Goal: Task Accomplishment & Management: Manage account settings

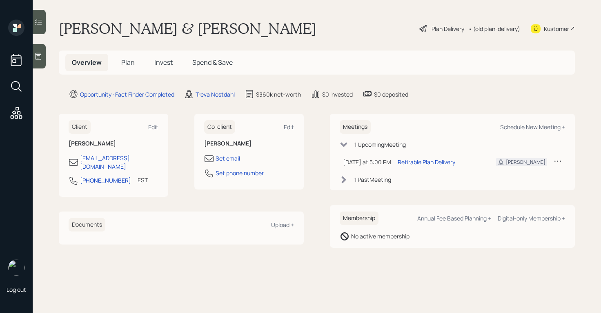
click at [421, 26] on icon at bounding box center [423, 29] width 10 height 10
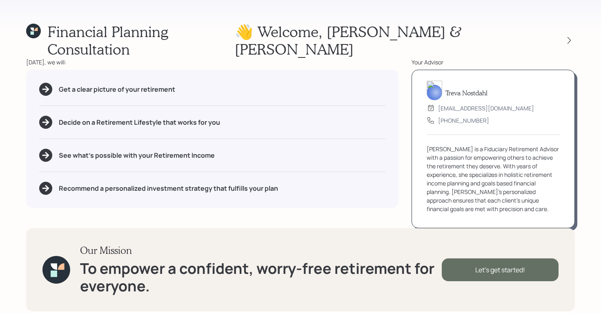
click at [490, 262] on div "Let's get started!" at bounding box center [499, 270] width 117 height 23
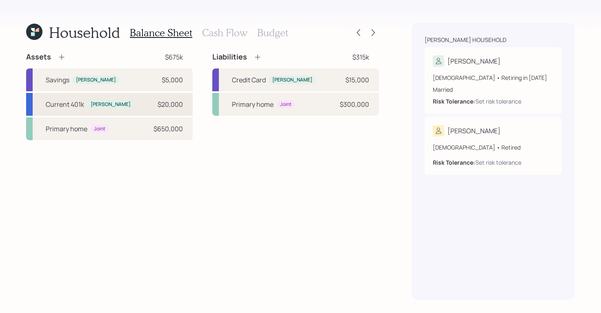
click at [129, 109] on div "Current 401k [PERSON_NAME] $20,000" at bounding box center [109, 104] width 166 height 23
select select "company_sponsored"
select select "balanced"
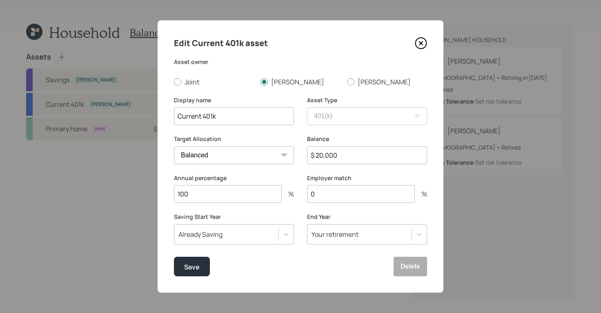
drag, startPoint x: 203, startPoint y: 197, endPoint x: 176, endPoint y: 193, distance: 27.5
click at [180, 195] on input "100" at bounding box center [228, 194] width 108 height 18
click at [269, 169] on div "Target Allocation Cash Conservative Balanced Aggressive" at bounding box center [234, 154] width 120 height 39
click at [425, 40] on icon at bounding box center [421, 43] width 12 height 12
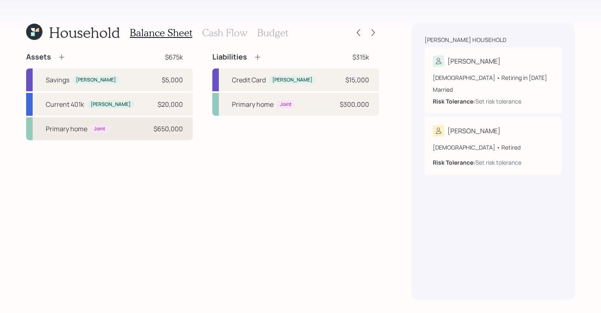
click at [91, 136] on div "Primary home Joint $650,000" at bounding box center [109, 129] width 166 height 23
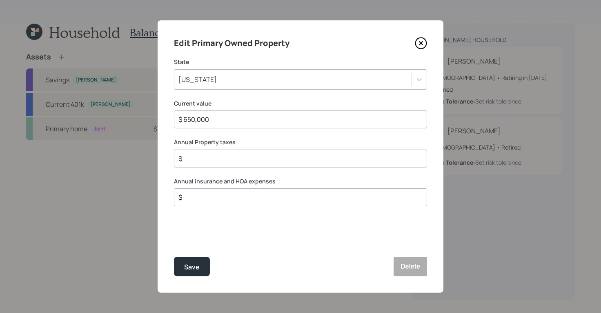
click at [421, 38] on icon at bounding box center [421, 43] width 12 height 12
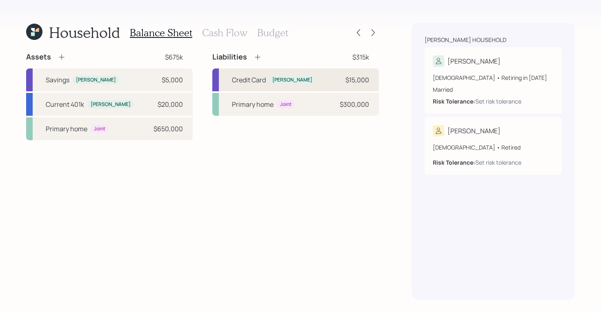
click at [341, 89] on div "Credit Card [PERSON_NAME] $15,000" at bounding box center [295, 80] width 166 height 23
select select "credit_card"
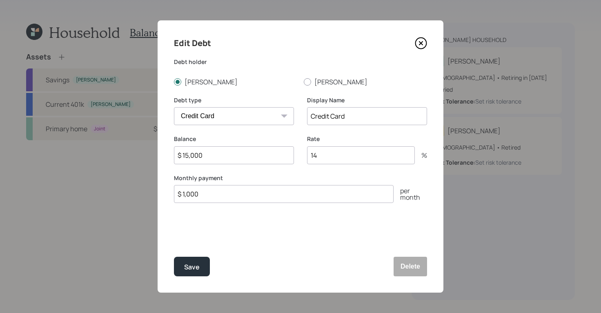
click at [417, 39] on icon at bounding box center [420, 43] width 11 height 11
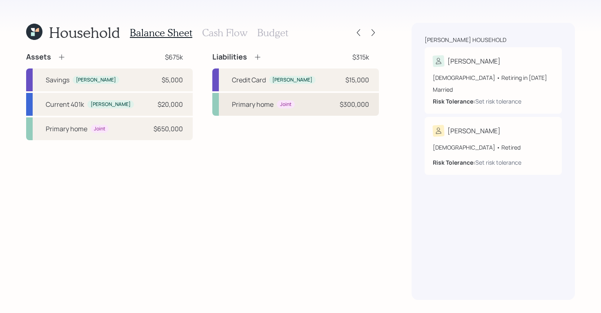
click at [318, 93] on div "Credit Card [PERSON_NAME] $15,000 Primary home Joint $300,000" at bounding box center [295, 92] width 166 height 47
click at [319, 106] on div "Primary home Joint $300,000" at bounding box center [295, 104] width 166 height 23
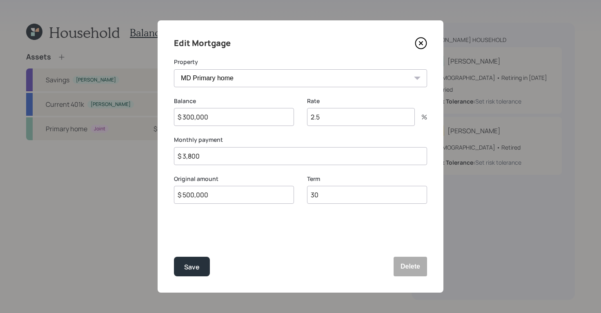
click at [418, 48] on icon at bounding box center [420, 43] width 11 height 11
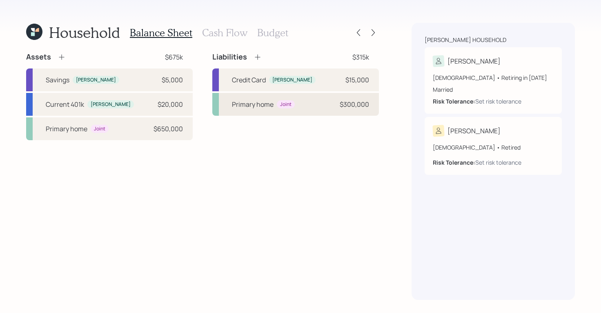
click at [297, 102] on div "Primary home Joint $300,000" at bounding box center [295, 104] width 166 height 23
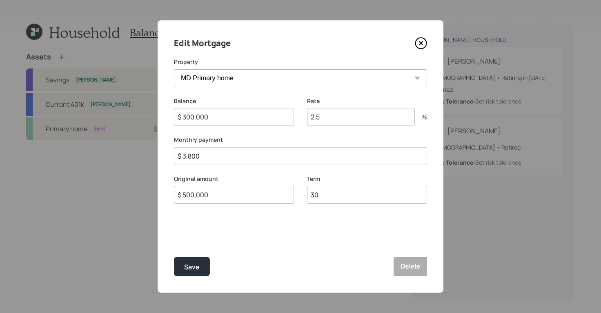
click at [416, 42] on icon at bounding box center [421, 43] width 12 height 12
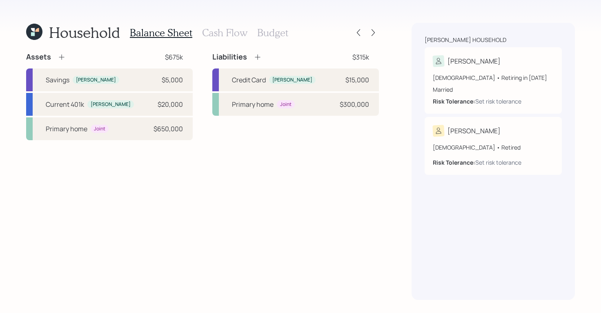
click at [232, 36] on h3 "Cash Flow" at bounding box center [224, 33] width 45 height 12
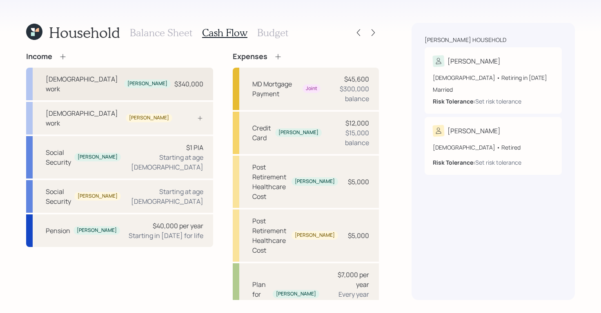
click at [144, 76] on div "[DEMOGRAPHIC_DATA] work [PERSON_NAME] $340,000" at bounding box center [119, 84] width 187 height 33
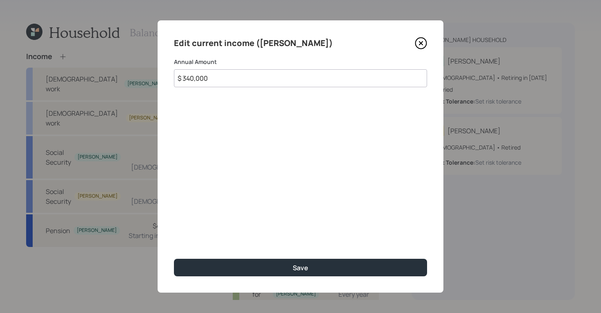
click at [424, 38] on icon at bounding box center [421, 43] width 12 height 12
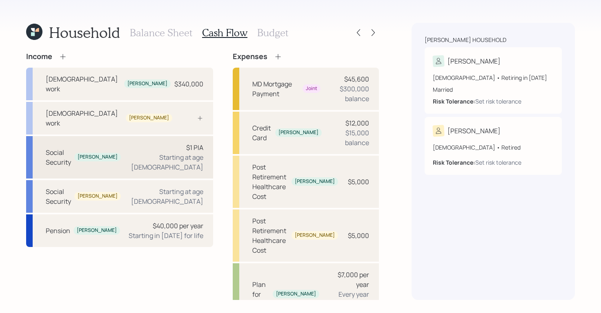
click at [152, 143] on div "$1 PIA Starting at age [DEMOGRAPHIC_DATA]" at bounding box center [165, 157] width 76 height 29
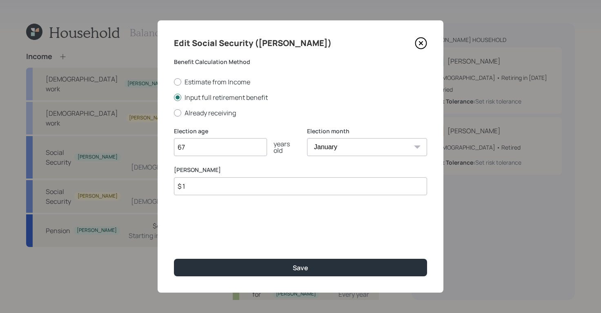
click at [428, 43] on div "Edit Social Security ([PERSON_NAME]) Benefit Calculation Method Estimate from I…" at bounding box center [300, 156] width 286 height 273
click at [425, 44] on icon at bounding box center [421, 43] width 12 height 12
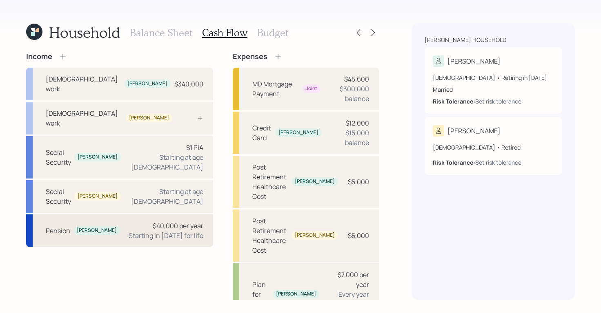
click at [155, 231] on div "Starting in [DATE] for life" at bounding box center [166, 236] width 75 height 10
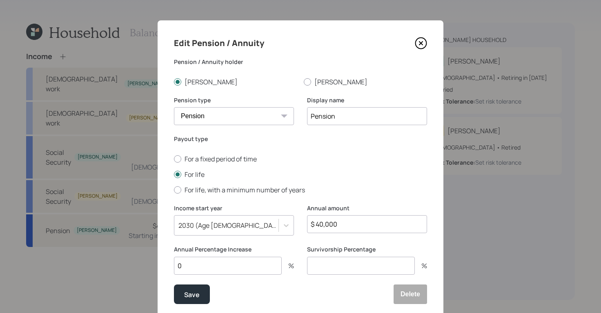
click at [266, 111] on select "Pension Annuity" at bounding box center [234, 116] width 120 height 18
click at [174, 107] on select "Pension Annuity" at bounding box center [234, 116] width 120 height 18
click at [273, 115] on select "Pension Annuity" at bounding box center [234, 116] width 120 height 18
select select "pension"
click at [174, 107] on select "Pension Annuity" at bounding box center [234, 116] width 120 height 18
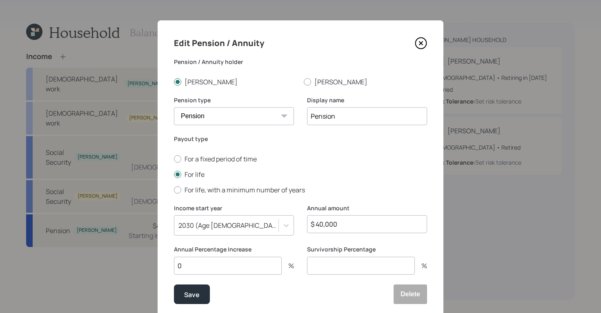
click at [418, 38] on icon at bounding box center [420, 43] width 11 height 11
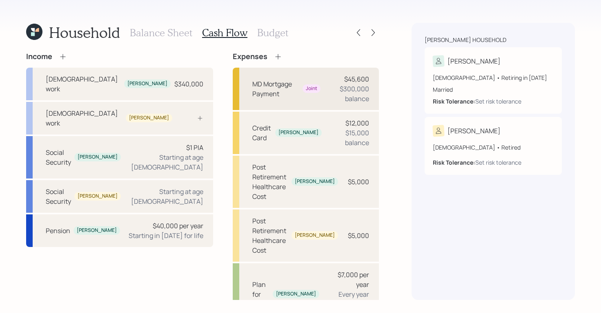
click at [279, 99] on div "MD Mortgage Payment Joint $45,600 $300,000 balance" at bounding box center [306, 89] width 146 height 42
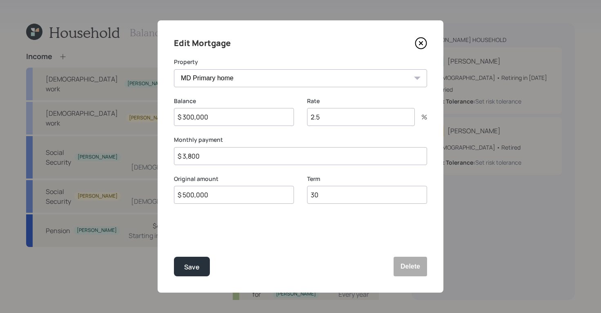
click at [415, 42] on icon at bounding box center [420, 43] width 11 height 11
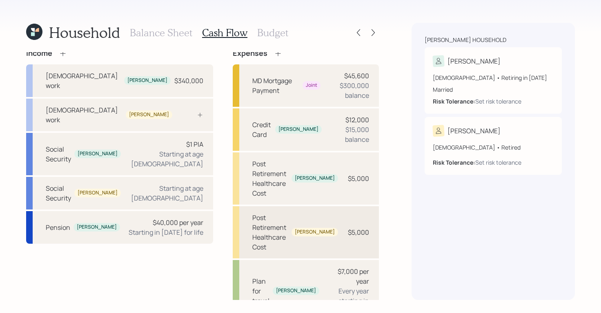
scroll to position [5, 0]
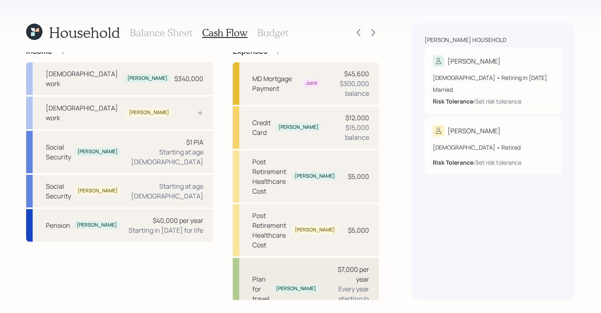
click at [338, 284] on div "Every year starting in [DATE]" at bounding box center [347, 298] width 43 height 29
select select "1"
select select "2027"
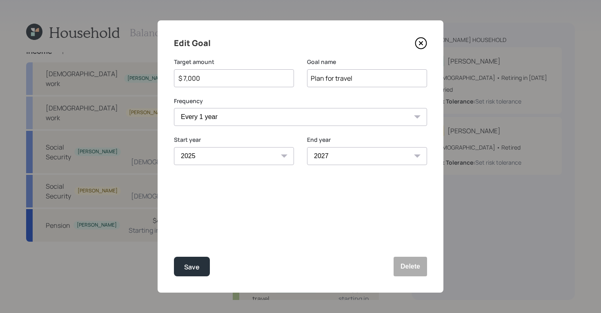
click at [264, 157] on select "2025 2026 2027 2028 2029 2030 2031 2032 2033 2034 2035 2036 2037 2038 2039 2040…" at bounding box center [234, 156] width 120 height 18
click at [424, 43] on icon at bounding box center [421, 43] width 12 height 12
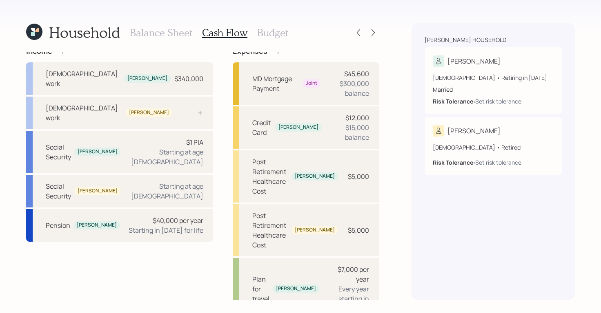
click at [436, 203] on div "[PERSON_NAME] household [PERSON_NAME] [DEMOGRAPHIC_DATA] • Retiring in [DATE] M…" at bounding box center [492, 161] width 163 height 277
click at [336, 284] on div "Every year starting in [DATE]" at bounding box center [347, 298] width 43 height 29
select select "1"
select select "2027"
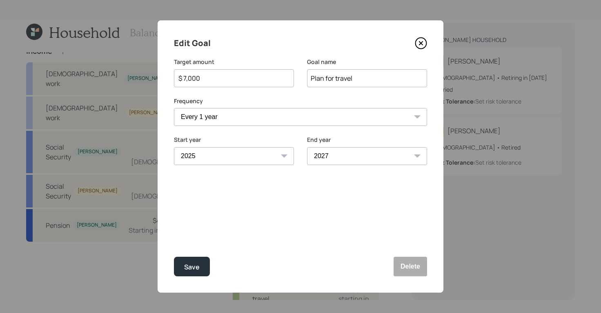
click at [424, 42] on icon at bounding box center [421, 43] width 12 height 12
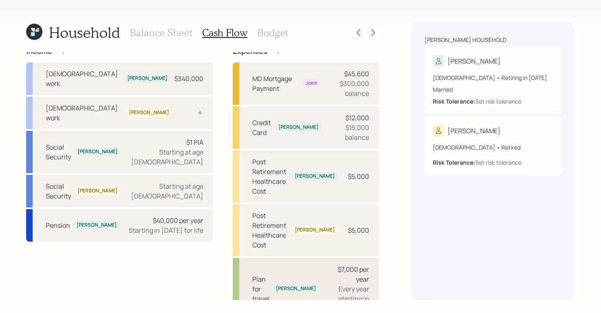
click at [326, 265] on div "$7,000 per year Every year starting in [DATE]" at bounding box center [347, 289] width 43 height 49
select select "1"
select select "2027"
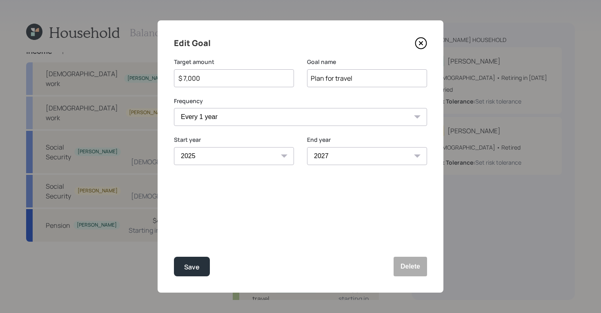
click at [425, 47] on icon at bounding box center [420, 43] width 11 height 11
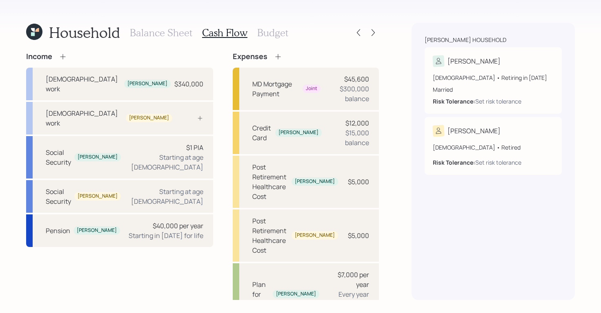
click at [273, 32] on h3 "Budget" at bounding box center [272, 33] width 31 height 12
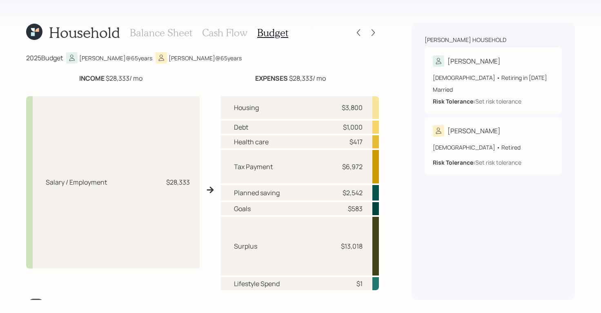
click at [218, 34] on h3 "Cash Flow" at bounding box center [224, 33] width 45 height 12
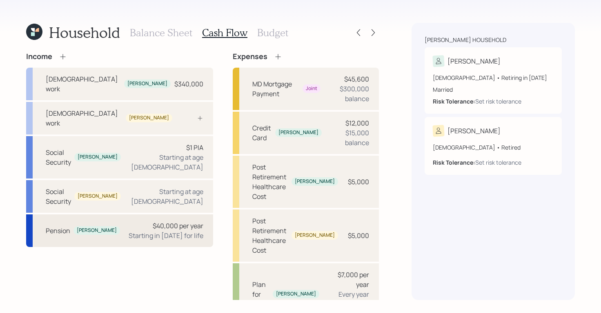
drag, startPoint x: 483, startPoint y: 260, endPoint x: 159, endPoint y: 194, distance: 330.7
click at [369, 261] on div "Household Balance Sheet Cash Flow Budget Income [DEMOGRAPHIC_DATA] work [PERSON…" at bounding box center [300, 156] width 601 height 313
click at [416, 264] on div "[PERSON_NAME] household [PERSON_NAME] [DEMOGRAPHIC_DATA] • Retiring in [DATE] M…" at bounding box center [492, 161] width 163 height 277
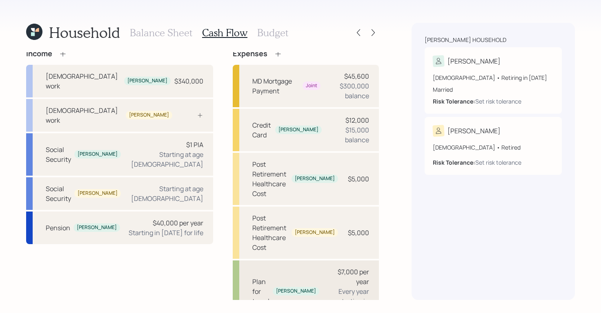
scroll to position [5, 0]
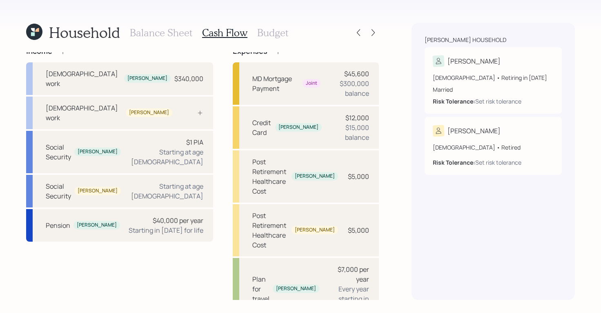
click at [275, 38] on div "Balance Sheet Cash Flow Budget" at bounding box center [209, 33] width 158 height 20
click at [270, 36] on h3 "Budget" at bounding box center [272, 33] width 31 height 12
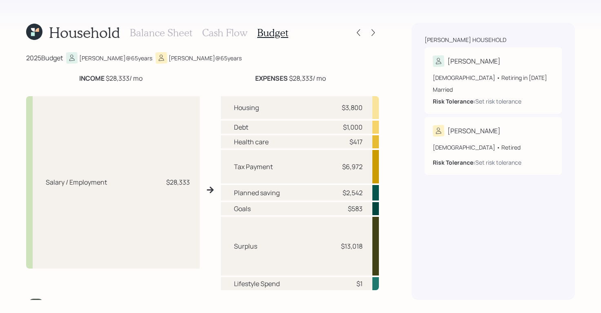
scroll to position [14, 0]
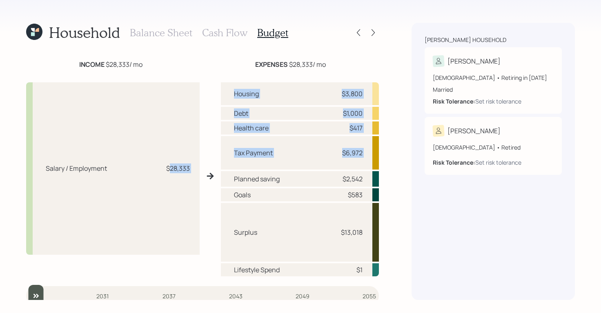
drag, startPoint x: 166, startPoint y: 169, endPoint x: 215, endPoint y: 182, distance: 50.6
click at [215, 182] on div "Salary / Employment $28,333 Housing $3,800 Debt $1,000 Health care $417 Tax Pay…" at bounding box center [202, 176] width 353 height 201
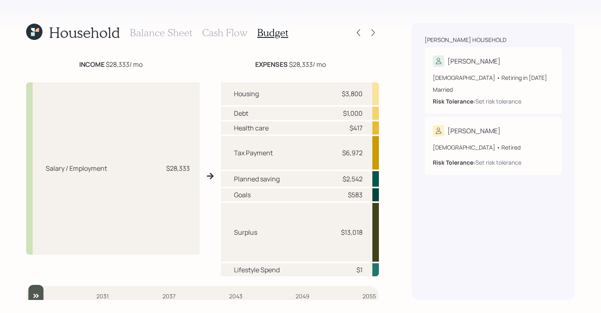
click at [184, 53] on div "2025 Budget [PERSON_NAME] @ 65 years [PERSON_NAME] @ 65 years INCOME $28,333 / …" at bounding box center [202, 176] width 353 height 248
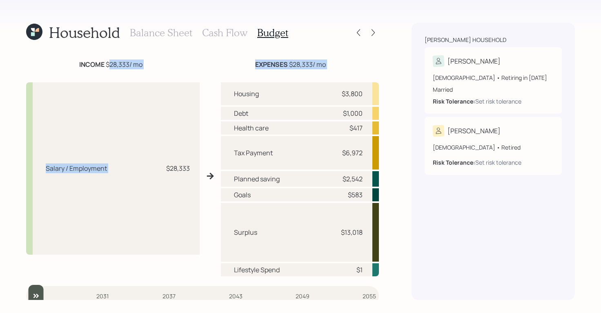
drag, startPoint x: 109, startPoint y: 64, endPoint x: 148, endPoint y: 73, distance: 40.7
click at [148, 73] on div "INCOME $28,333 / mo EXPENSES $28,333 / mo Salary / Employment $28,333 Housing $…" at bounding box center [202, 168] width 353 height 217
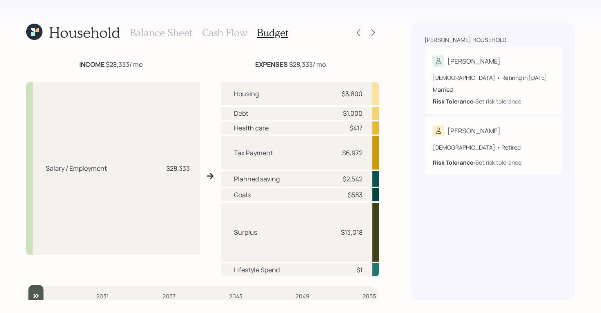
click at [174, 58] on div "2025 Budget [PERSON_NAME] @ 65 years [PERSON_NAME] @ 65 years INCOME $28,333 / …" at bounding box center [202, 176] width 353 height 248
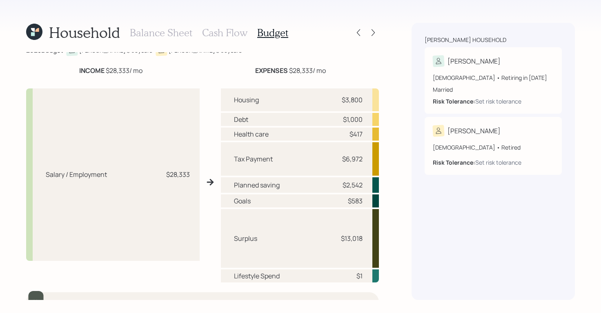
scroll to position [0, 0]
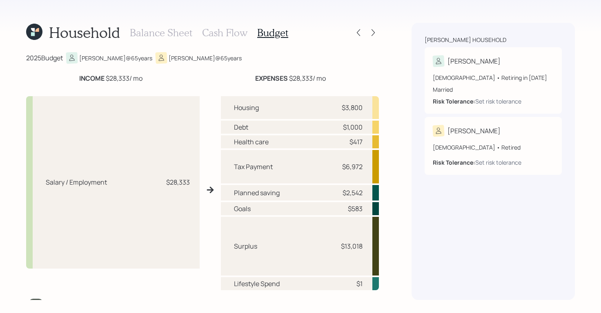
click at [213, 28] on h3 "Cash Flow" at bounding box center [224, 33] width 45 height 12
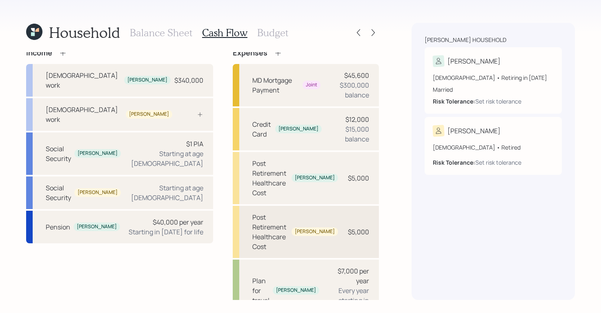
scroll to position [5, 0]
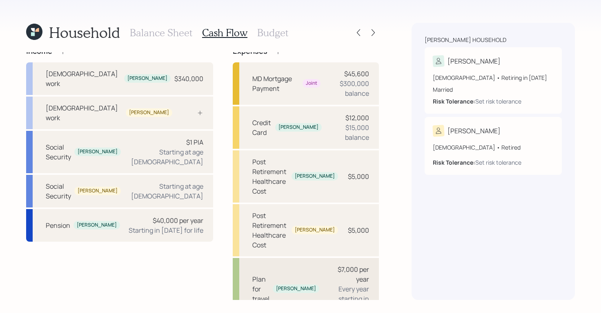
click at [326, 265] on div "$7,000 per year Every year starting in [DATE]" at bounding box center [347, 289] width 43 height 49
select select "1"
select select "2027"
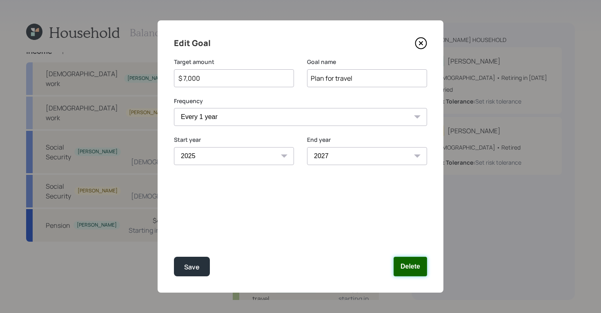
click at [412, 268] on button "Delete" at bounding box center [409, 267] width 33 height 20
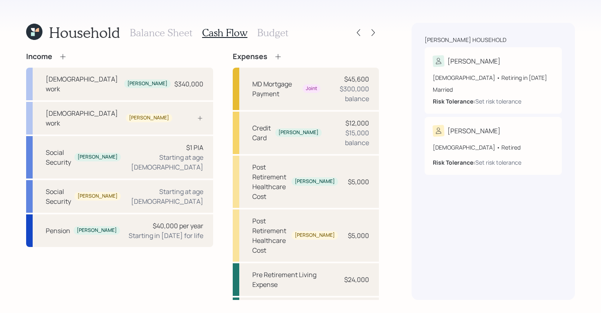
click at [260, 36] on h3 "Budget" at bounding box center [272, 33] width 31 height 12
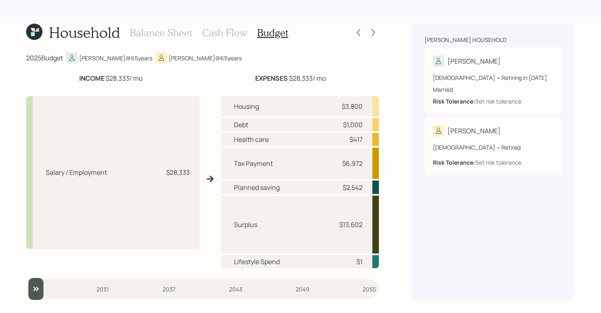
click at [264, 32] on h3 "Budget" at bounding box center [272, 33] width 31 height 12
click at [359, 38] on div at bounding box center [358, 32] width 11 height 11
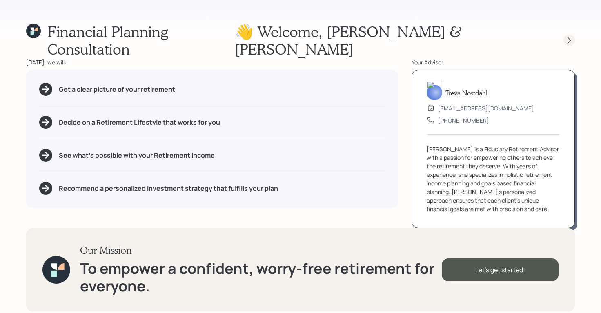
click at [567, 37] on icon at bounding box center [568, 40] width 3 height 7
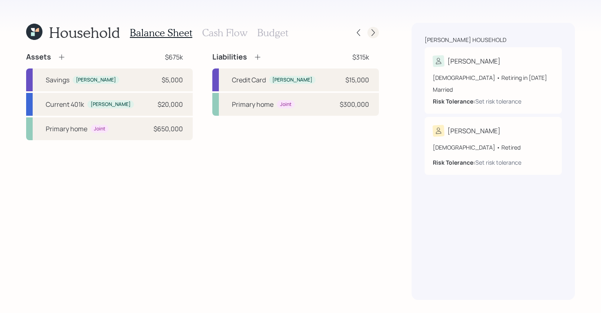
click at [371, 32] on icon at bounding box center [373, 33] width 8 height 8
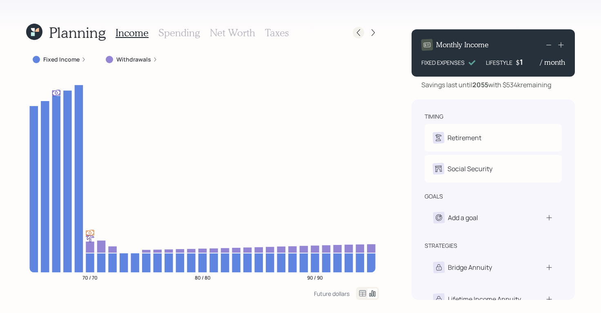
click at [360, 37] on div at bounding box center [358, 32] width 11 height 11
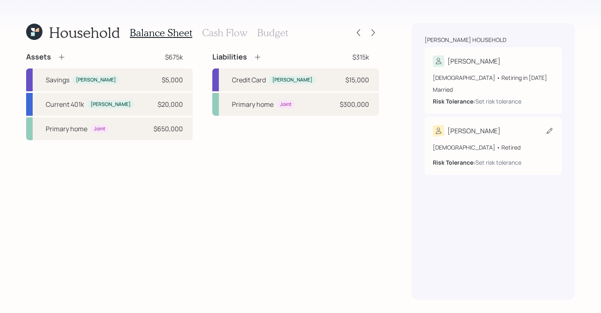
click at [479, 131] on div "[PERSON_NAME]" at bounding box center [492, 130] width 121 height 11
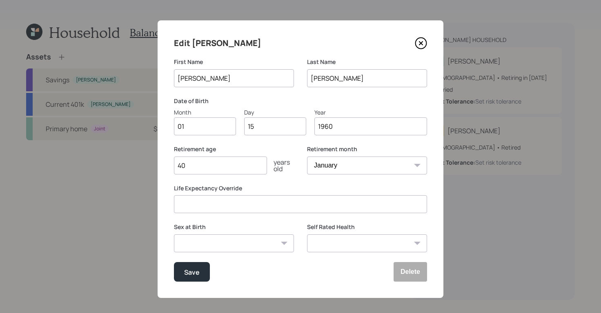
drag, startPoint x: 230, startPoint y: 82, endPoint x: 64, endPoint y: 53, distance: 168.2
click at [68, 54] on div "Edit [PERSON_NAME] First Name [PERSON_NAME] Last Name [PERSON_NAME] Date of Bir…" at bounding box center [300, 156] width 601 height 313
type input "MRS"
click at [186, 268] on div "Save" at bounding box center [192, 272] width 16 height 11
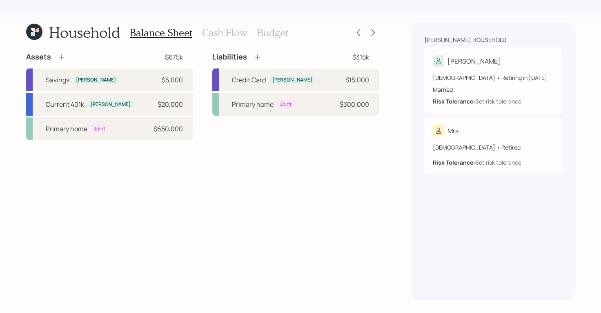
click at [274, 33] on h3 "Budget" at bounding box center [272, 33] width 31 height 12
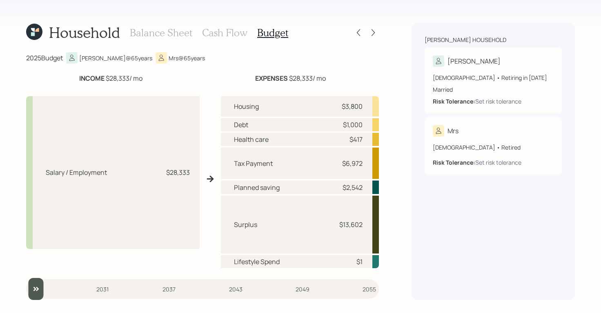
click at [227, 36] on h3 "Cash Flow" at bounding box center [224, 33] width 45 height 12
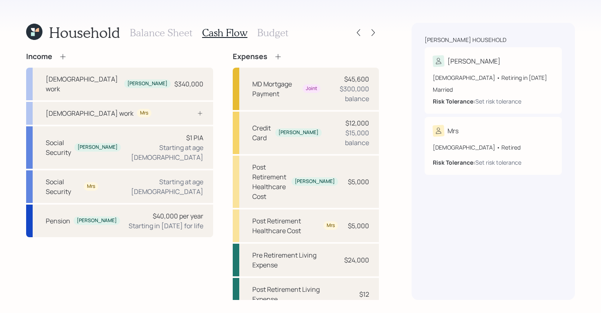
click at [274, 34] on h3 "Budget" at bounding box center [272, 33] width 31 height 12
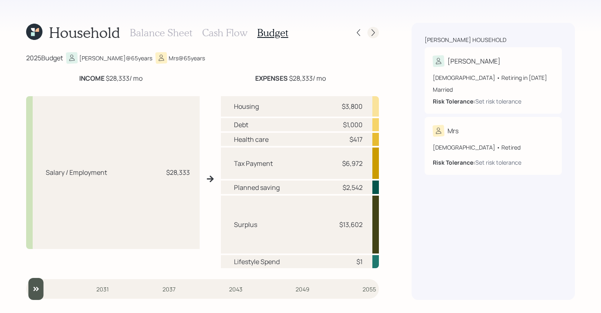
click at [374, 33] on icon at bounding box center [372, 32] width 3 height 7
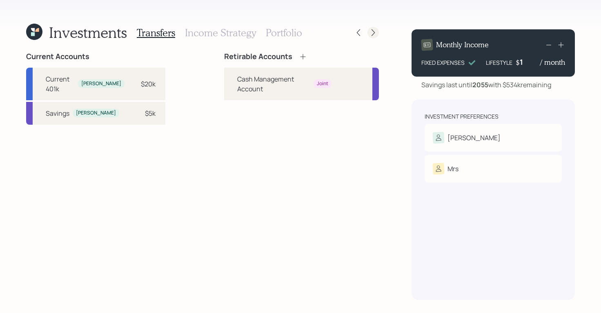
click at [371, 33] on icon at bounding box center [373, 33] width 8 height 8
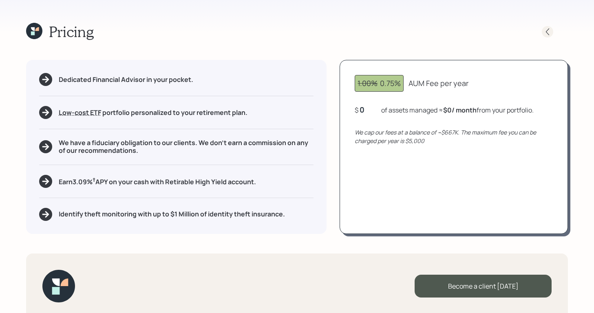
click at [549, 35] on icon at bounding box center [548, 32] width 8 height 8
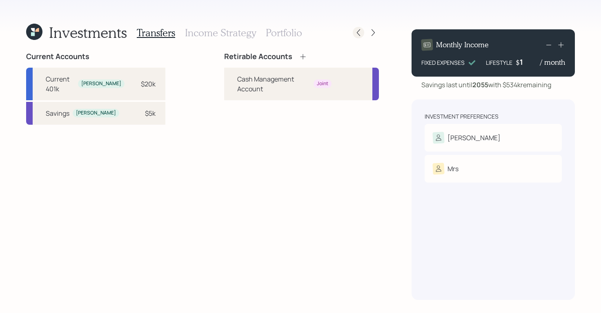
click at [362, 33] on div at bounding box center [358, 32] width 11 height 11
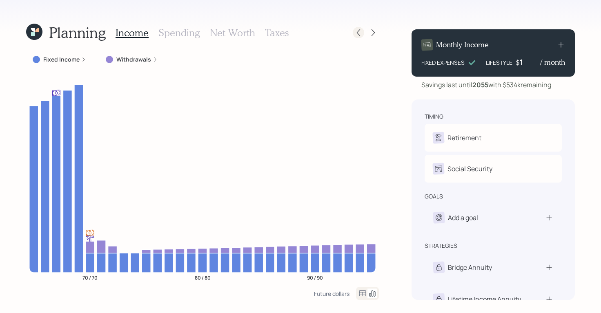
click at [357, 33] on icon at bounding box center [358, 33] width 8 height 8
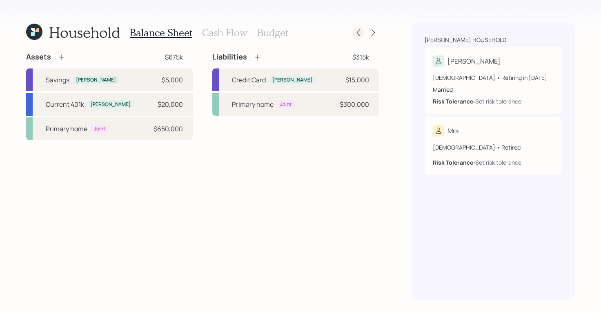
click at [353, 28] on div at bounding box center [366, 32] width 26 height 11
click at [355, 30] on icon at bounding box center [358, 33] width 8 height 8
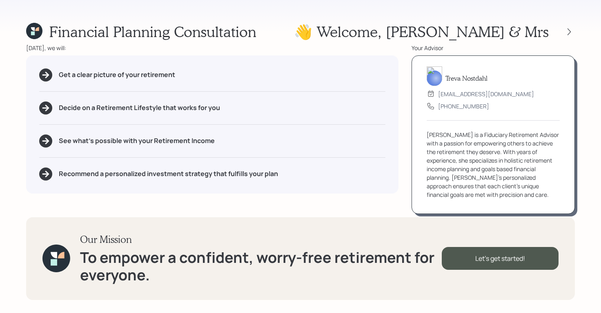
click at [562, 33] on div at bounding box center [561, 31] width 26 height 11
click at [565, 32] on icon at bounding box center [569, 32] width 8 height 8
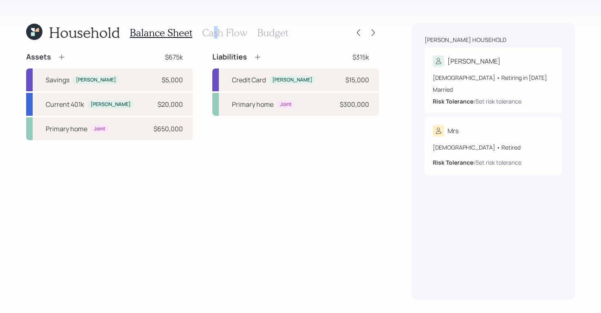
drag, startPoint x: 214, startPoint y: 30, endPoint x: 225, endPoint y: 29, distance: 10.7
click at [214, 30] on h3 "Cash Flow" at bounding box center [224, 33] width 45 height 12
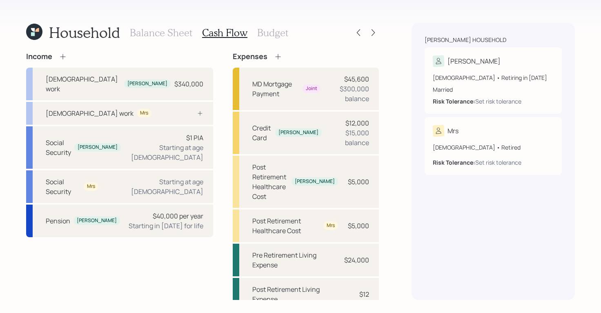
click at [261, 9] on div "Household Balance Sheet Cash Flow Budget Income [DEMOGRAPHIC_DATA] work [PERSON…" at bounding box center [300, 156] width 601 height 313
click at [357, 29] on icon at bounding box center [358, 33] width 8 height 8
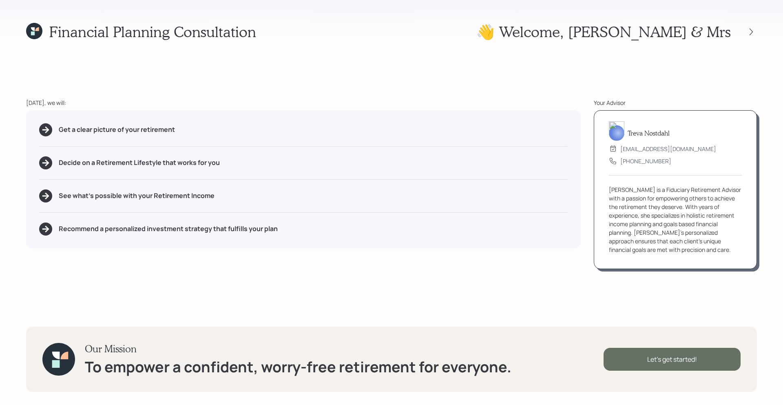
click at [600, 313] on div "Let's get started!" at bounding box center [672, 359] width 137 height 23
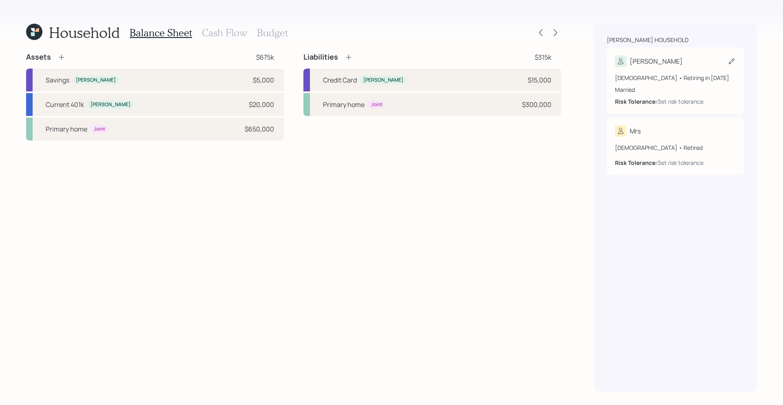
click at [600, 60] on div "[PERSON_NAME]" at bounding box center [675, 60] width 121 height 11
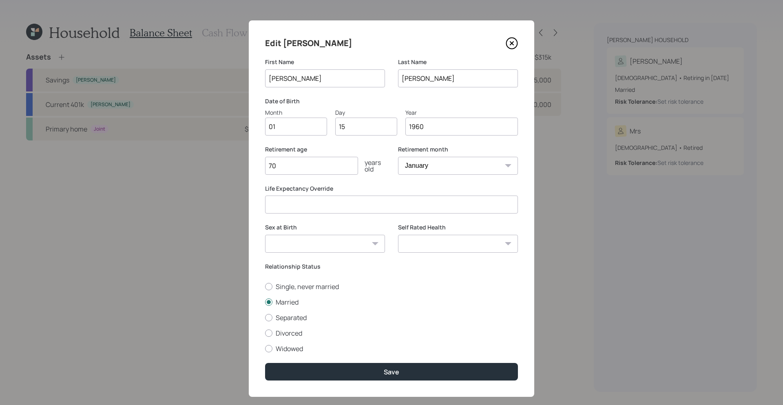
click at [298, 131] on input "01" at bounding box center [296, 127] width 62 height 18
type input "06"
type input "1"
type input "26"
type input "1959"
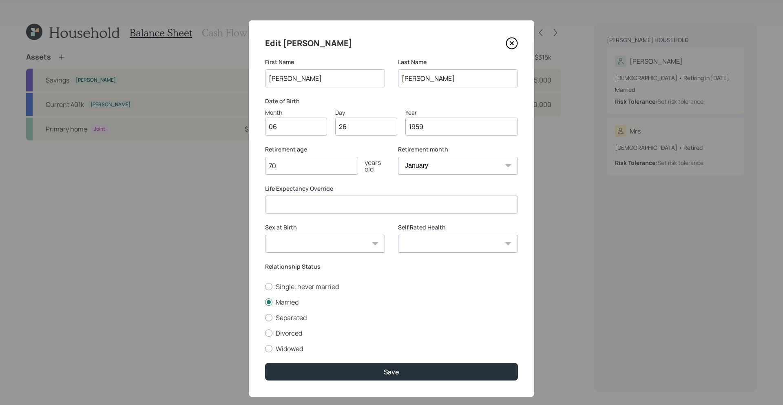
click at [492, 247] on select "Excellent Very Good Good Fair Poor" at bounding box center [458, 244] width 120 height 18
select select "excellent"
click at [398, 235] on select "Excellent Very Good Good Fair Poor" at bounding box center [458, 244] width 120 height 18
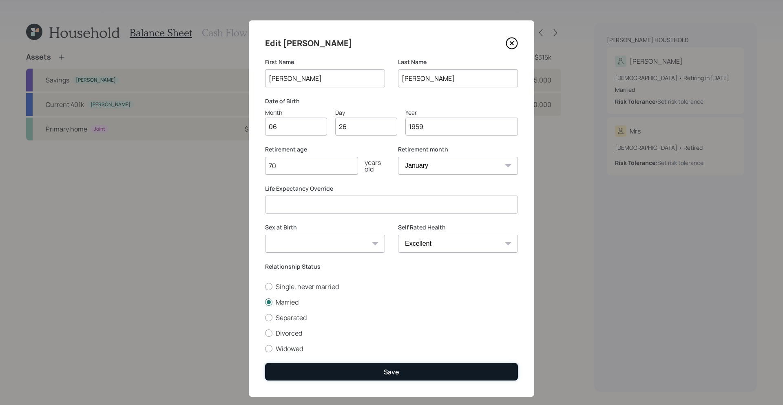
click at [448, 313] on button "Save" at bounding box center [391, 372] width 253 height 18
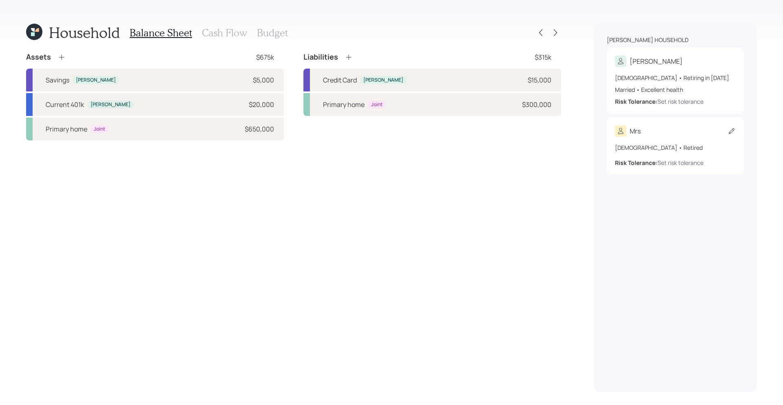
click at [600, 133] on icon at bounding box center [732, 131] width 8 height 8
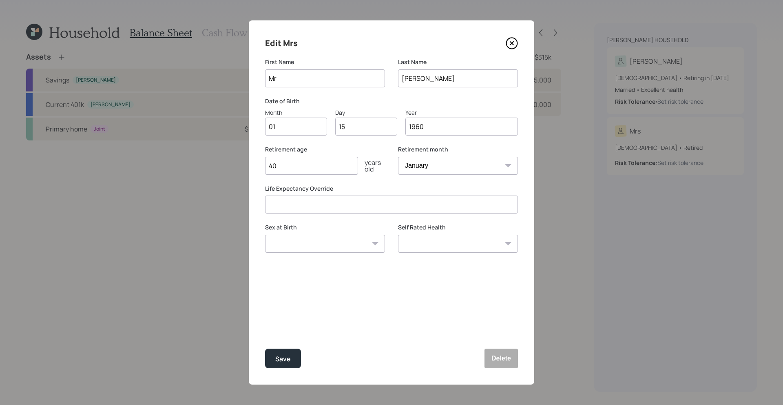
type input "M"
click at [297, 131] on input "01" at bounding box center [296, 127] width 62 height 18
click at [327, 80] on input "[PERSON_NAME]" at bounding box center [325, 78] width 120 height 18
click at [314, 104] on div "Date of Birth Month 01 Day 15 Year [DATE]" at bounding box center [391, 116] width 253 height 39
click at [298, 76] on input "[PERSON_NAME]" at bounding box center [325, 78] width 120 height 18
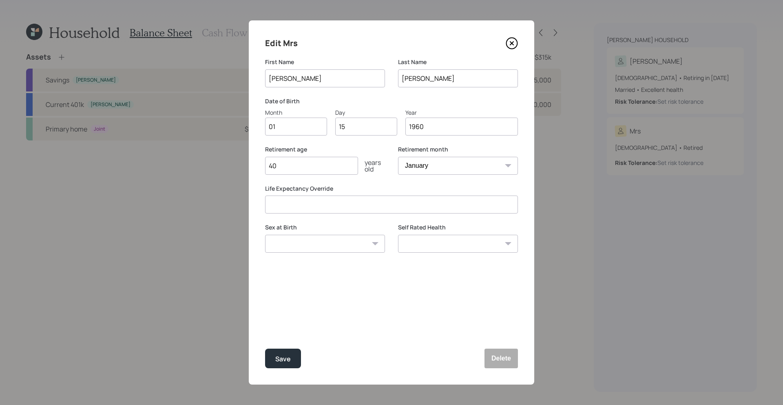
type input "[PERSON_NAME]"
click at [282, 127] on input "01" at bounding box center [296, 127] width 62 height 18
type input "06"
type input "12"
type input "1969"
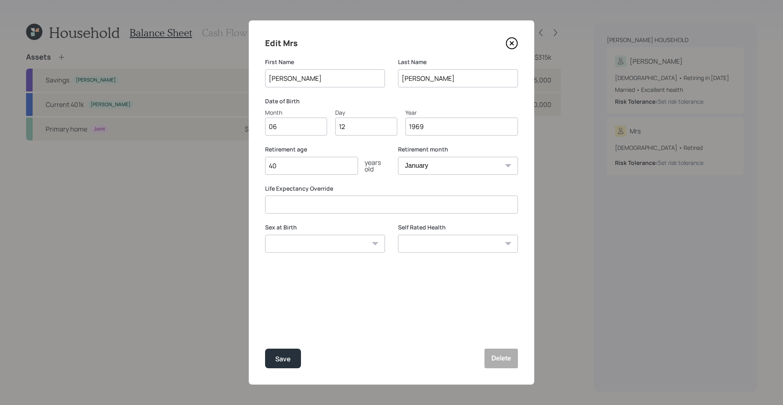
click at [485, 247] on select "Excellent Very Good Good Fair Poor" at bounding box center [458, 244] width 120 height 18
select select "very_good"
click at [398, 235] on select "Excellent Very Good Good Fair Poor" at bounding box center [458, 244] width 120 height 18
click at [282, 313] on button "Save" at bounding box center [283, 358] width 36 height 20
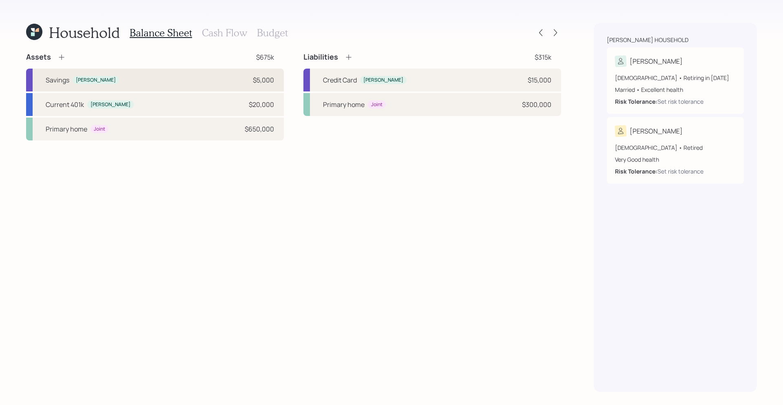
click at [162, 80] on div "Savings [PERSON_NAME] $5,000" at bounding box center [155, 80] width 258 height 23
select select "cash"
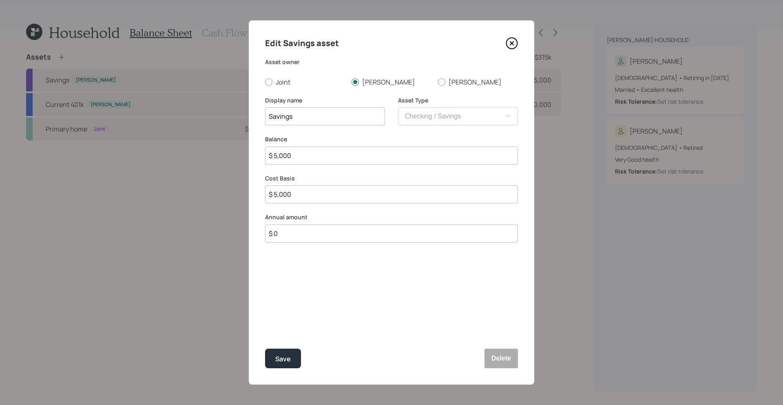
click at [515, 45] on icon at bounding box center [512, 43] width 12 height 12
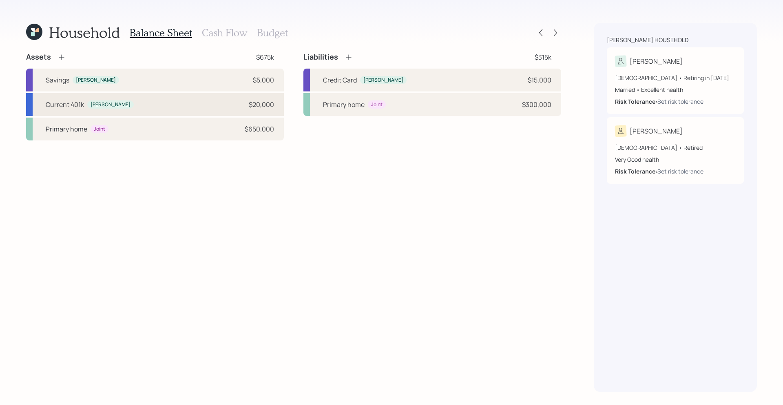
click at [177, 104] on div "Current 401k [PERSON_NAME] $20,000" at bounding box center [155, 104] width 258 height 23
select select "company_sponsored"
select select "balanced"
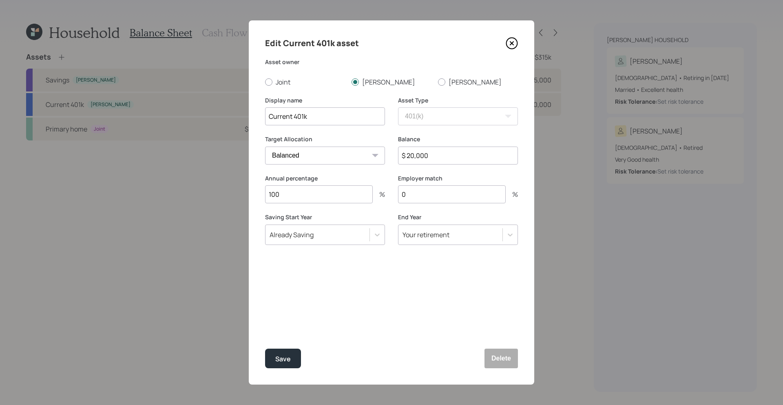
click at [471, 194] on input "0" at bounding box center [452, 194] width 108 height 18
type input "1"
click at [306, 199] on input "100" at bounding box center [319, 194] width 108 height 18
type input "1"
type input "2"
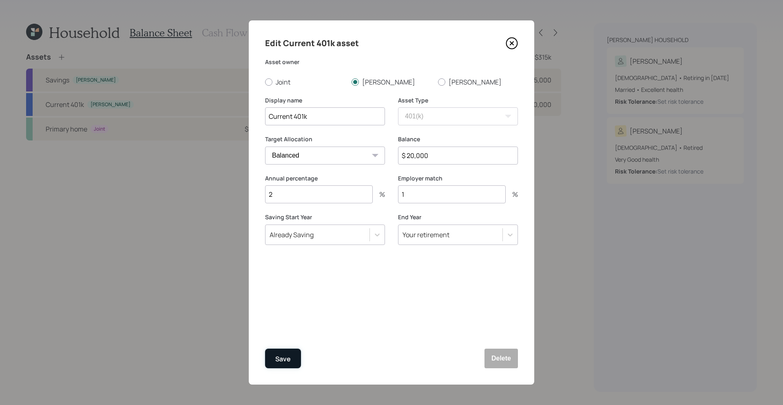
click at [286, 313] on div "Save" at bounding box center [283, 358] width 16 height 11
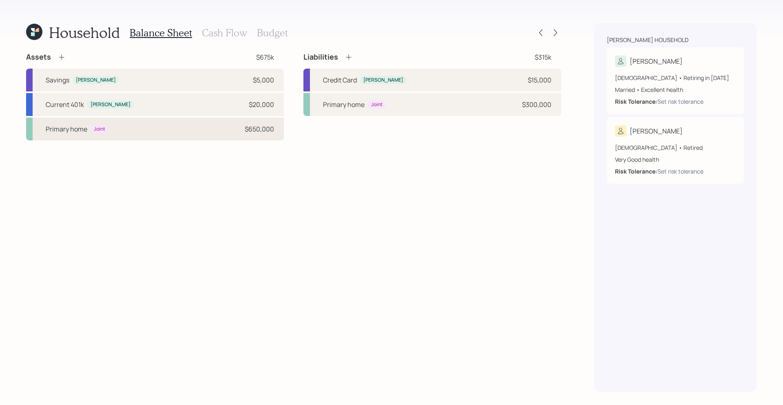
click at [129, 134] on div "Primary home Joint $650,000" at bounding box center [155, 129] width 258 height 23
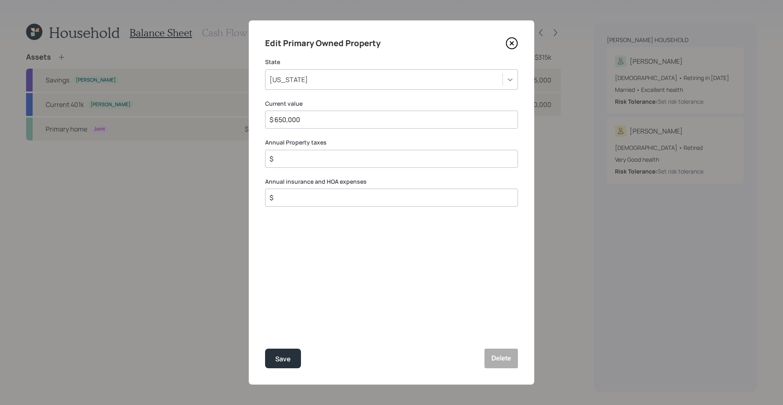
click at [512, 80] on icon at bounding box center [510, 79] width 8 height 8
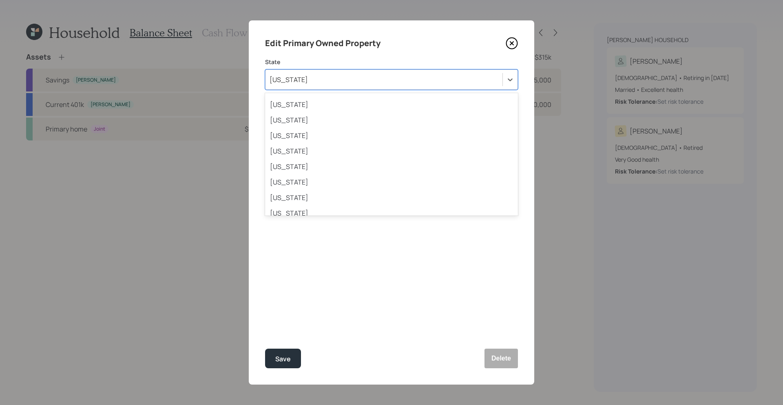
scroll to position [480, 0]
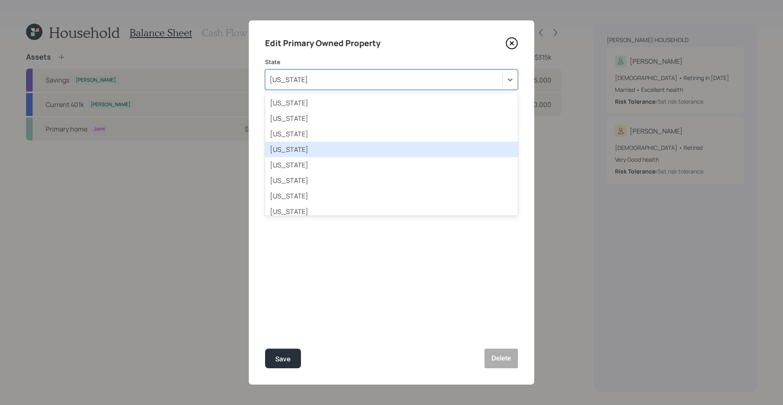
click at [407, 154] on div "[US_STATE]" at bounding box center [391, 150] width 253 height 16
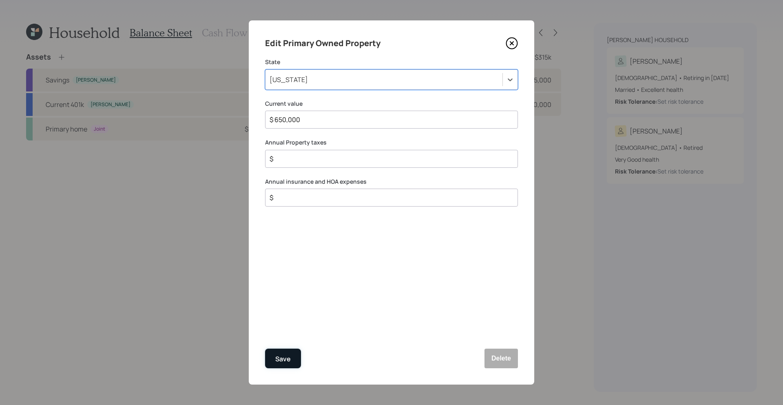
click at [291, 313] on div "Save" at bounding box center [283, 358] width 16 height 11
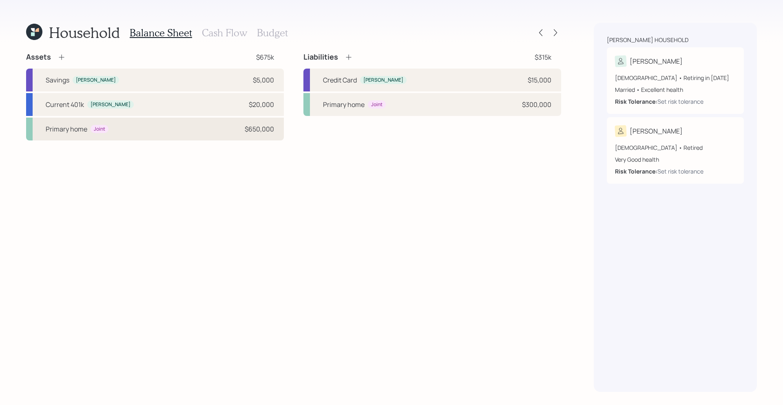
click at [138, 127] on div "Primary home Joint $650,000" at bounding box center [155, 129] width 258 height 23
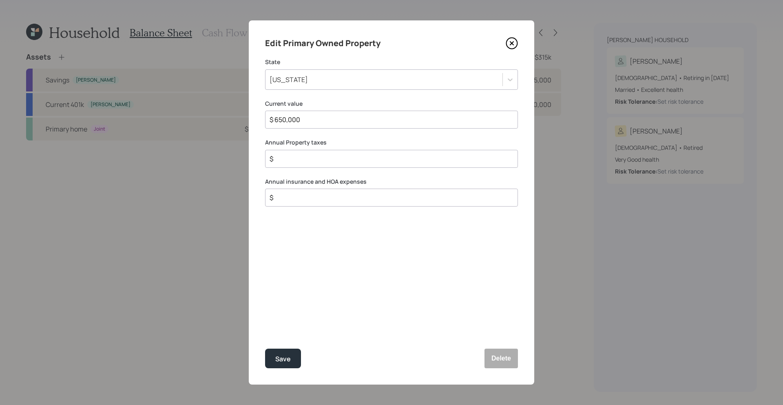
click at [323, 158] on input "$" at bounding box center [388, 159] width 239 height 10
click at [313, 158] on input "$" at bounding box center [388, 159] width 239 height 10
type input "$ 16,000"
drag, startPoint x: 282, startPoint y: 357, endPoint x: 275, endPoint y: 348, distance: 11.3
click at [282, 313] on div "Save" at bounding box center [283, 358] width 16 height 11
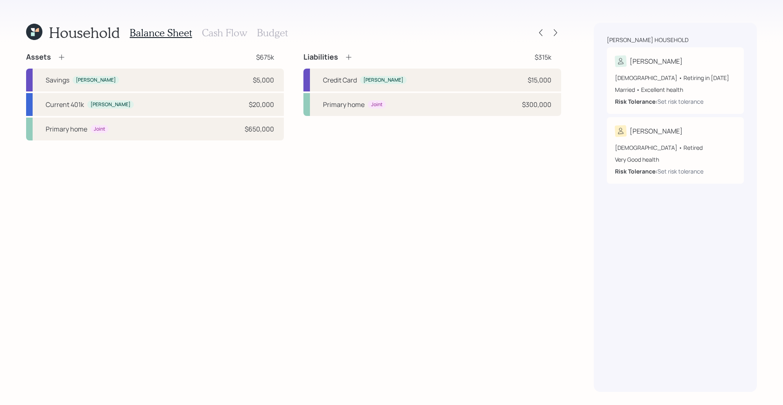
click at [60, 56] on icon at bounding box center [62, 57] width 8 height 8
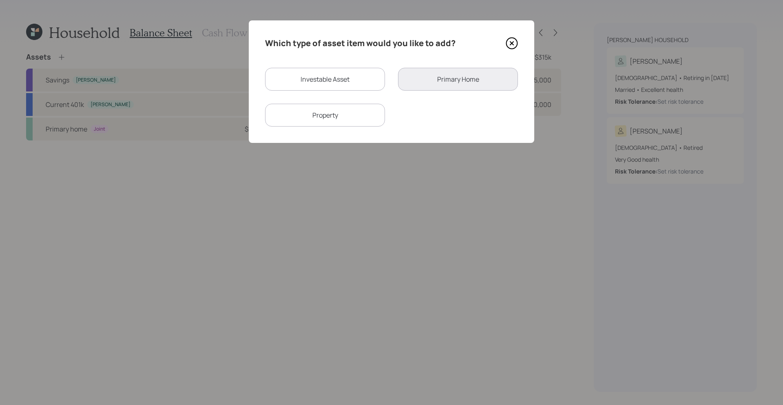
click at [356, 117] on div "Property" at bounding box center [325, 115] width 120 height 23
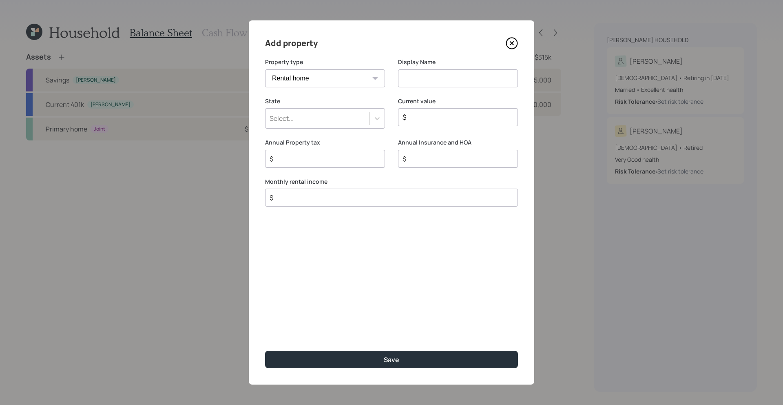
click at [351, 90] on div "Property type Vacation home Rental home" at bounding box center [325, 77] width 120 height 39
click at [361, 82] on select "Vacation home Rental home" at bounding box center [325, 78] width 120 height 18
select select "vacation_property"
click at [265, 69] on select "Vacation home Rental home" at bounding box center [325, 78] width 120 height 18
click at [428, 77] on input at bounding box center [458, 78] width 120 height 18
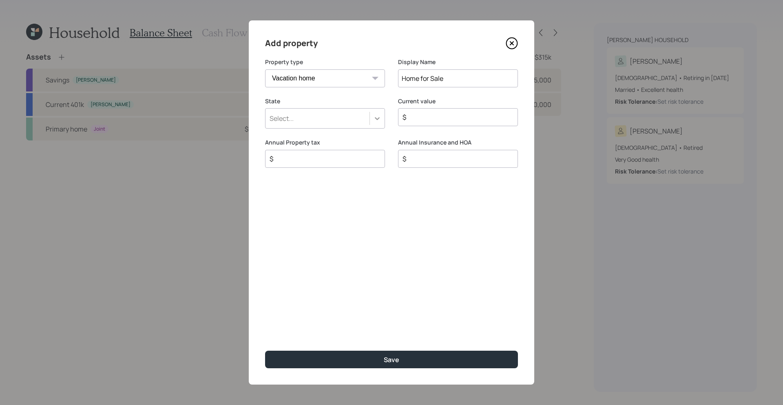
type input "Home for Sale"
click at [374, 117] on icon at bounding box center [377, 118] width 8 height 8
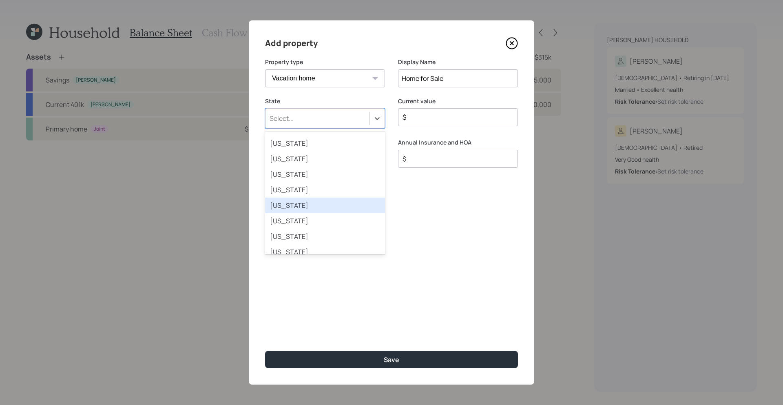
scroll to position [432, 0]
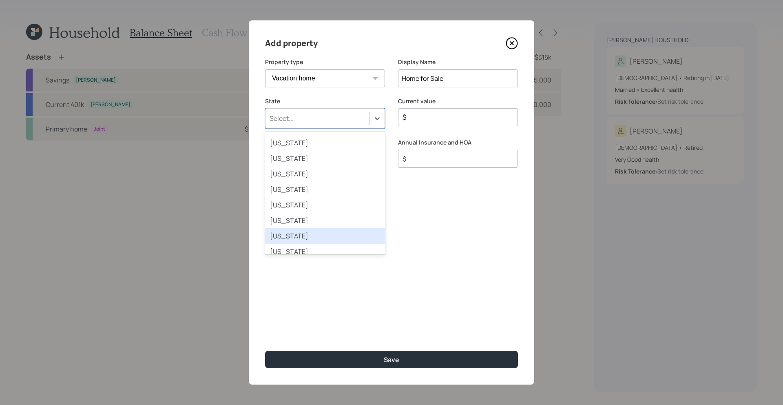
click at [325, 232] on div "[US_STATE]" at bounding box center [325, 236] width 120 height 16
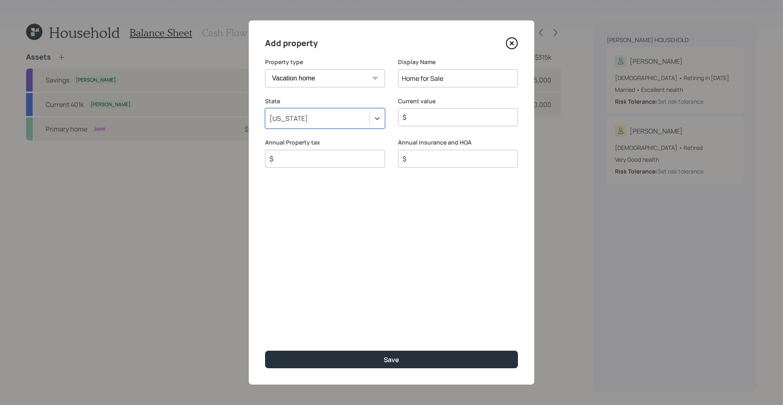
click at [435, 124] on div "$" at bounding box center [458, 117] width 120 height 18
click at [437, 122] on div "$" at bounding box center [458, 117] width 120 height 18
click at [427, 122] on input "$" at bounding box center [455, 117] width 106 height 10
type input "$ 650,000"
click at [344, 159] on input "$" at bounding box center [322, 159] width 106 height 10
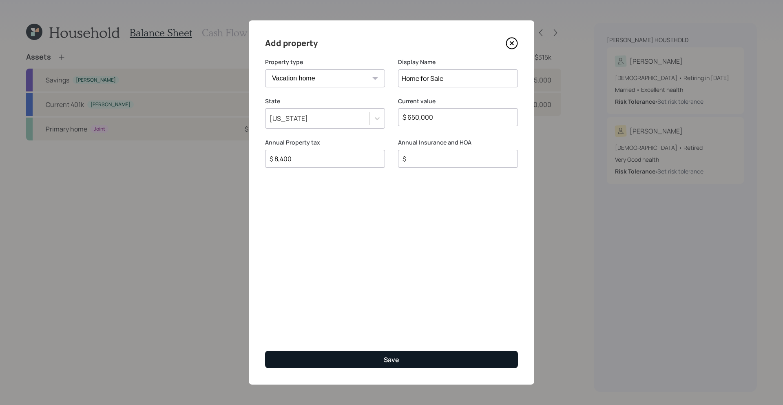
type input "$ 8,400"
click at [428, 313] on button "Save" at bounding box center [391, 359] width 253 height 18
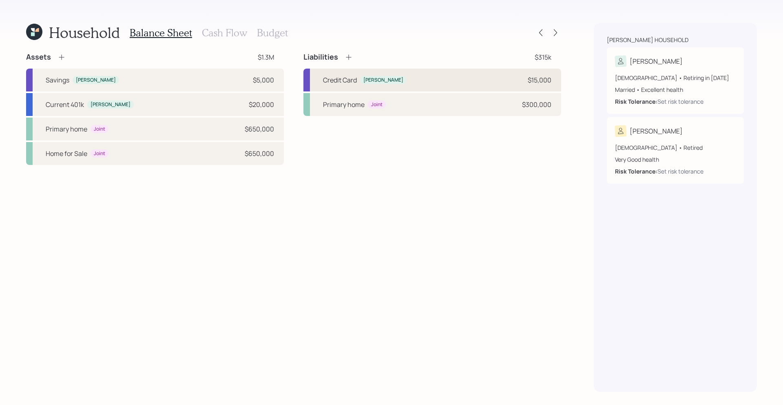
click at [406, 83] on div "Credit Card [PERSON_NAME] $15,000" at bounding box center [433, 80] width 258 height 23
select select "credit_card"
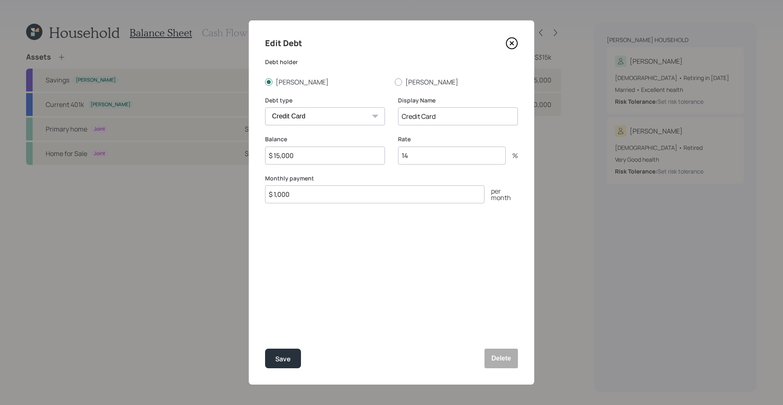
click at [427, 157] on input "14" at bounding box center [452, 155] width 108 height 18
type input "19"
click at [314, 194] on input "$ 1,000" at bounding box center [375, 194] width 220 height 18
type input "$ 3,000"
drag, startPoint x: 288, startPoint y: 365, endPoint x: 284, endPoint y: 368, distance: 4.9
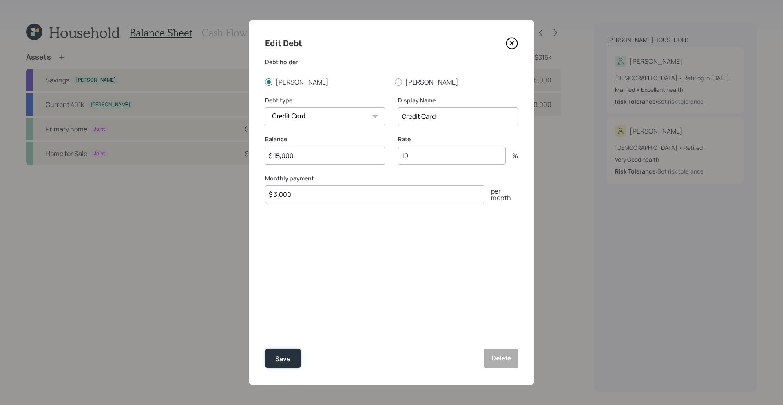
click at [288, 313] on button "Save" at bounding box center [283, 358] width 36 height 20
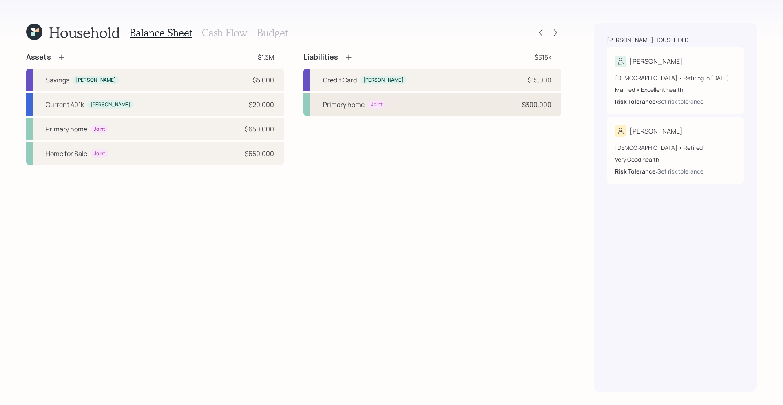
click at [353, 106] on div "Primary home" at bounding box center [344, 105] width 42 height 10
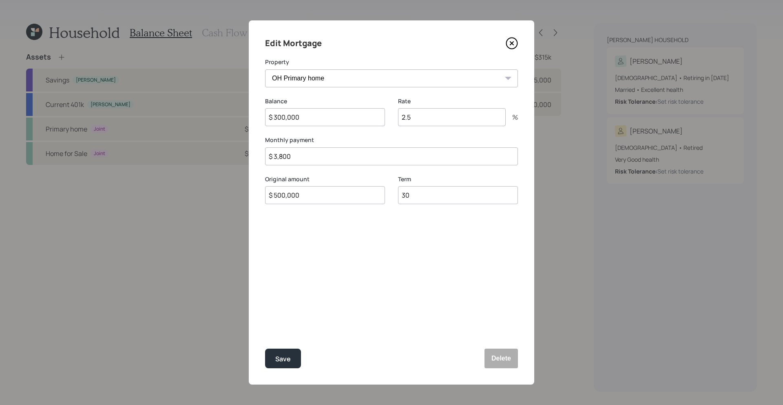
click at [461, 118] on input "2.5" at bounding box center [452, 117] width 108 height 18
click at [478, 120] on input "2.5" at bounding box center [452, 117] width 108 height 18
type input "2.76"
click at [303, 159] on input "$ 3,800" at bounding box center [391, 156] width 253 height 18
type input "$ 3,820"
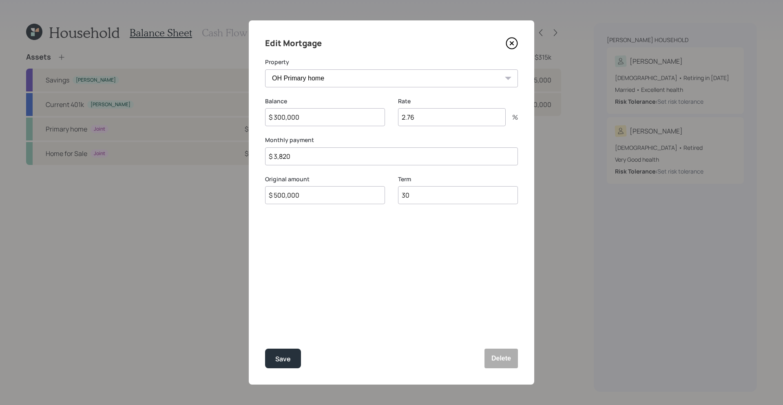
click at [316, 196] on input "$ 500,000" at bounding box center [325, 195] width 120 height 18
type input "$ 425,000"
click at [439, 195] on input "30" at bounding box center [458, 195] width 120 height 18
type input "3"
type input "15"
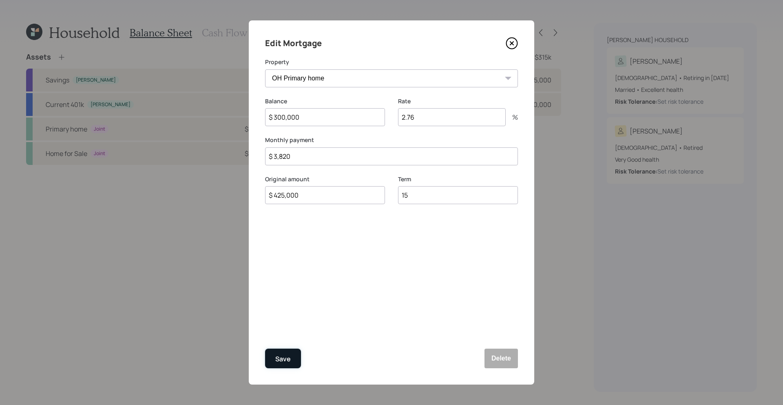
drag, startPoint x: 281, startPoint y: 361, endPoint x: 276, endPoint y: 362, distance: 5.0
click at [281, 313] on div "Save" at bounding box center [283, 358] width 16 height 11
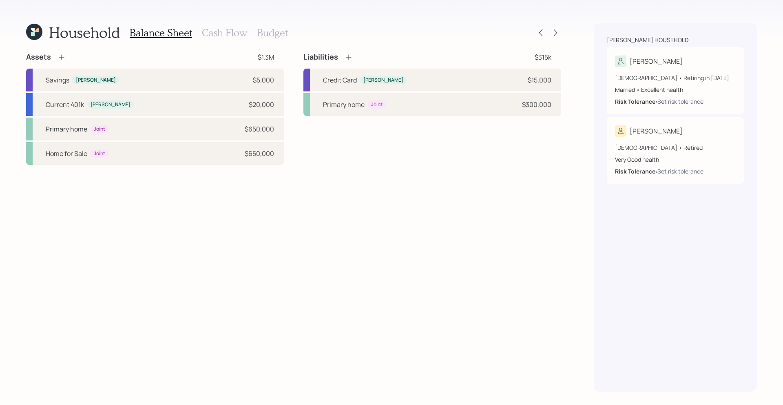
click at [351, 58] on icon at bounding box center [349, 57] width 8 height 8
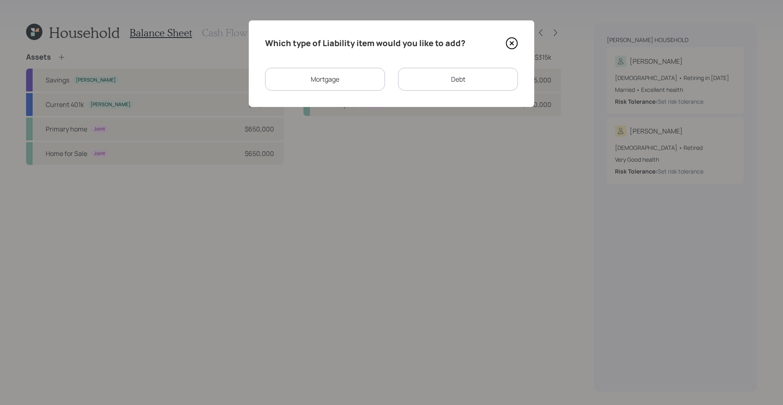
click at [460, 86] on div "Debt" at bounding box center [458, 79] width 120 height 23
select select "credit_card"
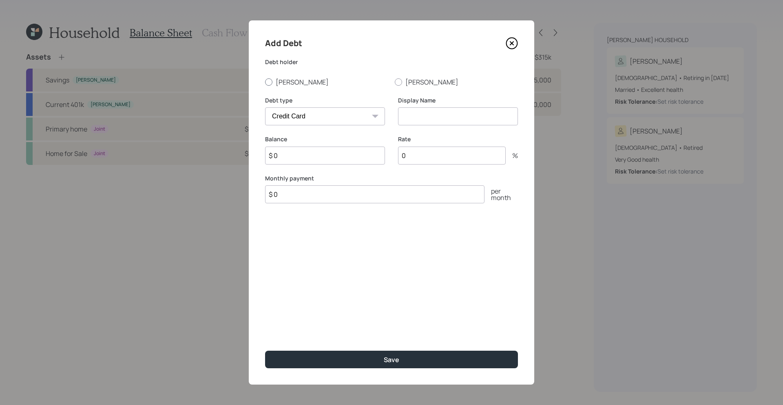
click at [268, 80] on div at bounding box center [268, 81] width 7 height 7
click at [265, 82] on input "[PERSON_NAME]" at bounding box center [265, 82] width 0 height 0
radio input "true"
click at [357, 121] on select "Car Credit Card Medical Student Other" at bounding box center [325, 116] width 120 height 18
select select "car"
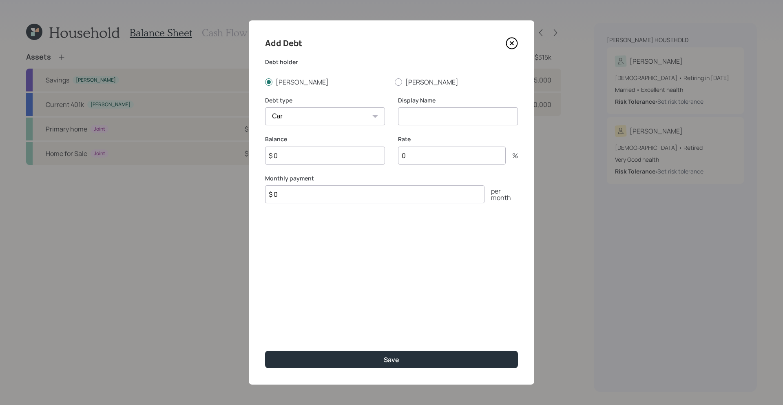
click at [265, 107] on select "Car Credit Card Medical Student Other" at bounding box center [325, 116] width 120 height 18
click at [450, 118] on input at bounding box center [458, 116] width 120 height 18
type input "Car 1"
drag, startPoint x: 358, startPoint y: 146, endPoint x: 346, endPoint y: 151, distance: 12.8
click at [357, 147] on div "Balance $ 0" at bounding box center [325, 149] width 120 height 29
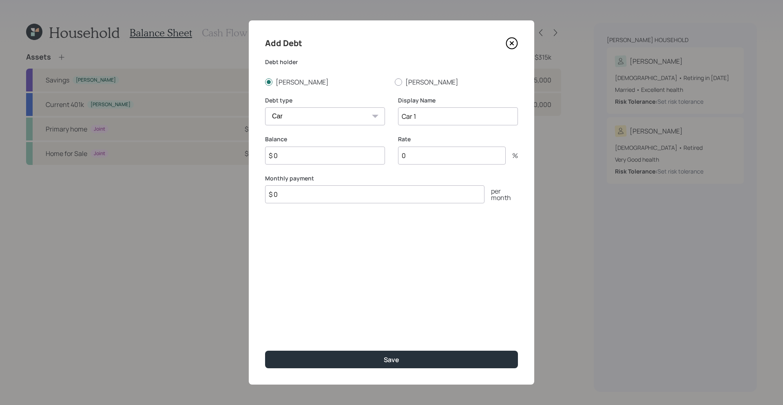
click at [330, 162] on input "$ 0" at bounding box center [325, 155] width 120 height 18
drag, startPoint x: 439, startPoint y: 114, endPoint x: 372, endPoint y: 105, distance: 67.5
click at [372, 105] on div "Debt type Car Credit Card Medical Student Other Display Name Car 1" at bounding box center [391, 115] width 253 height 39
type input "Kia"
click at [293, 155] on input "$ 0" at bounding box center [325, 155] width 120 height 18
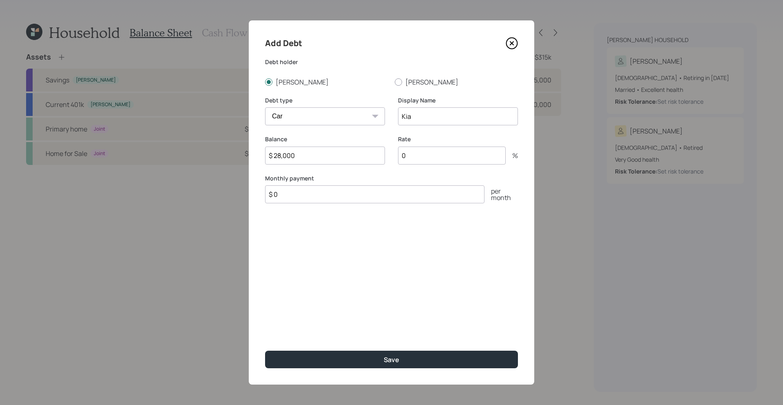
type input "$ 28,000"
click at [446, 153] on input "0" at bounding box center [452, 155] width 108 height 18
type input "7.5"
click at [299, 200] on input "$ 0" at bounding box center [375, 194] width 220 height 18
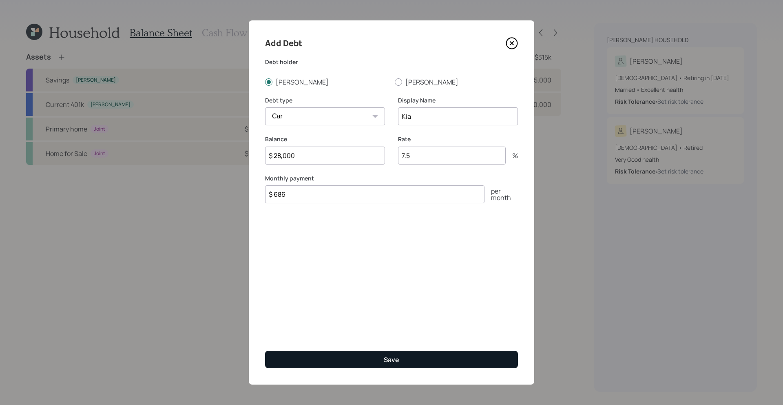
type input "$ 686"
click at [402, 313] on button "Save" at bounding box center [391, 359] width 253 height 18
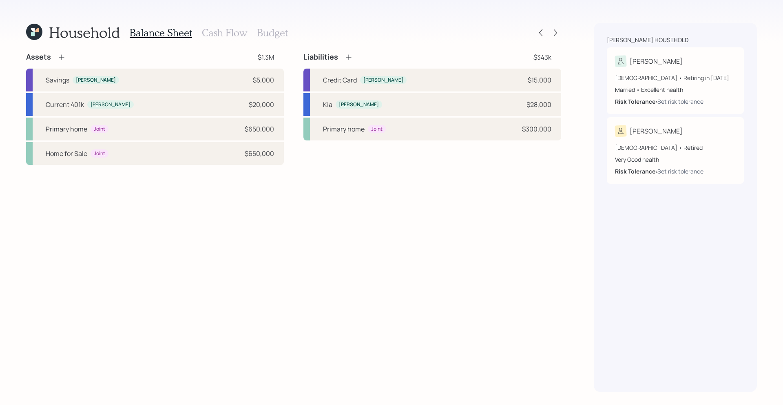
click at [349, 58] on icon at bounding box center [348, 57] width 5 height 5
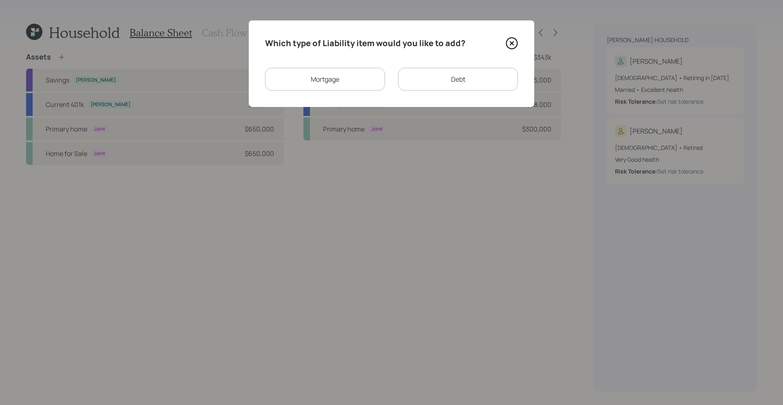
click at [441, 73] on div "Debt" at bounding box center [458, 79] width 120 height 23
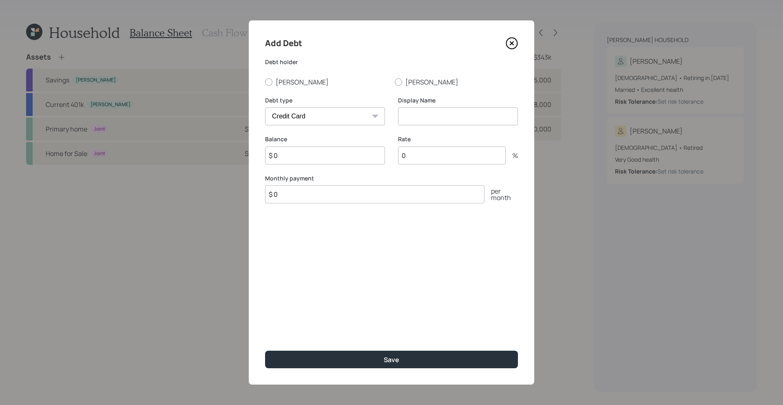
click at [341, 118] on select "Car Credit Card Medical Student Other" at bounding box center [325, 116] width 120 height 18
select select "car"
click at [265, 107] on select "Car Credit Card Medical Student Other" at bounding box center [325, 116] width 120 height 18
click at [410, 111] on input at bounding box center [458, 116] width 120 height 18
type input "Toyota"
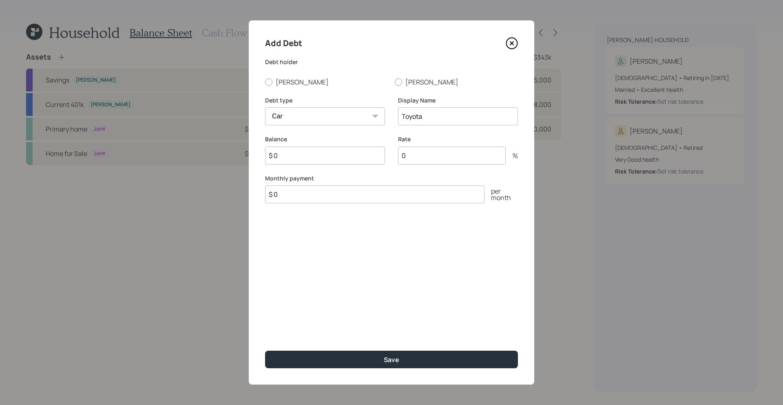
click at [308, 157] on input "$ 0" at bounding box center [325, 155] width 120 height 18
type input "$ 19,000"
click at [428, 155] on input "0" at bounding box center [452, 155] width 108 height 18
type input "7.2"
click at [304, 195] on input "$ 0" at bounding box center [375, 194] width 220 height 18
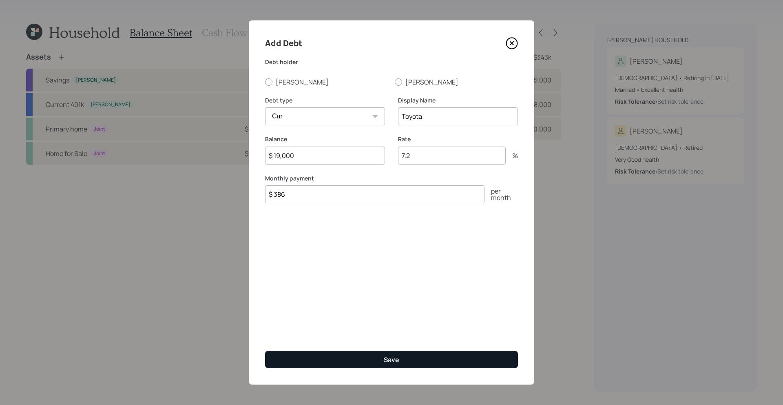
type input "$ 386"
drag, startPoint x: 393, startPoint y: 364, endPoint x: 388, endPoint y: 364, distance: 4.9
click at [393, 313] on button "Save" at bounding box center [391, 359] width 253 height 18
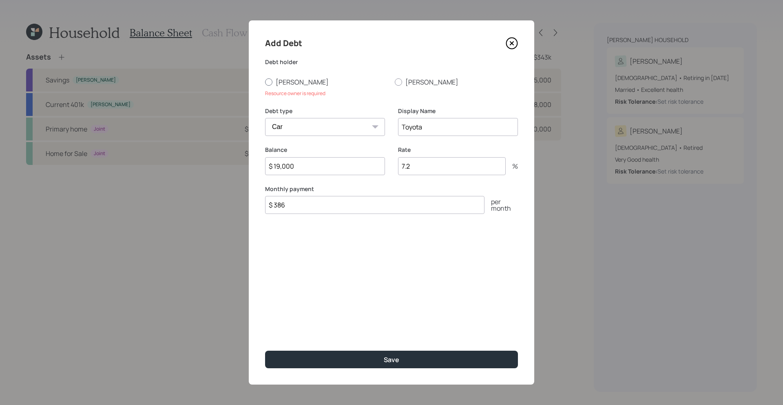
click at [268, 84] on div at bounding box center [268, 81] width 7 height 7
click at [265, 82] on input "[PERSON_NAME]" at bounding box center [265, 82] width 0 height 0
radio input "true"
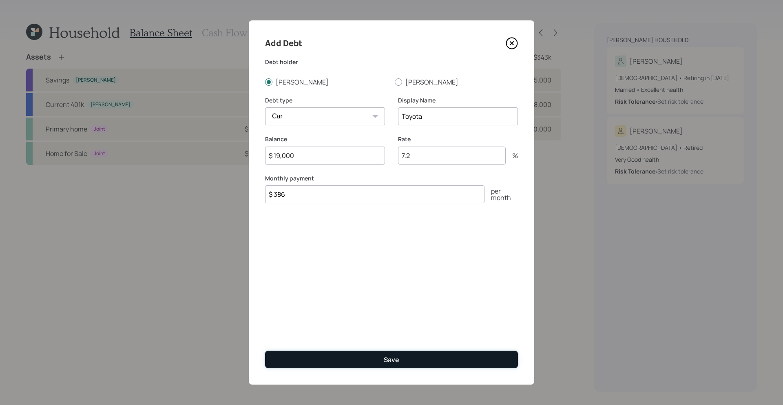
click at [445, 313] on button "Save" at bounding box center [391, 359] width 253 height 18
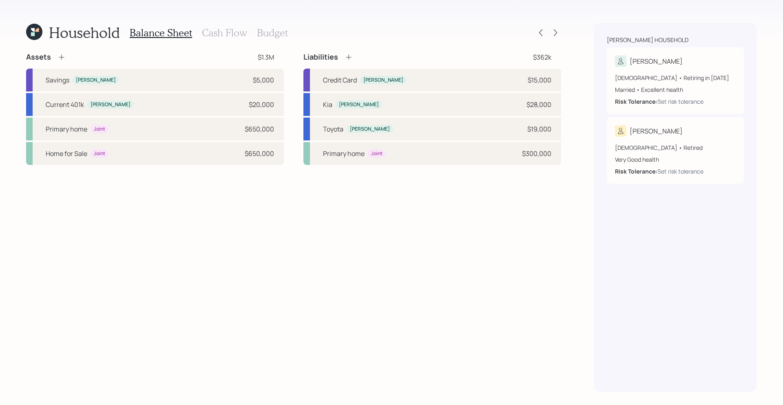
click at [350, 60] on icon at bounding box center [349, 57] width 8 height 8
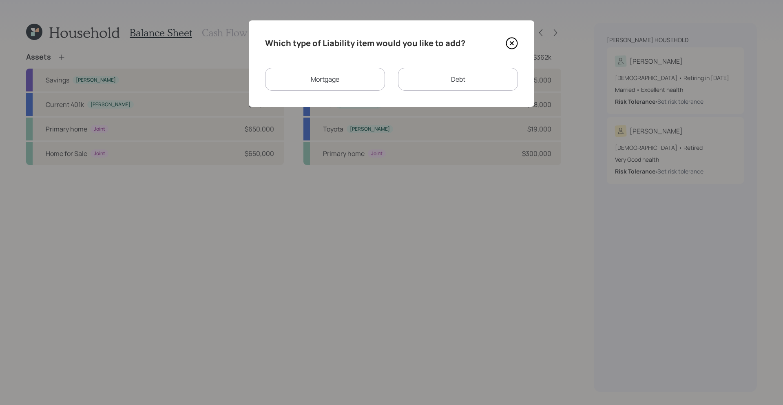
click at [446, 84] on div "Debt" at bounding box center [458, 79] width 120 height 23
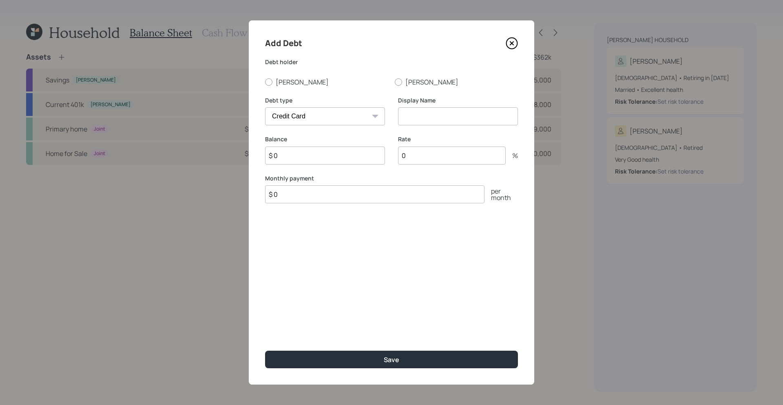
click at [337, 111] on select "Car Credit Card Medical Student Other" at bounding box center [325, 116] width 120 height 18
click at [325, 120] on select "Car Credit Card Medical Student Other" at bounding box center [325, 116] width 120 height 18
select select "car"
click at [265, 107] on select "Car Credit Card Medical Student Other" at bounding box center [325, 116] width 120 height 18
click at [463, 114] on input at bounding box center [458, 116] width 120 height 18
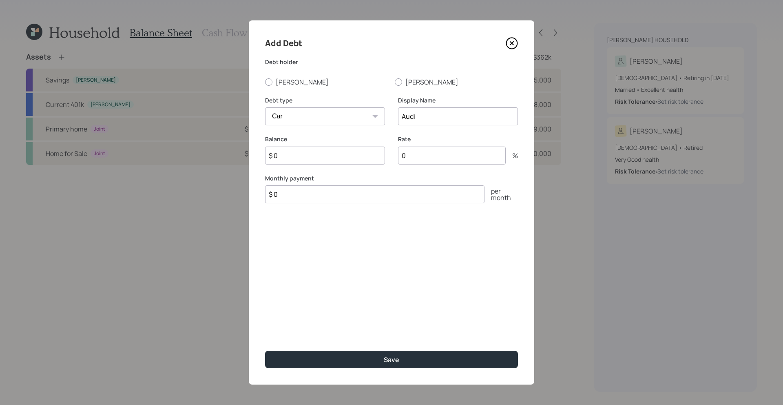
type input "Audi"
click at [291, 156] on input "$ 0" at bounding box center [325, 155] width 120 height 18
type input "$ 22,000"
click at [426, 160] on input "0" at bounding box center [452, 155] width 108 height 18
type input "6.5"
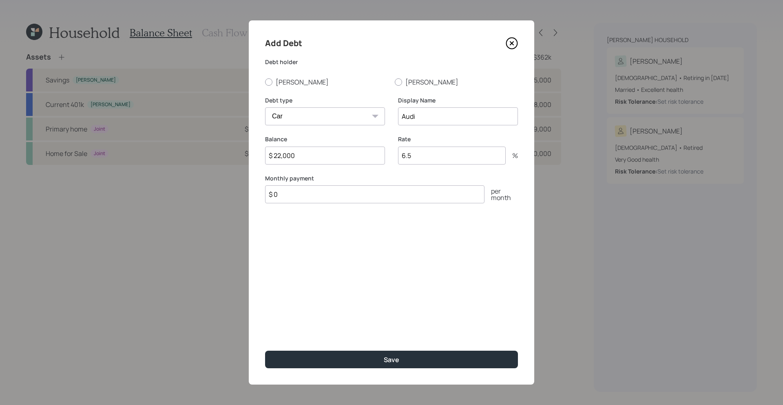
click at [295, 195] on input "$ 0" at bounding box center [375, 194] width 220 height 18
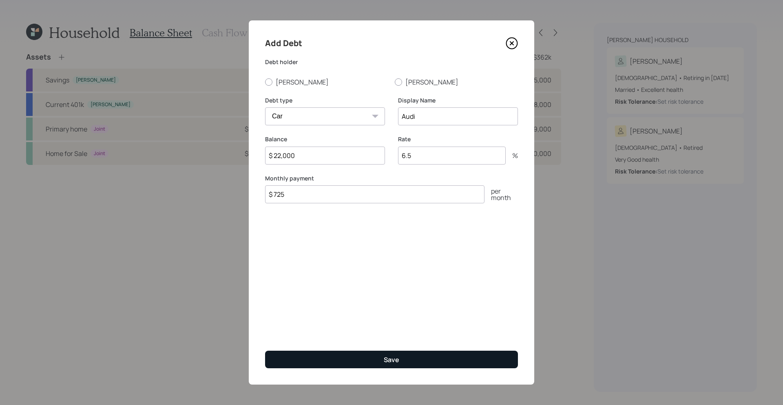
type input "$ 725"
click at [402, 313] on button "Save" at bounding box center [391, 359] width 253 height 18
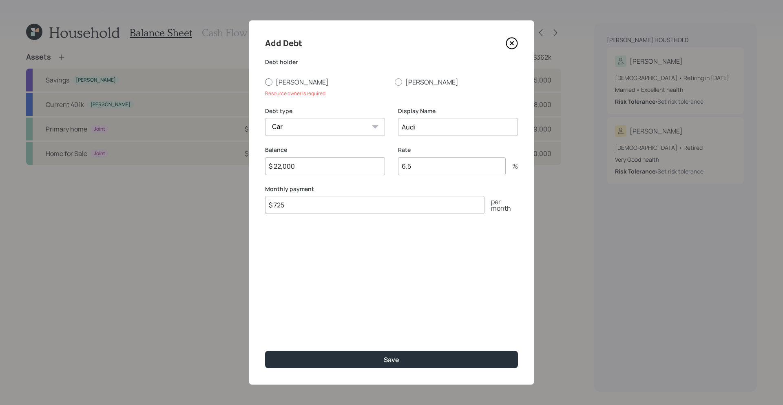
click at [272, 82] on div at bounding box center [268, 81] width 7 height 7
click at [265, 82] on input "[PERSON_NAME]" at bounding box center [265, 82] width 0 height 0
radio input "true"
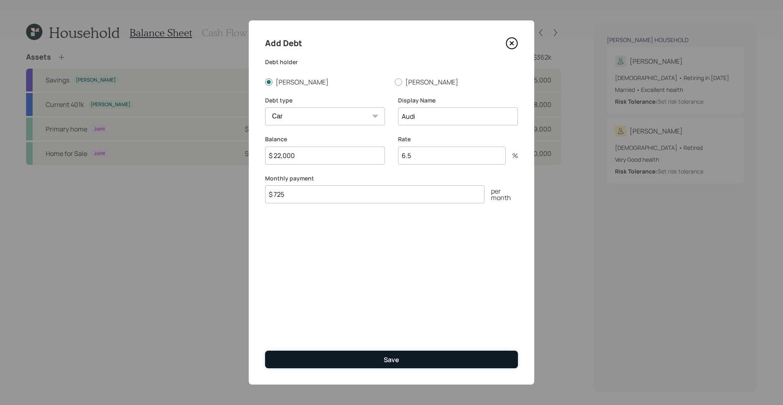
drag, startPoint x: 402, startPoint y: 354, endPoint x: 407, endPoint y: 355, distance: 5.0
click at [402, 313] on button "Save" at bounding box center [391, 359] width 253 height 18
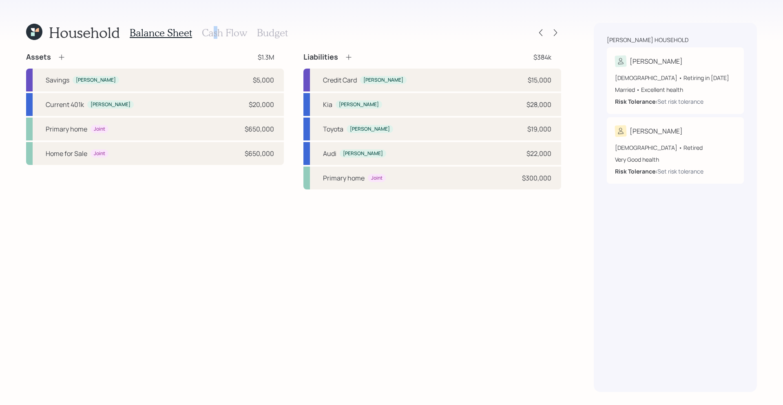
click at [214, 30] on h3 "Cash Flow" at bounding box center [224, 33] width 45 height 12
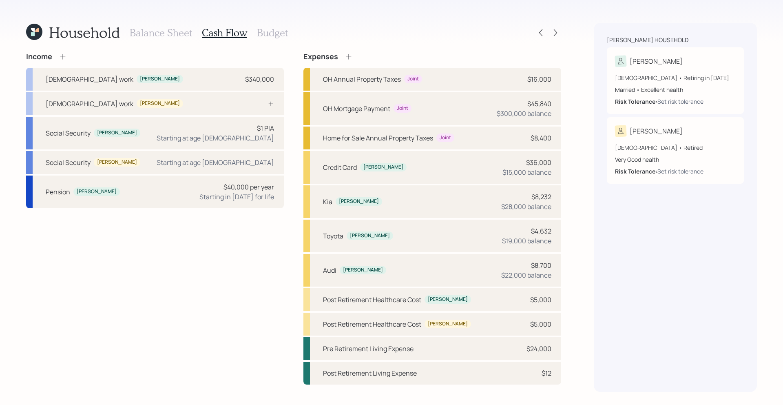
click at [191, 52] on div "Income" at bounding box center [155, 56] width 258 height 9
click at [147, 34] on h3 "Balance Sheet" at bounding box center [161, 33] width 62 height 12
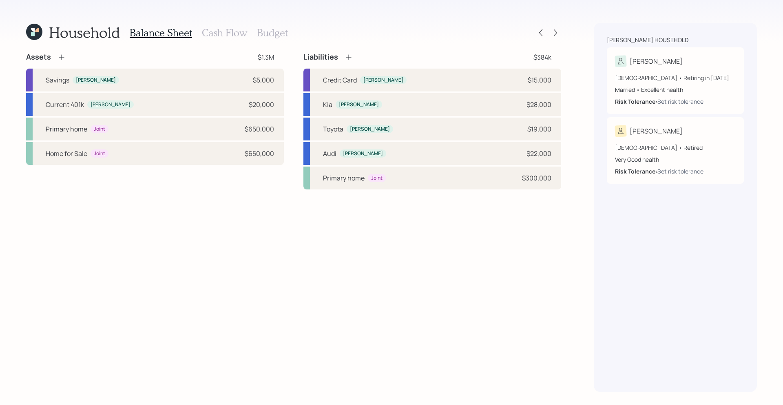
click at [346, 58] on icon at bounding box center [349, 57] width 8 height 8
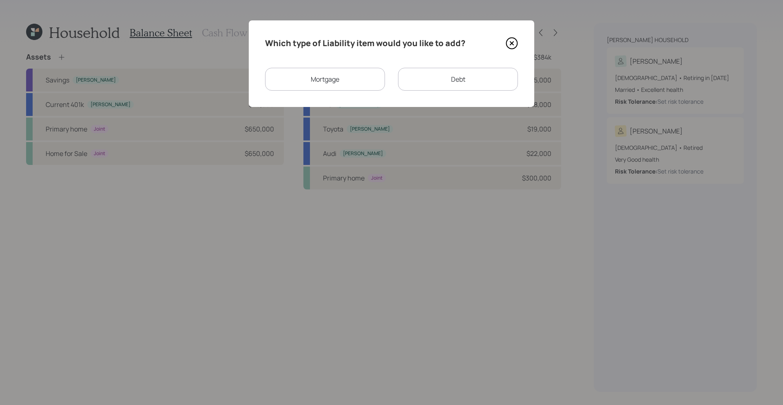
click at [450, 84] on div "Debt" at bounding box center [458, 79] width 120 height 23
select select "credit_card"
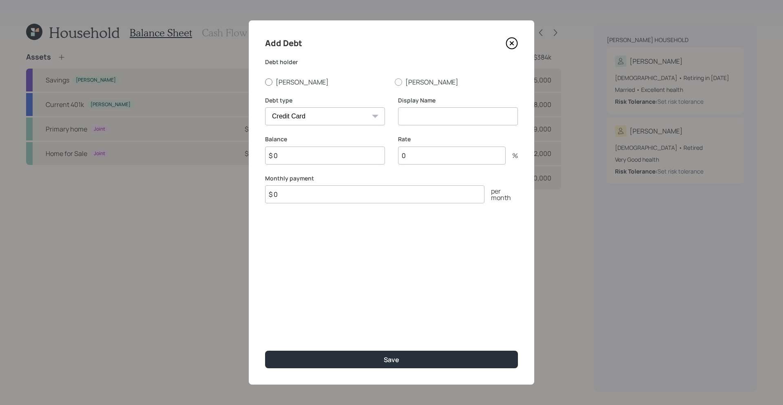
click at [267, 83] on div at bounding box center [268, 81] width 7 height 7
click at [265, 82] on input "[PERSON_NAME]" at bounding box center [265, 82] width 0 height 0
radio input "true"
click at [355, 116] on select "Car Credit Card Medical Student Other" at bounding box center [325, 116] width 120 height 18
select select "student"
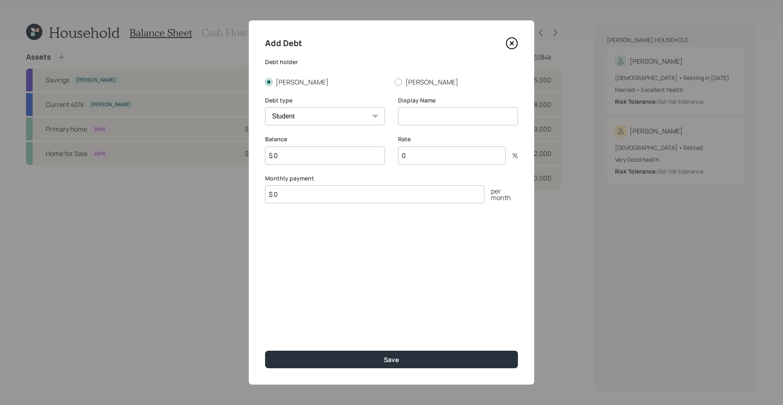
click at [265, 107] on select "Car Credit Card Medical Student Other" at bounding box center [325, 116] width 120 height 18
click at [438, 118] on input at bounding box center [458, 116] width 120 height 18
type input "Student 1"
click at [342, 160] on input "$ 0" at bounding box center [325, 155] width 120 height 18
type input "$"
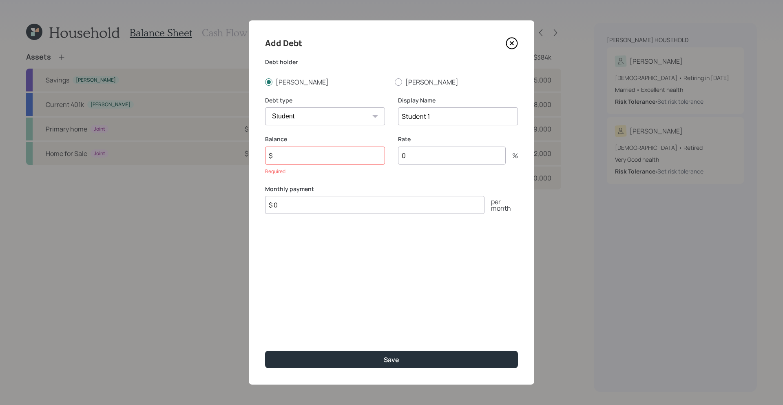
drag, startPoint x: 468, startPoint y: 114, endPoint x: 324, endPoint y: 91, distance: 145.8
click at [319, 93] on div "Add Debt Debt [PERSON_NAME] [PERSON_NAME] Debt type Car Credit Card Medical Stu…" at bounding box center [392, 202] width 286 height 364
type input "[PERSON_NAME]"
click at [311, 156] on input "$" at bounding box center [325, 155] width 120 height 18
type input "$ 16,000"
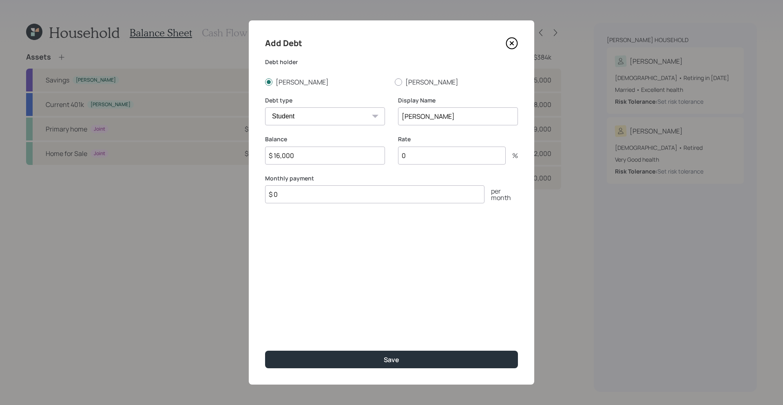
click at [344, 195] on input "$ 0" at bounding box center [375, 194] width 220 height 18
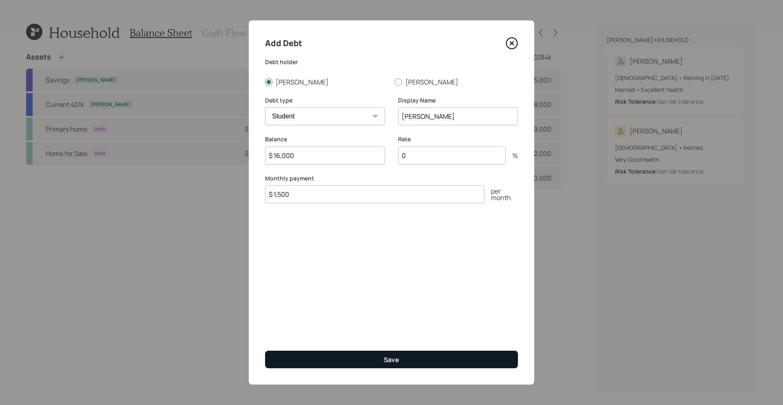
type input "$ 1,500"
click at [410, 313] on button "Save" at bounding box center [391, 359] width 253 height 18
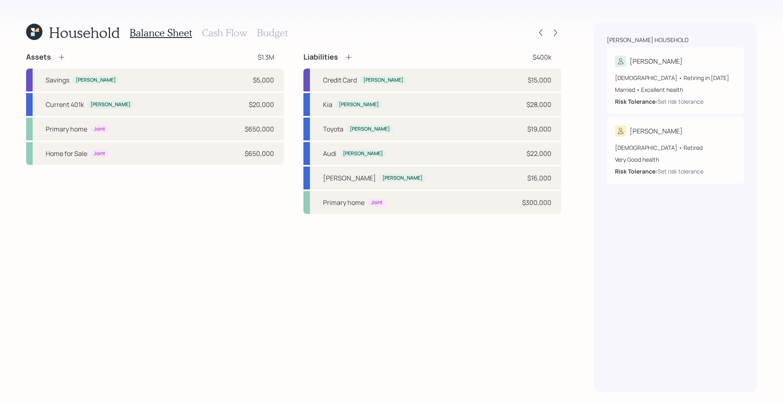
click at [349, 56] on icon at bounding box center [349, 57] width 8 height 8
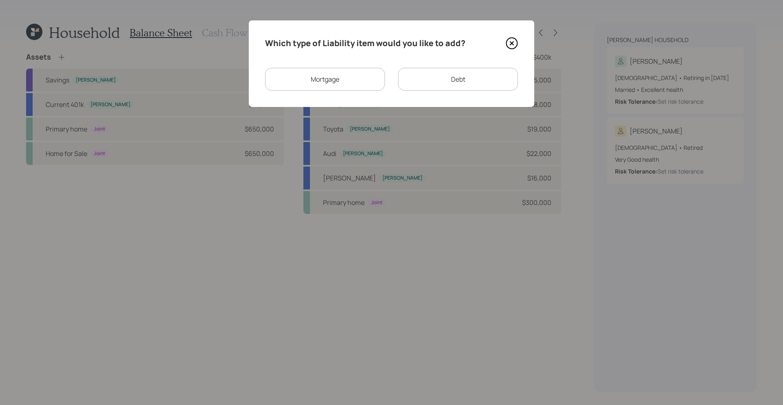
click at [432, 82] on div "Debt" at bounding box center [458, 79] width 120 height 23
select select "credit_card"
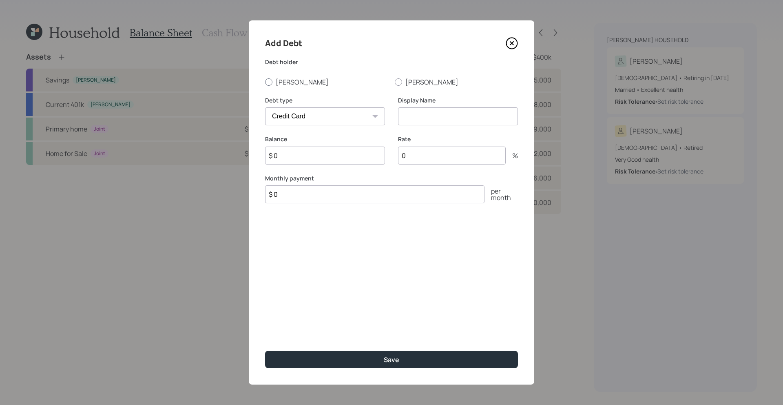
click at [268, 83] on div at bounding box center [268, 81] width 7 height 7
click at [265, 82] on input "[PERSON_NAME]" at bounding box center [265, 82] width 0 height 0
radio input "true"
click at [303, 119] on select "Car Credit Card Medical Student Other" at bounding box center [325, 116] width 120 height 18
select select "student"
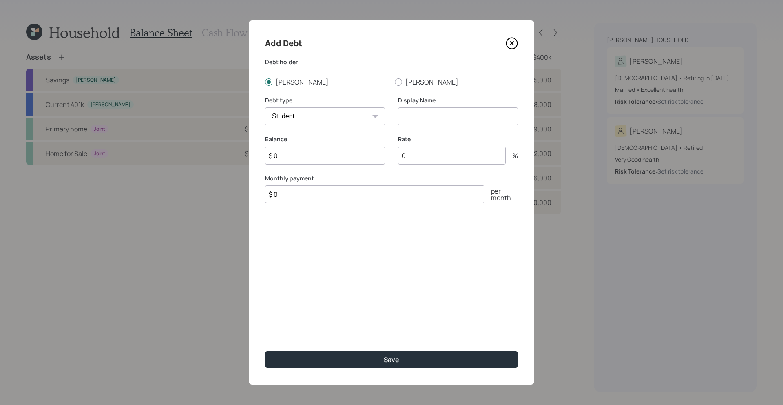
click at [265, 107] on select "Car Credit Card Medical Student Other" at bounding box center [325, 116] width 120 height 18
click at [438, 122] on input at bounding box center [458, 116] width 120 height 18
type input "[PERSON_NAME]"
click at [324, 156] on input "$ 0" at bounding box center [325, 155] width 120 height 18
type input "$ 24,000"
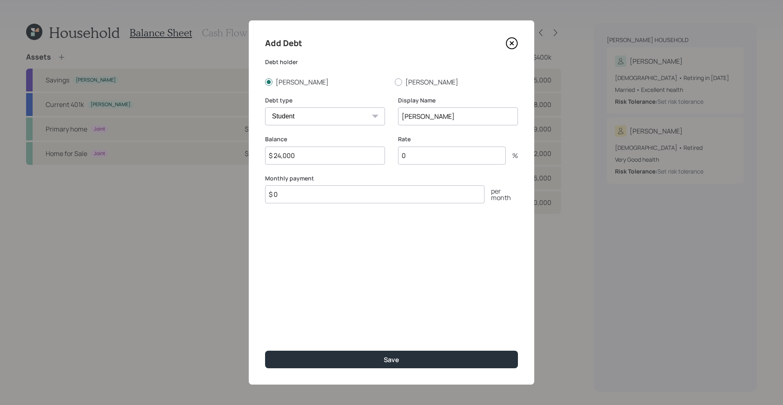
click at [293, 192] on input "$ 0" at bounding box center [375, 194] width 220 height 18
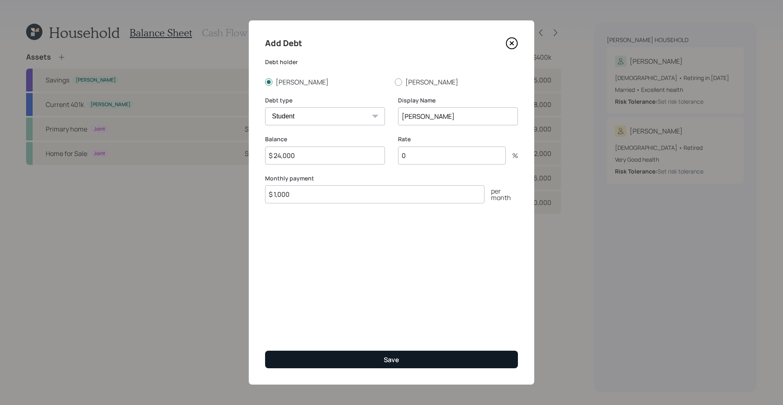
type input "$ 1,000"
click at [410, 313] on button "Save" at bounding box center [391, 359] width 253 height 18
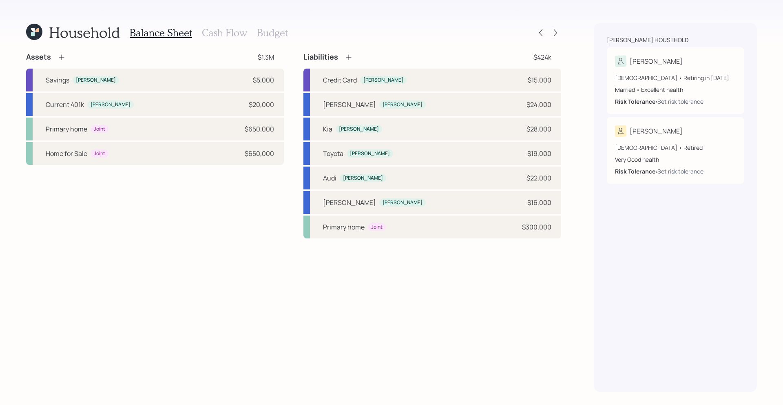
click at [222, 30] on h3 "Cash Flow" at bounding box center [224, 33] width 45 height 12
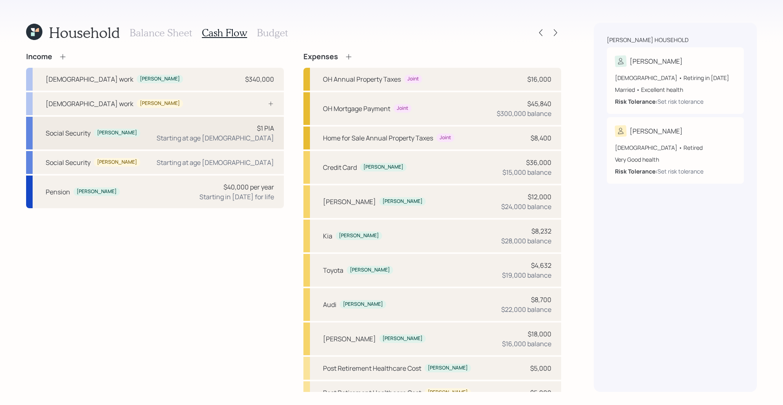
click at [236, 138] on div "Starting at age [DEMOGRAPHIC_DATA]" at bounding box center [216, 138] width 118 height 10
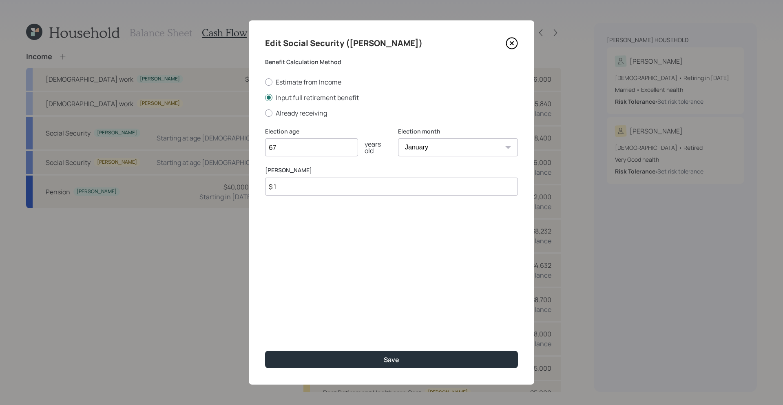
click at [310, 185] on input "$ 1" at bounding box center [391, 186] width 253 height 18
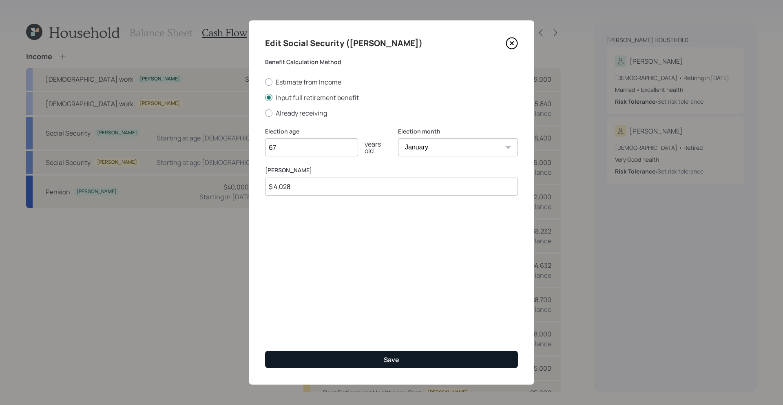
type input "$ 4,028"
click at [417, 313] on button "Save" at bounding box center [391, 359] width 253 height 18
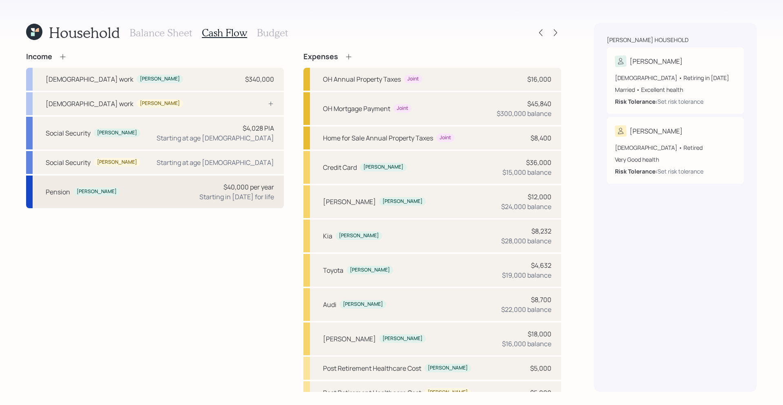
click at [154, 190] on div "Pension [PERSON_NAME] $40,000 per year Starting in [DATE] for life" at bounding box center [155, 191] width 258 height 33
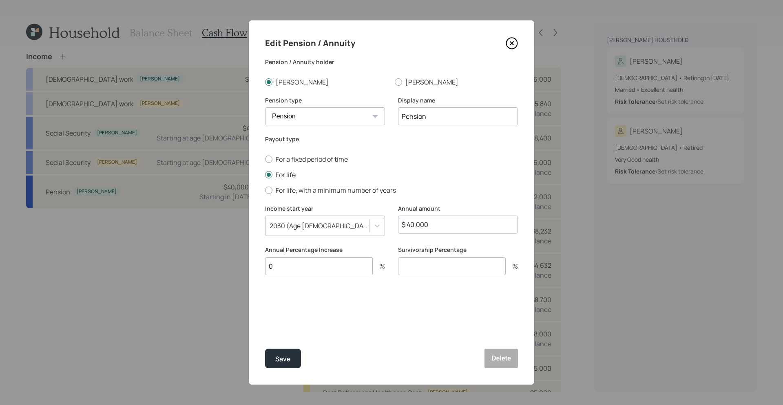
click at [370, 112] on select "Pension Annuity" at bounding box center [325, 116] width 120 height 18
select select "annuity"
click at [265, 107] on select "Pension Annuity" at bounding box center [325, 116] width 120 height 18
click at [441, 117] on input "Pension" at bounding box center [458, 116] width 120 height 18
type input "P"
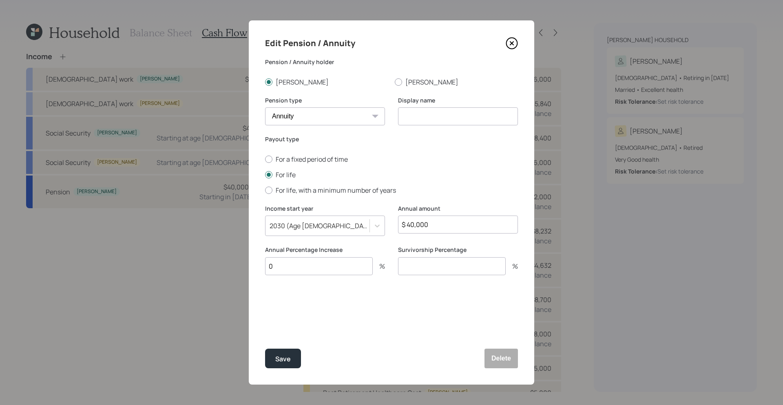
type input "a"
type input "Annuity"
click at [443, 222] on input "$ 40,000" at bounding box center [458, 224] width 120 height 18
click at [375, 230] on div at bounding box center [377, 225] width 15 height 15
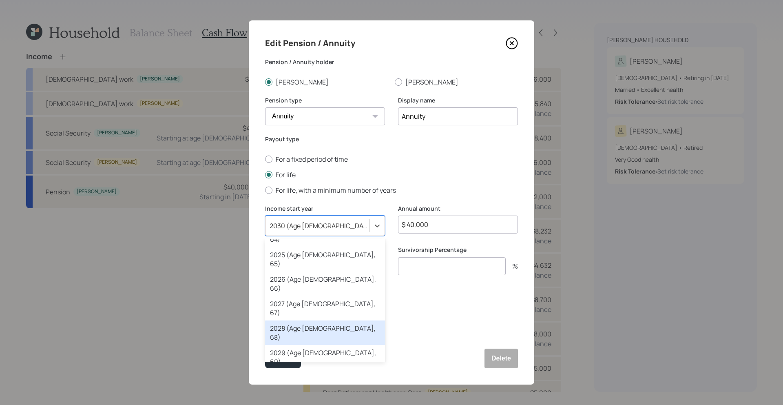
scroll to position [109, 0]
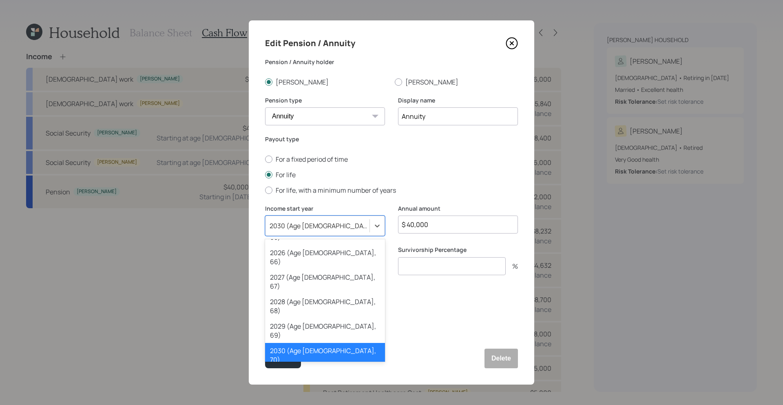
click at [327, 313] on div "2031 (Age [DEMOGRAPHIC_DATA], 71)" at bounding box center [325, 379] width 120 height 24
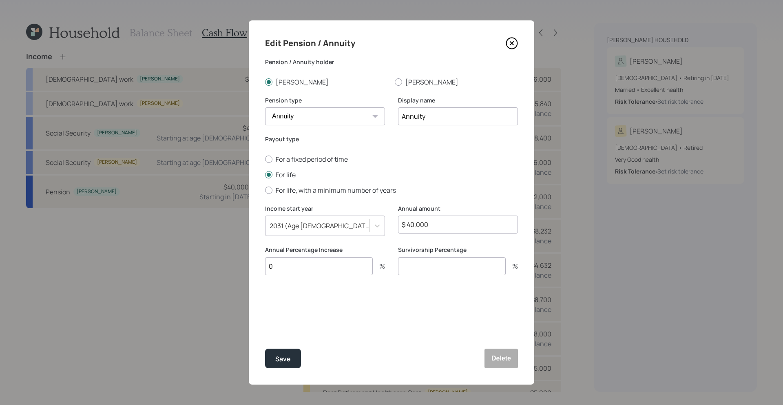
drag, startPoint x: 454, startPoint y: 229, endPoint x: 391, endPoint y: 216, distance: 64.2
click at [390, 216] on div "Income start year [DATE] (Age [DEMOGRAPHIC_DATA], 71) Annual amount $ 40,000" at bounding box center [391, 225] width 253 height 42
type input "$ 7,800"
click at [448, 174] on label "For life" at bounding box center [391, 174] width 253 height 9
click at [265, 174] on input "For life" at bounding box center [265, 174] width 0 height 0
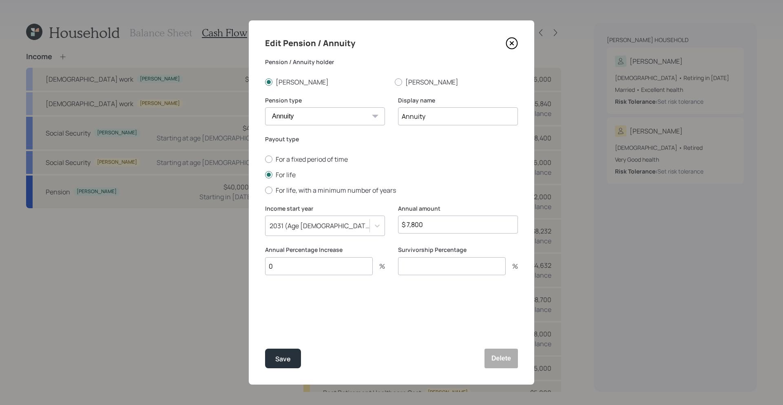
click at [283, 269] on input "0" at bounding box center [319, 266] width 108 height 18
click at [286, 313] on div "Save" at bounding box center [283, 358] width 16 height 11
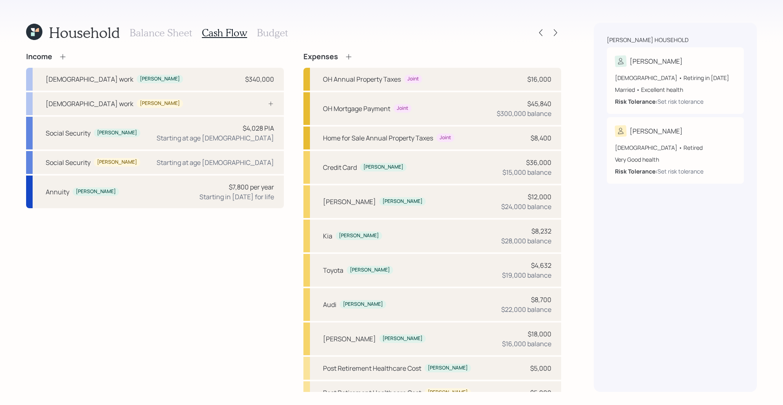
drag, startPoint x: 347, startPoint y: 53, endPoint x: 340, endPoint y: 55, distance: 7.6
click at [347, 53] on icon at bounding box center [349, 57] width 8 height 8
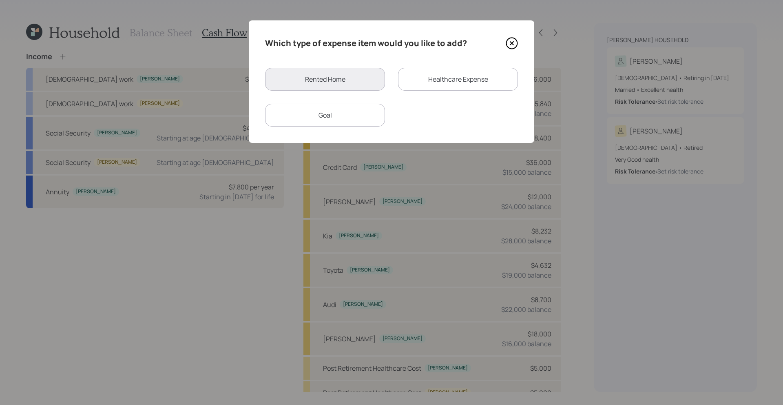
click at [508, 47] on icon at bounding box center [512, 43] width 11 height 11
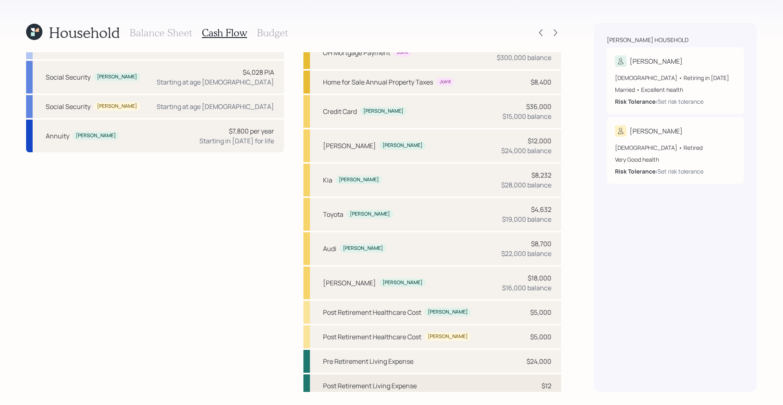
scroll to position [61, 0]
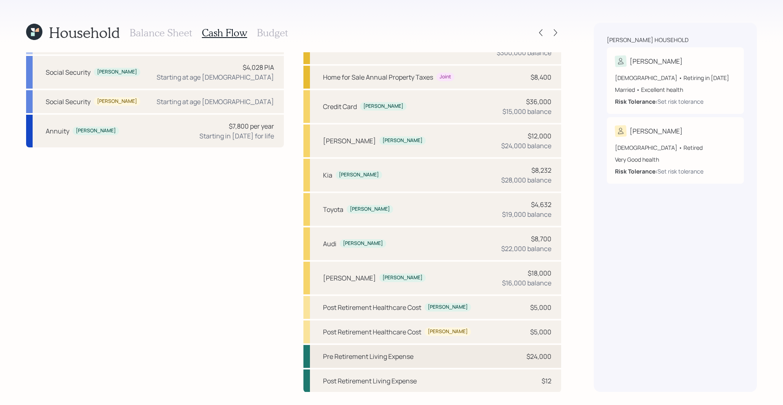
click at [415, 313] on div "Pre Retirement Living Expense $24,000" at bounding box center [433, 356] width 258 height 23
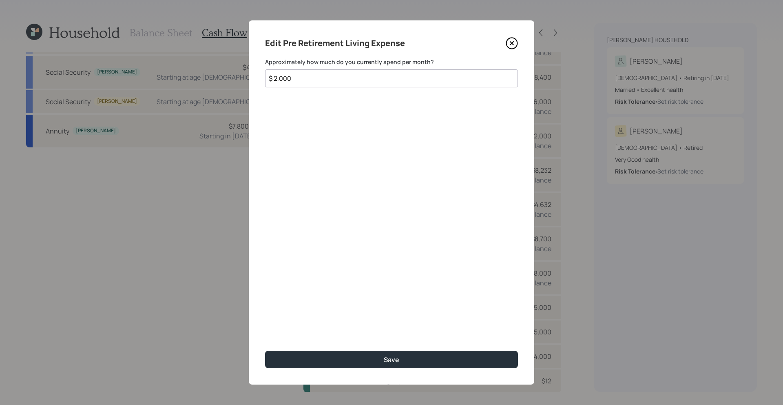
click at [512, 43] on icon at bounding box center [511, 43] width 3 height 3
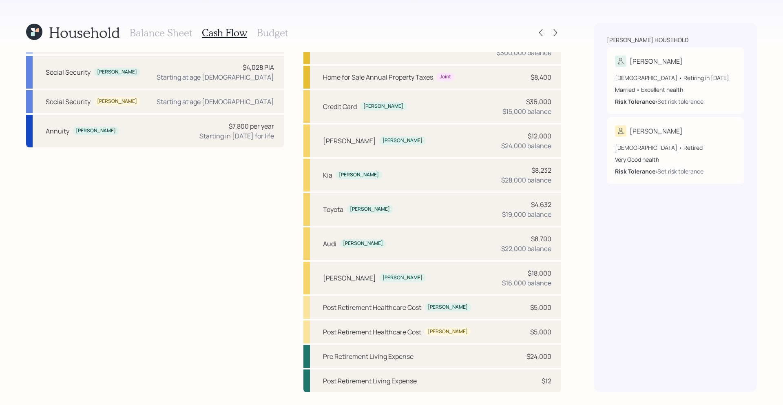
click at [258, 35] on h3 "Budget" at bounding box center [272, 33] width 31 height 12
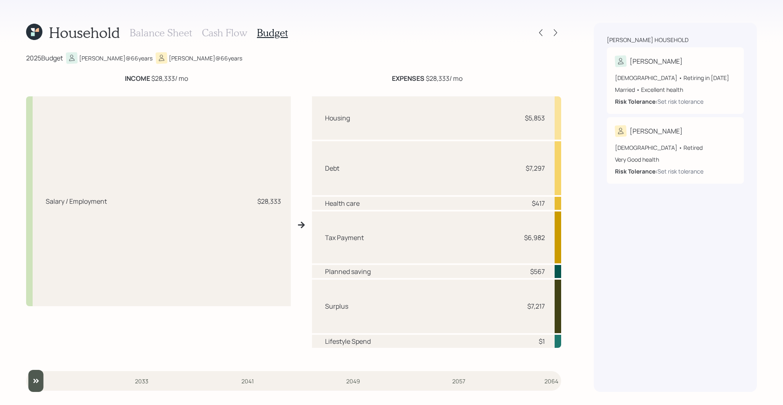
click at [228, 33] on h3 "Cash Flow" at bounding box center [224, 33] width 45 height 12
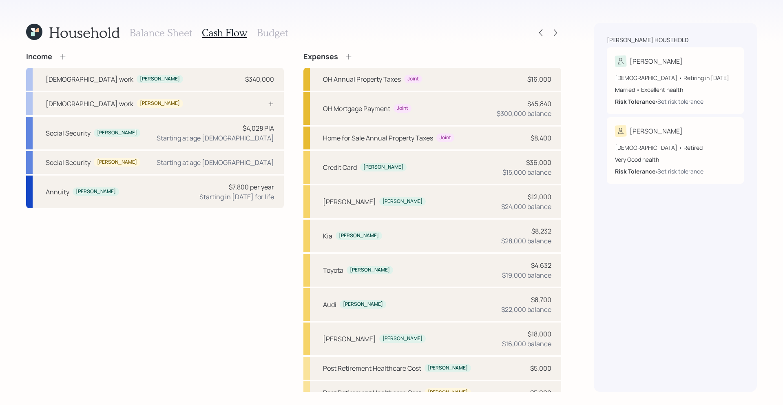
click at [265, 37] on h3 "Budget" at bounding box center [272, 33] width 31 height 12
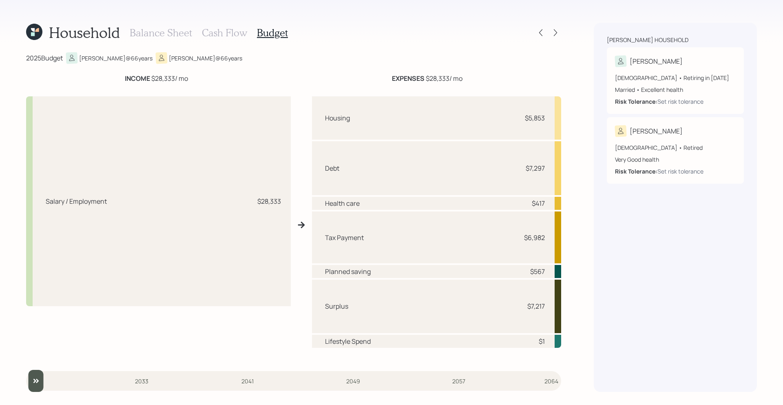
click at [209, 34] on h3 "Cash Flow" at bounding box center [224, 33] width 45 height 12
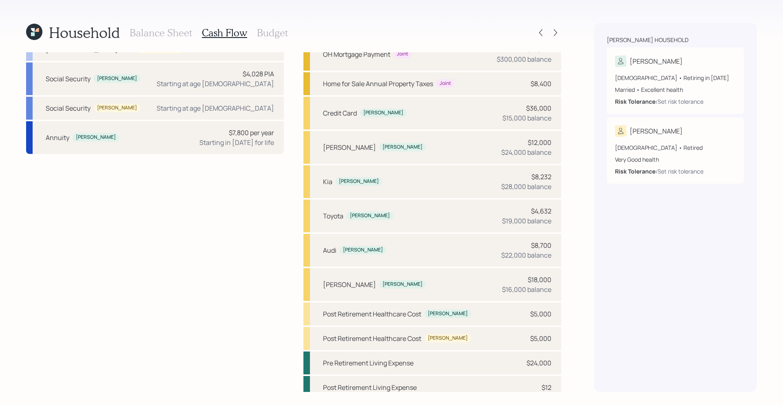
scroll to position [61, 0]
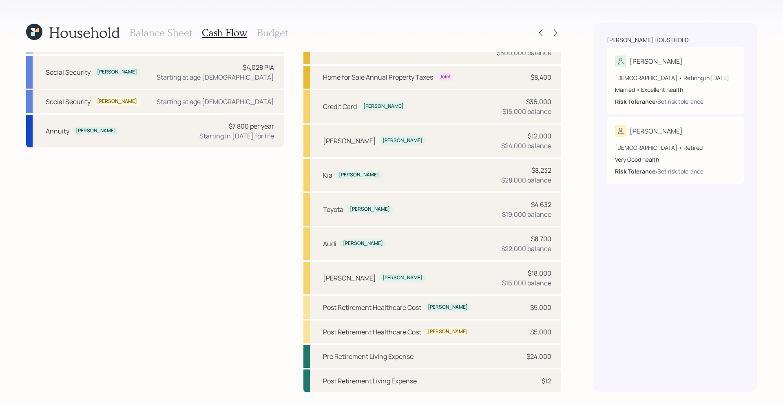
click at [277, 34] on h3 "Budget" at bounding box center [272, 33] width 31 height 12
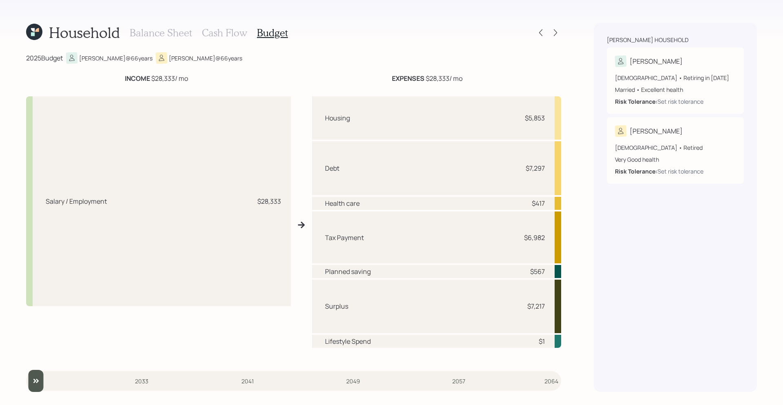
click at [160, 33] on h3 "Balance Sheet" at bounding box center [161, 33] width 62 height 12
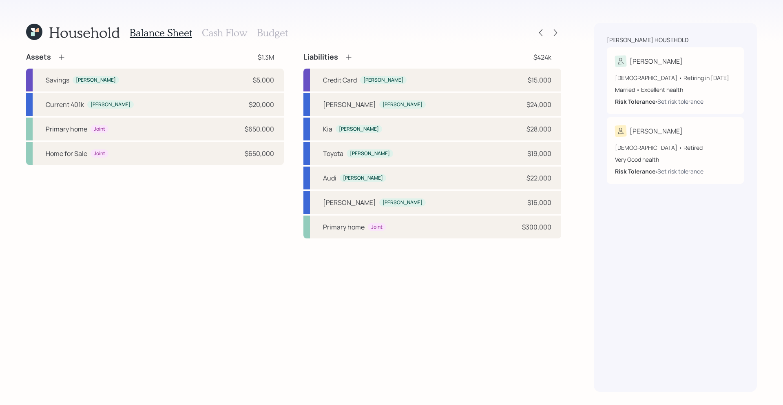
click at [271, 38] on h3 "Budget" at bounding box center [272, 33] width 31 height 12
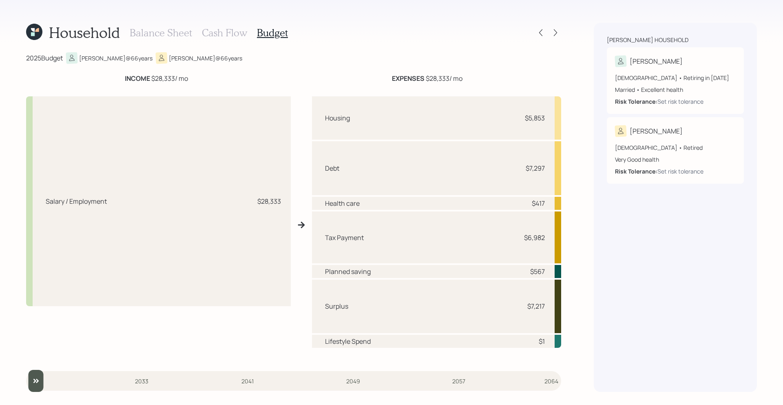
click at [218, 30] on h3 "Cash Flow" at bounding box center [224, 33] width 45 height 12
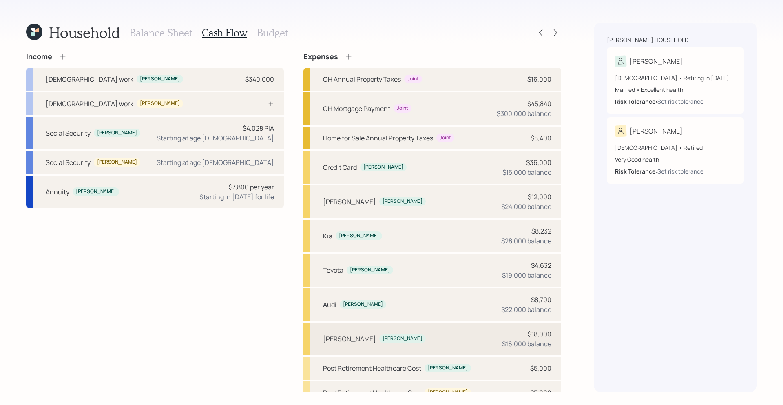
scroll to position [61, 0]
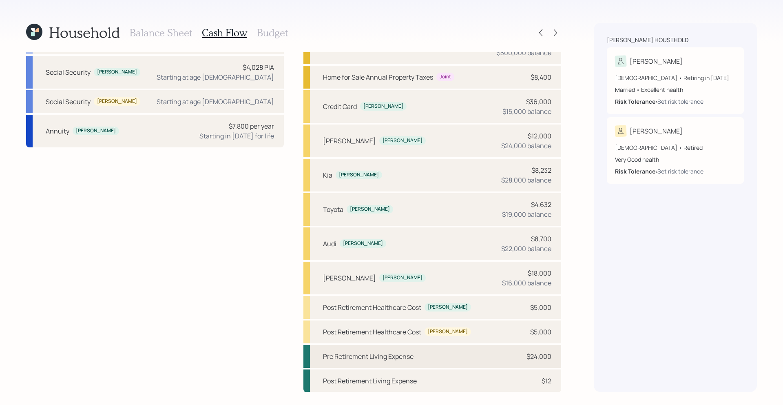
click at [418, 313] on div "Pre Retirement Living Expense $24,000" at bounding box center [433, 356] width 258 height 23
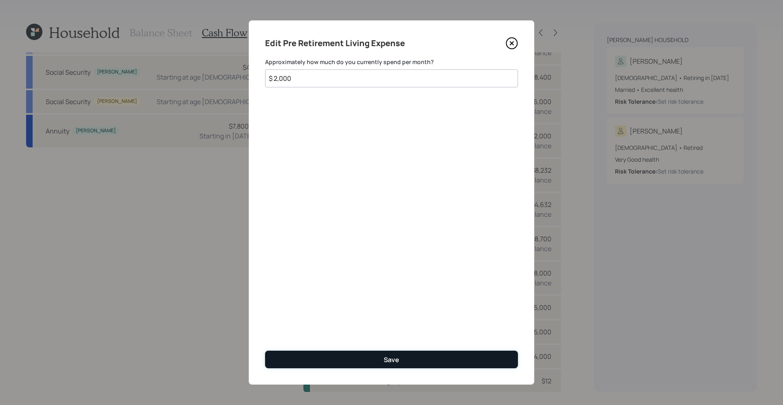
click at [394, 313] on button "Save" at bounding box center [391, 359] width 253 height 18
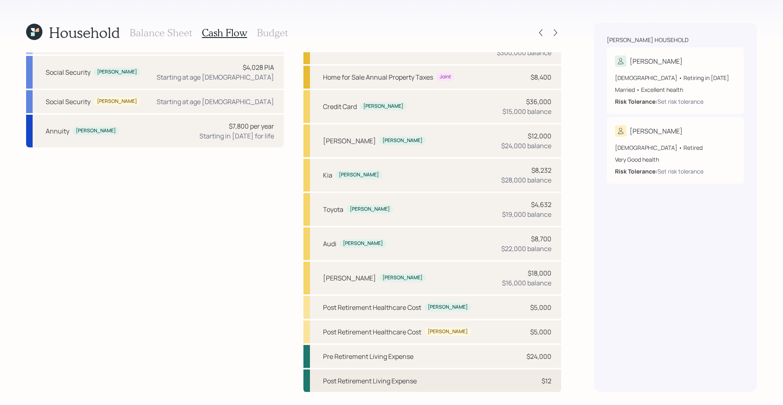
click at [450, 313] on div "Post Retirement Living Expense $12" at bounding box center [433, 380] width 258 height 23
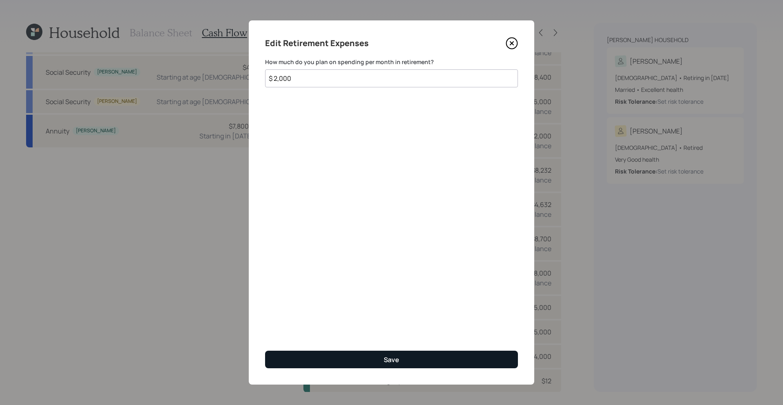
type input "$ 2,000"
click at [455, 313] on button "Save" at bounding box center [391, 359] width 253 height 18
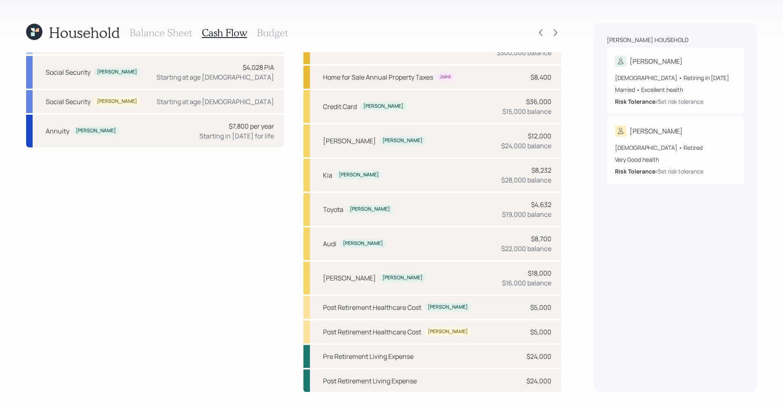
click at [281, 29] on h3 "Budget" at bounding box center [272, 33] width 31 height 12
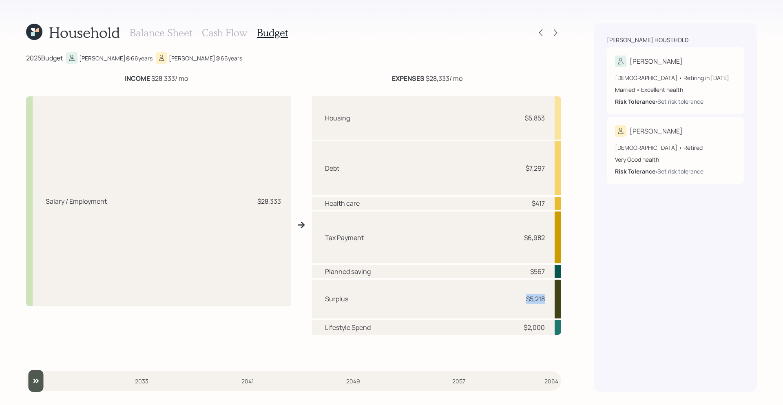
drag, startPoint x: 521, startPoint y: 300, endPoint x: 555, endPoint y: 299, distance: 33.9
click at [555, 299] on div "Surplus $5,218" at bounding box center [436, 298] width 249 height 39
click at [219, 32] on h3 "Cash Flow" at bounding box center [224, 33] width 45 height 12
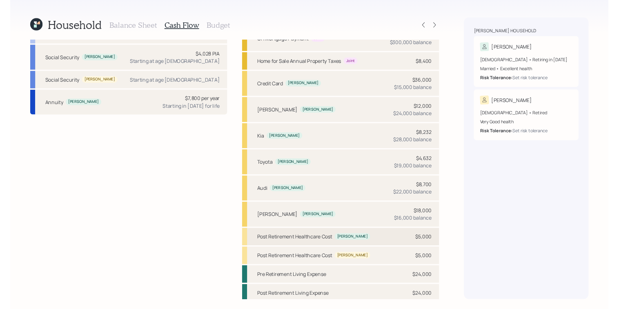
scroll to position [61, 0]
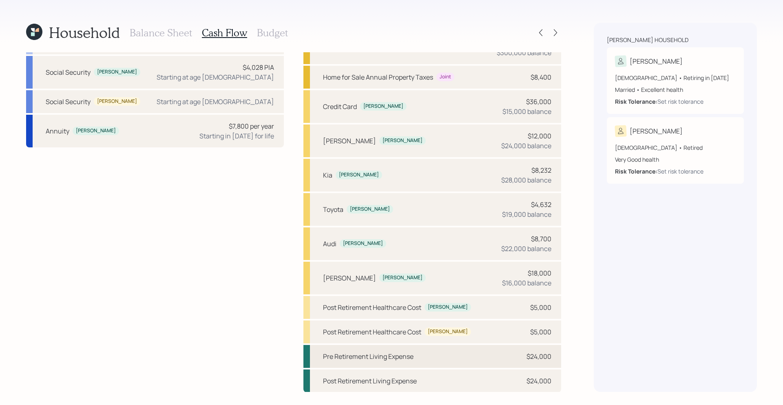
click at [466, 313] on div "Pre Retirement Living Expense $24,000" at bounding box center [433, 356] width 258 height 23
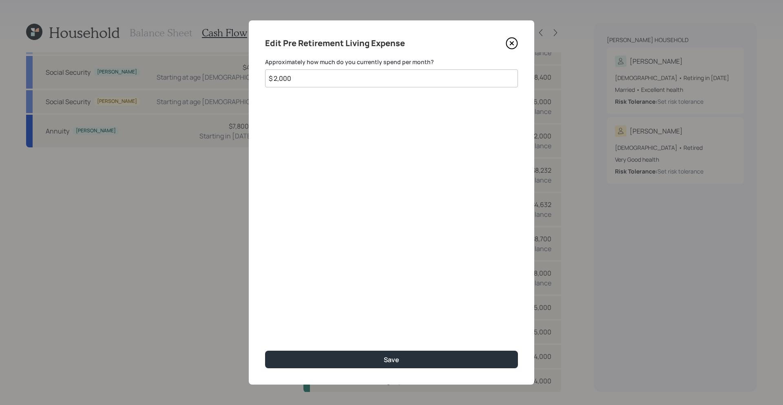
click at [277, 77] on input "$ 2,000" at bounding box center [391, 78] width 253 height 18
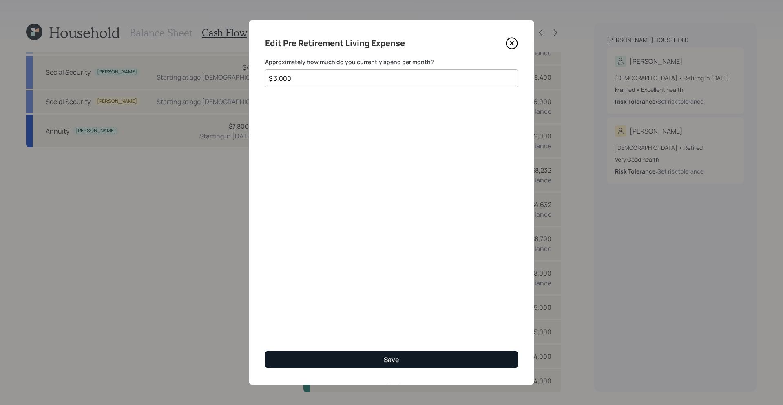
type input "$ 3,000"
click at [410, 313] on button "Save" at bounding box center [391, 359] width 253 height 18
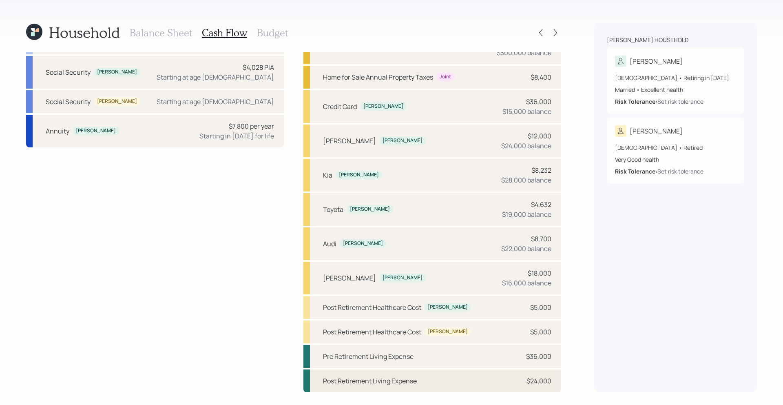
click at [488, 313] on div "Post Retirement Living Expense $24,000" at bounding box center [433, 380] width 258 height 23
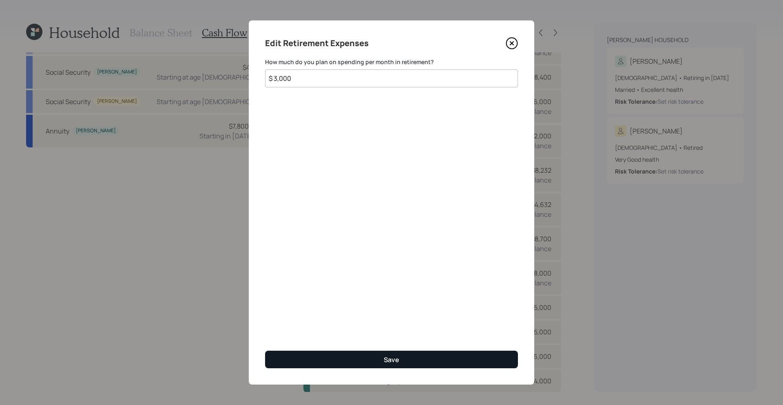
type input "$ 3,000"
click at [429, 313] on button "Save" at bounding box center [391, 359] width 253 height 18
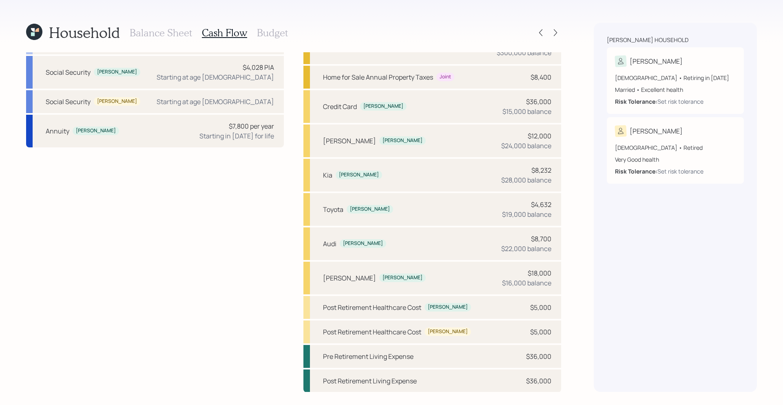
click at [272, 29] on h3 "Budget" at bounding box center [272, 33] width 31 height 12
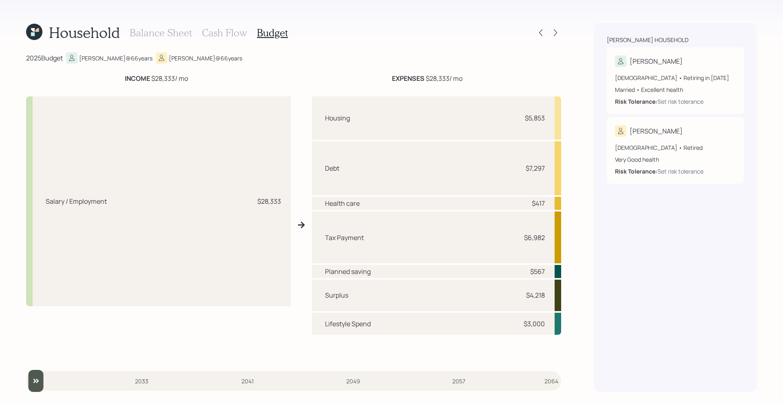
click at [559, 204] on div "Health care $417" at bounding box center [436, 203] width 249 height 13
click at [557, 36] on icon at bounding box center [556, 33] width 8 height 8
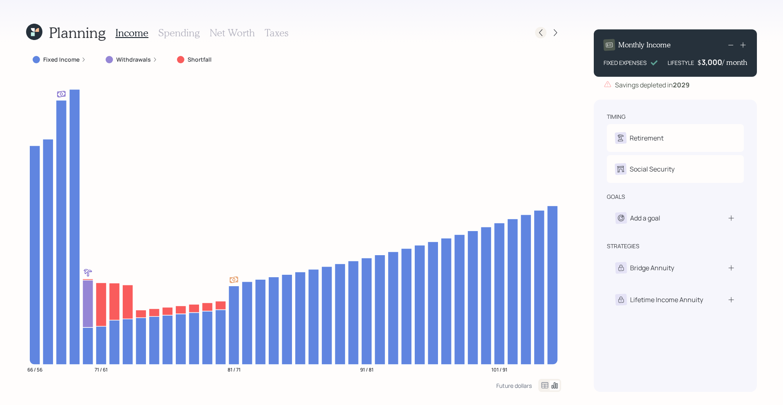
click at [543, 33] on icon at bounding box center [541, 33] width 8 height 8
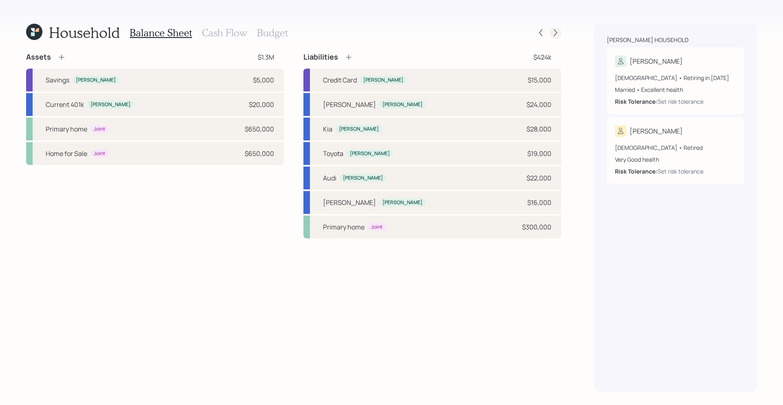
click at [553, 30] on icon at bounding box center [556, 33] width 8 height 8
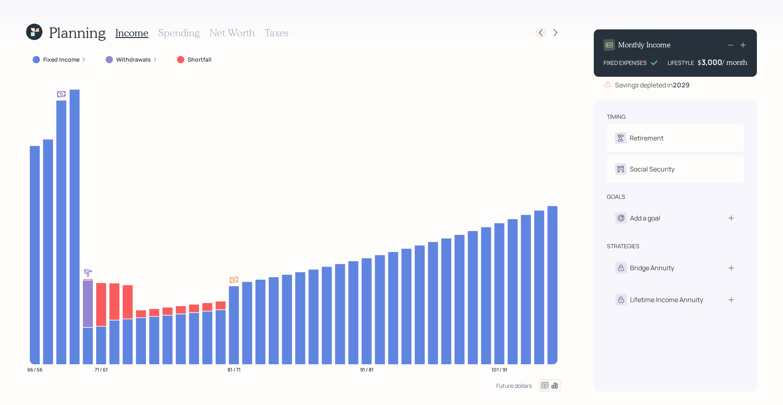
click at [542, 34] on icon at bounding box center [541, 33] width 8 height 8
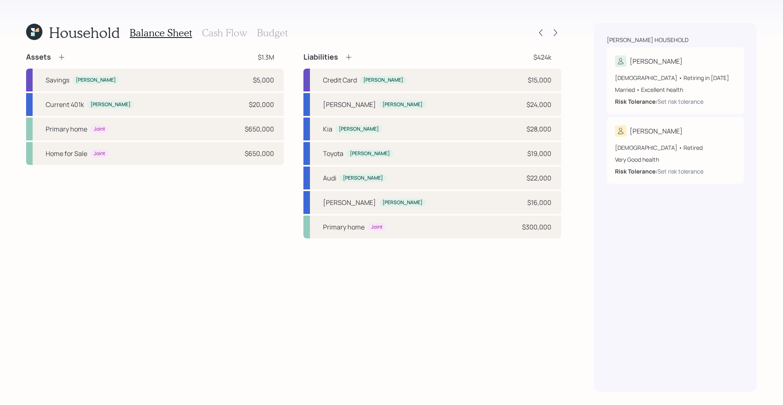
click at [284, 33] on h3 "Budget" at bounding box center [272, 33] width 31 height 12
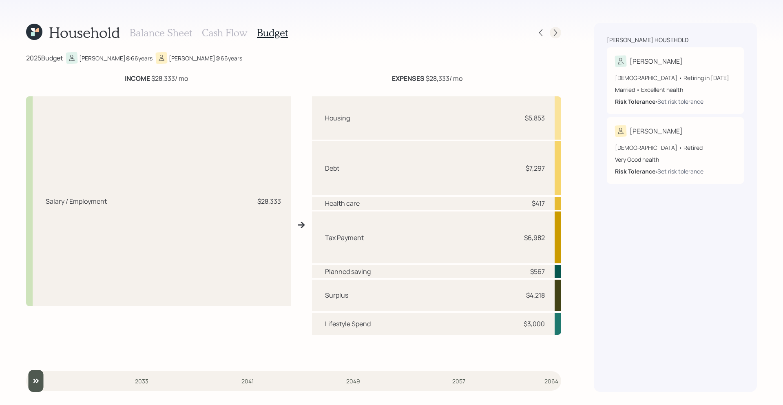
click at [554, 31] on icon at bounding box center [556, 33] width 8 height 8
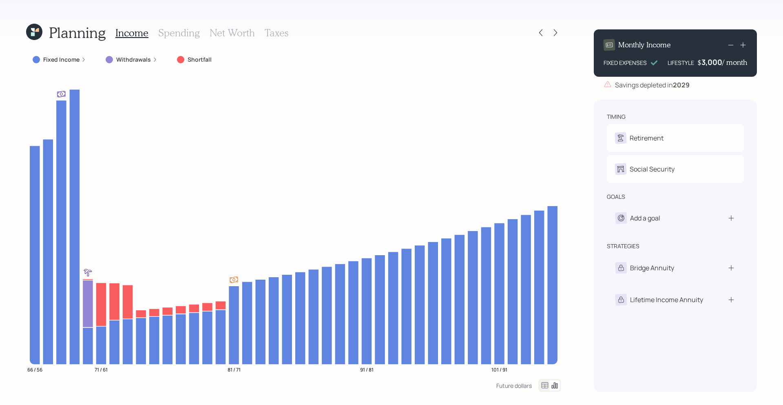
click at [129, 63] on label "Withdrawals" at bounding box center [133, 59] width 35 height 8
click at [194, 57] on icon at bounding box center [196, 59] width 5 height 5
click at [204, 58] on label "Shortfall" at bounding box center [200, 59] width 24 height 8
click at [82, 60] on icon at bounding box center [83, 59] width 5 height 5
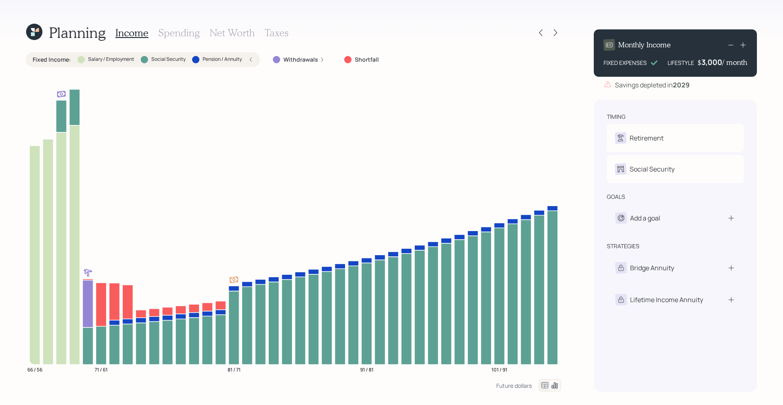
click at [253, 60] on icon at bounding box center [250, 59] width 5 height 5
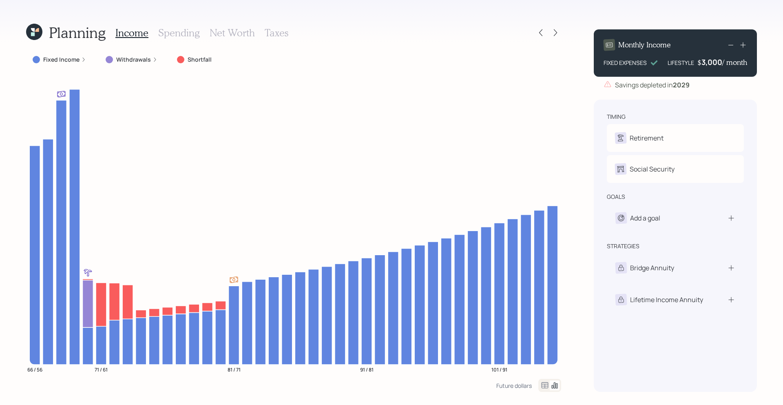
click at [175, 25] on div "Income Spending Net Worth Taxes" at bounding box center [201, 33] width 173 height 20
click at [182, 39] on div "Income Spending Net Worth Taxes" at bounding box center [201, 33] width 173 height 20
click at [184, 33] on h3 "Spending" at bounding box center [179, 33] width 42 height 12
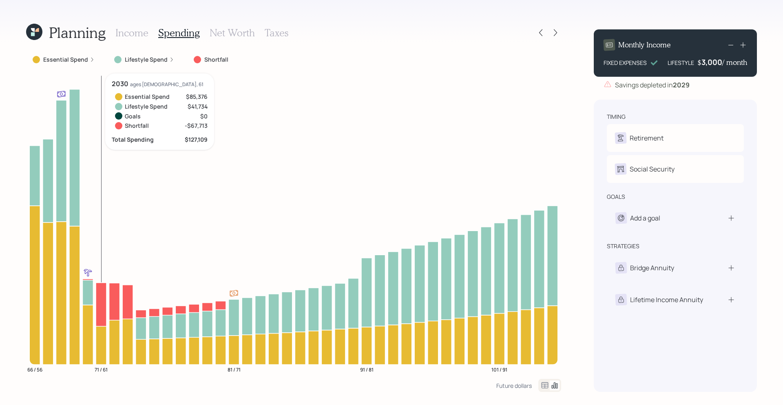
click at [104, 298] on icon at bounding box center [101, 304] width 11 height 44
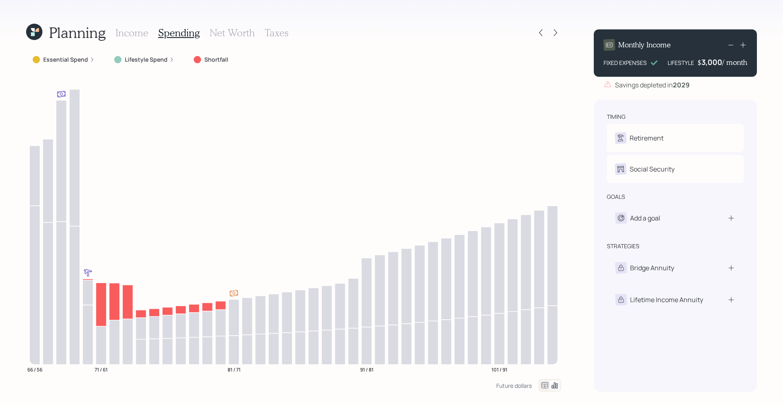
click at [91, 62] on div "Essential Spend" at bounding box center [64, 59] width 62 height 8
click at [302, 60] on label "Lifestyle Spend" at bounding box center [295, 59] width 43 height 8
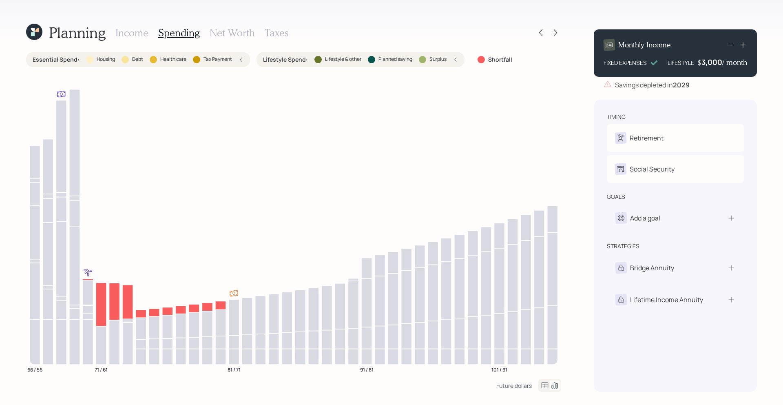
click at [457, 61] on icon at bounding box center [455, 59] width 5 height 5
click at [240, 59] on icon at bounding box center [241, 59] width 5 height 5
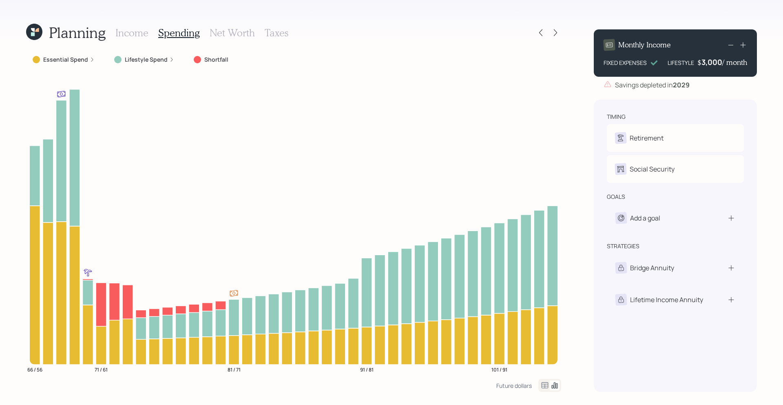
click at [131, 34] on h3 "Income" at bounding box center [131, 33] width 33 height 12
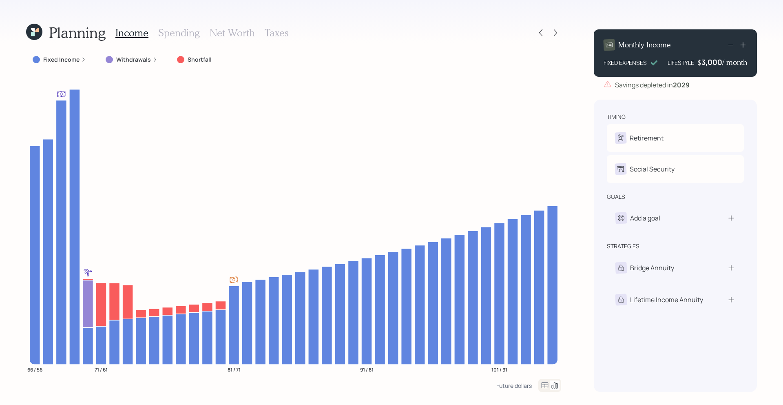
click at [38, 31] on icon at bounding box center [37, 30] width 4 height 4
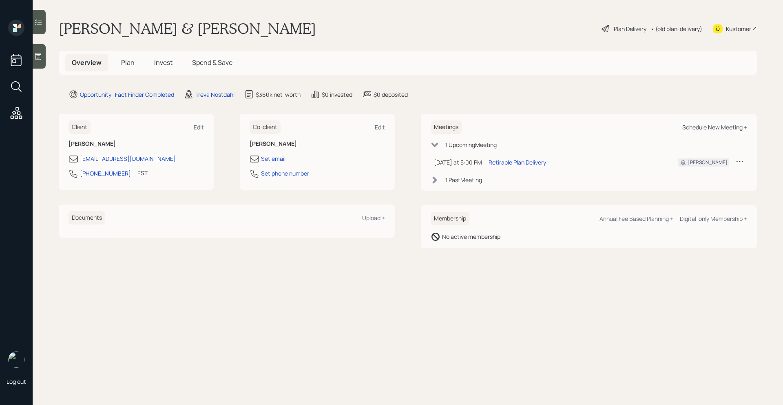
click at [600, 128] on div "Schedule New Meeting +" at bounding box center [715, 127] width 65 height 8
select select "8b79112e-3cfb-44f9-89e7-15267fe946c1"
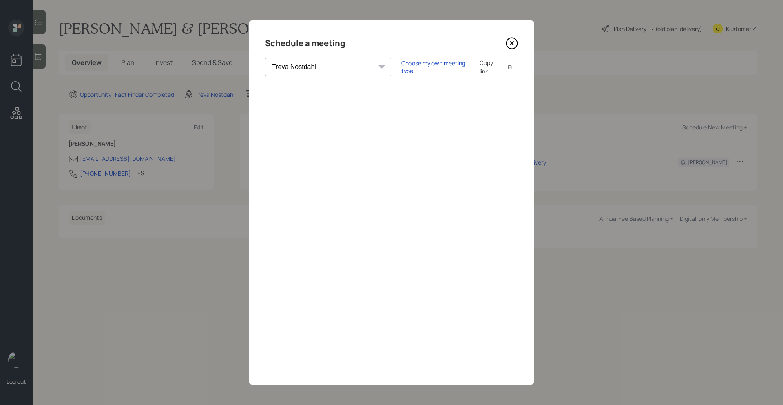
click at [509, 43] on icon at bounding box center [512, 43] width 12 height 12
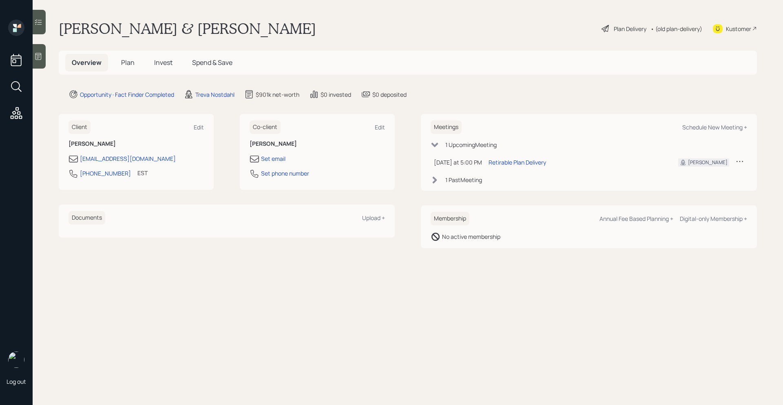
click at [600, 26] on div "Kustomer" at bounding box center [738, 28] width 25 height 9
click at [600, 126] on div "Schedule New Meeting +" at bounding box center [715, 127] width 65 height 8
select select "8b79112e-3cfb-44f9-89e7-15267fe946c1"
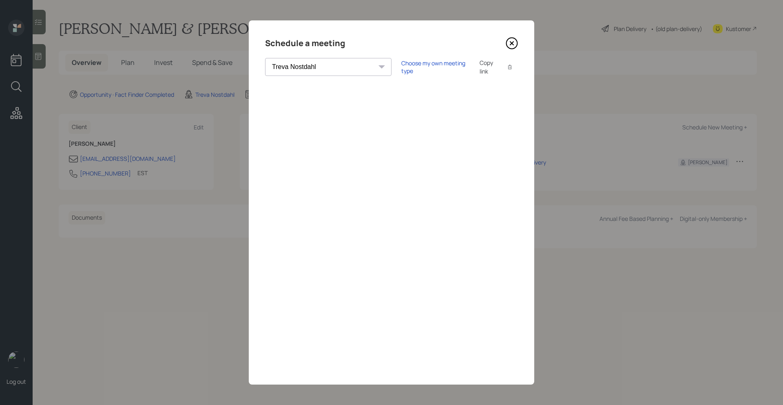
click at [502, 44] on div "Schedule a meeting" at bounding box center [391, 43] width 253 height 13
click at [512, 49] on div "Schedule a meeting" at bounding box center [391, 43] width 253 height 13
click at [512, 48] on icon at bounding box center [512, 43] width 12 height 12
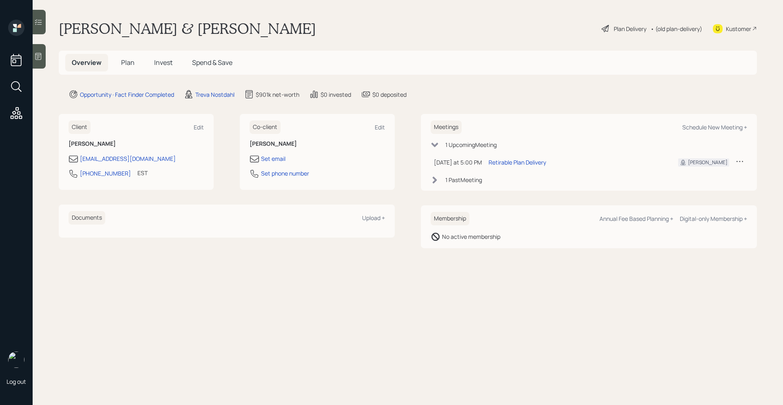
click at [600, 21] on div "Plan Delivery • (old plan-delivery)" at bounding box center [652, 29] width 102 height 18
click at [600, 26] on div "Plan Delivery" at bounding box center [630, 28] width 33 height 9
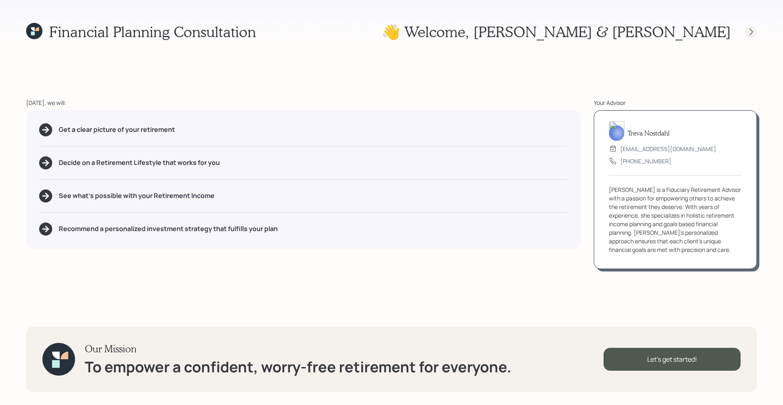
click at [600, 33] on icon at bounding box center [751, 32] width 8 height 8
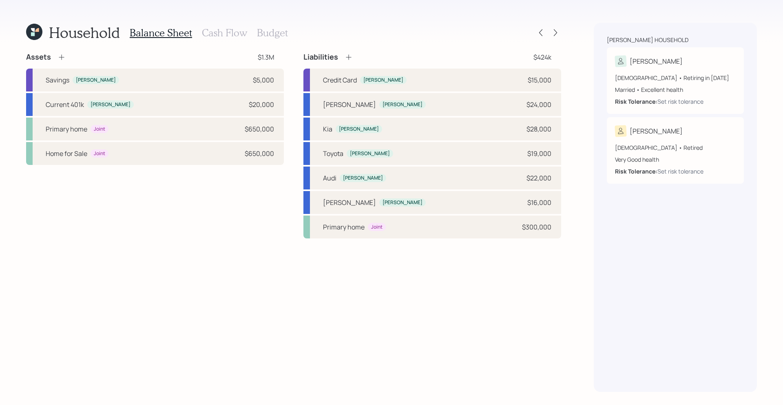
click at [220, 29] on h3 "Cash Flow" at bounding box center [224, 33] width 45 height 12
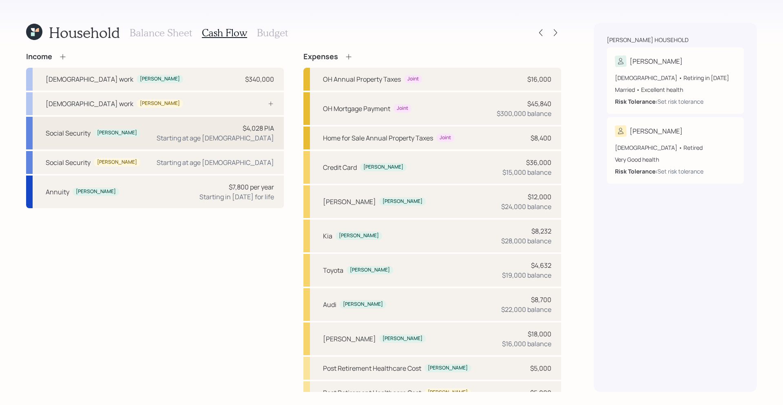
click at [237, 134] on div "Starting at age [DEMOGRAPHIC_DATA]" at bounding box center [216, 138] width 118 height 10
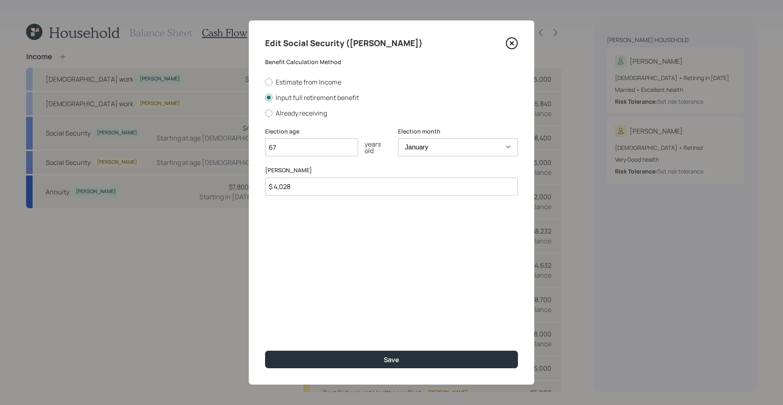
type input "6"
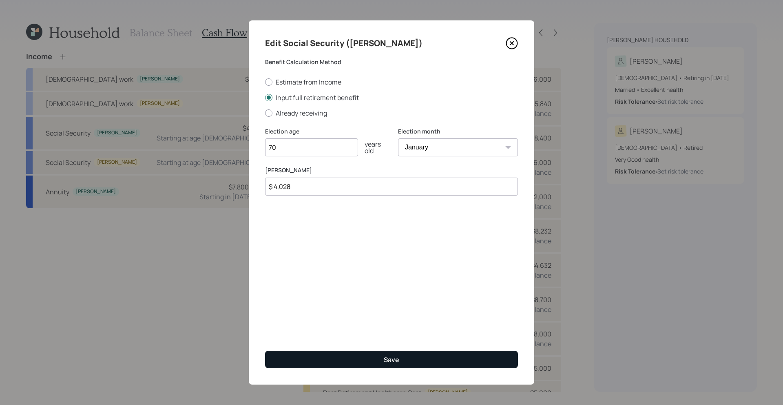
type input "70"
click at [386, 313] on div "Save" at bounding box center [392, 359] width 16 height 9
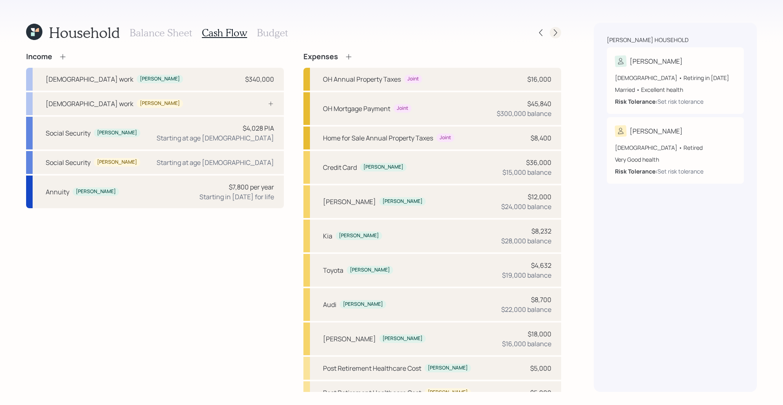
click at [554, 36] on icon at bounding box center [556, 33] width 8 height 8
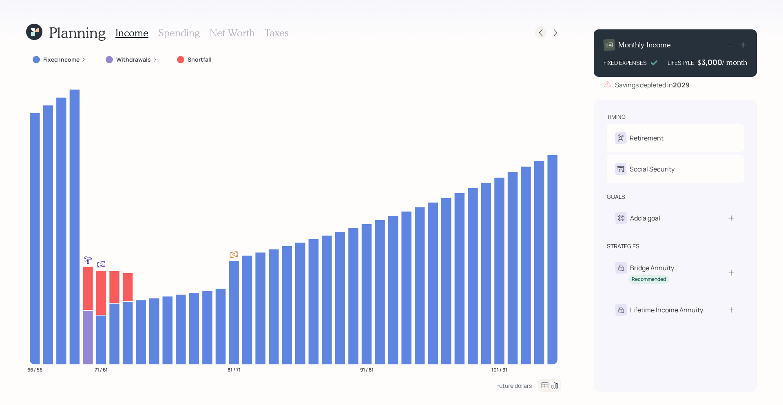
click at [536, 31] on div at bounding box center [540, 32] width 11 height 11
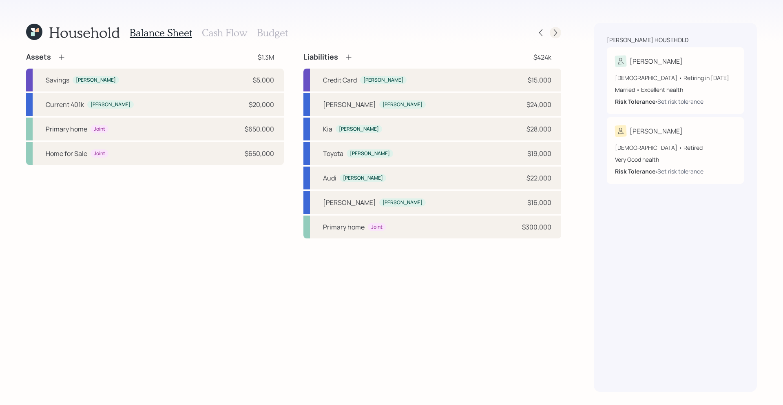
click at [555, 33] on icon at bounding box center [556, 33] width 8 height 8
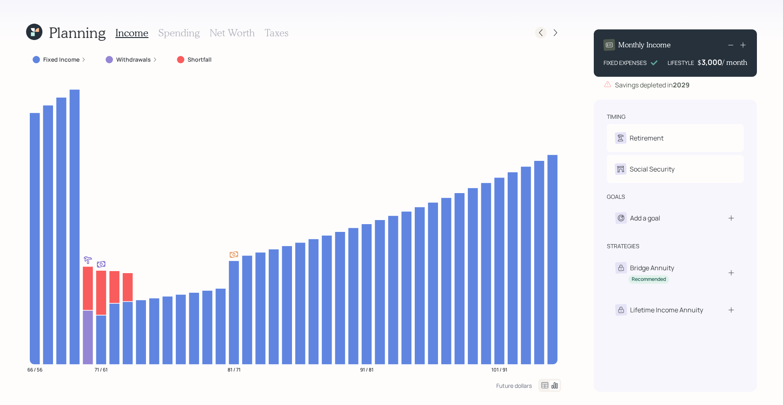
click at [539, 29] on icon at bounding box center [541, 33] width 8 height 8
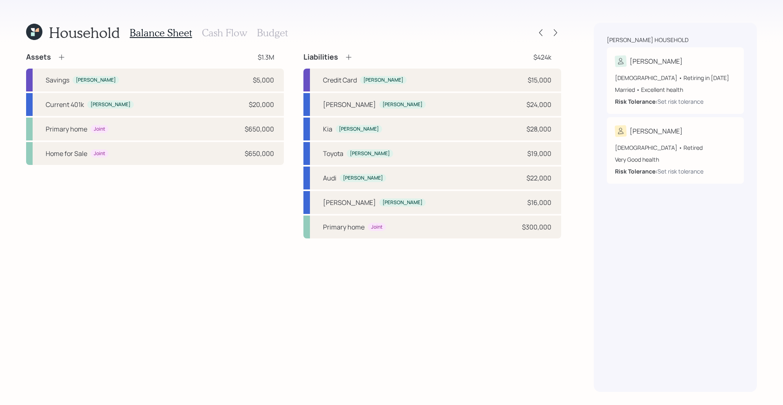
click at [224, 27] on h3 "Cash Flow" at bounding box center [224, 33] width 45 height 12
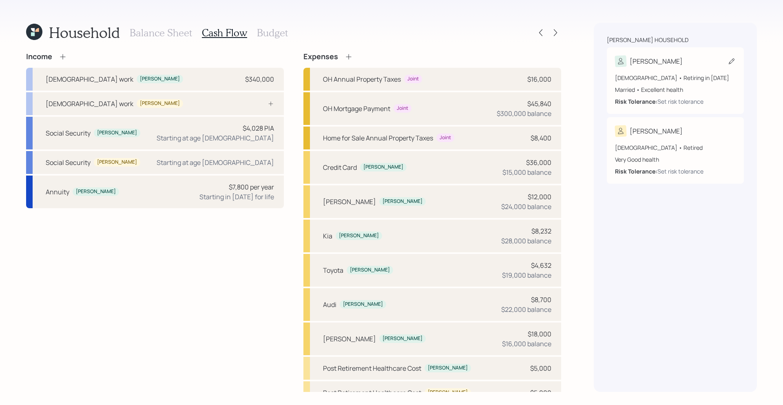
click at [600, 61] on icon at bounding box center [732, 61] width 8 height 8
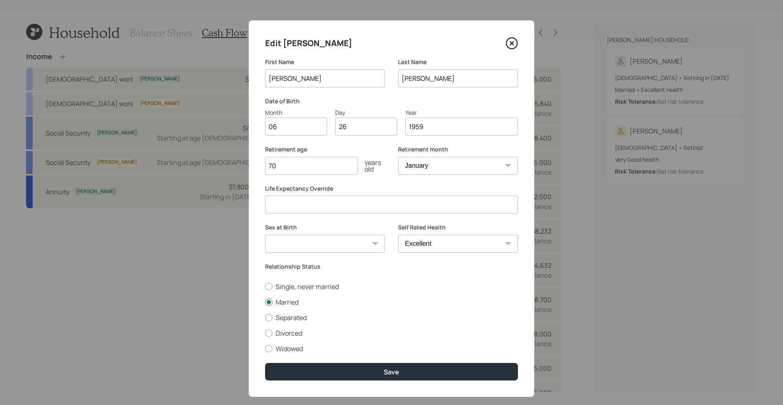
click at [474, 163] on select "January February March April May June July August September October November De…" at bounding box center [458, 166] width 120 height 18
select select "7"
click at [398, 157] on select "January February March April May June July August September October November De…" at bounding box center [458, 166] width 120 height 18
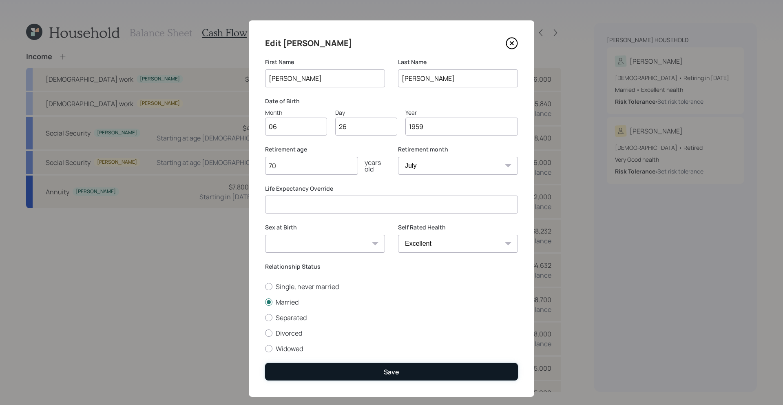
click at [381, 313] on button "Save" at bounding box center [391, 372] width 253 height 18
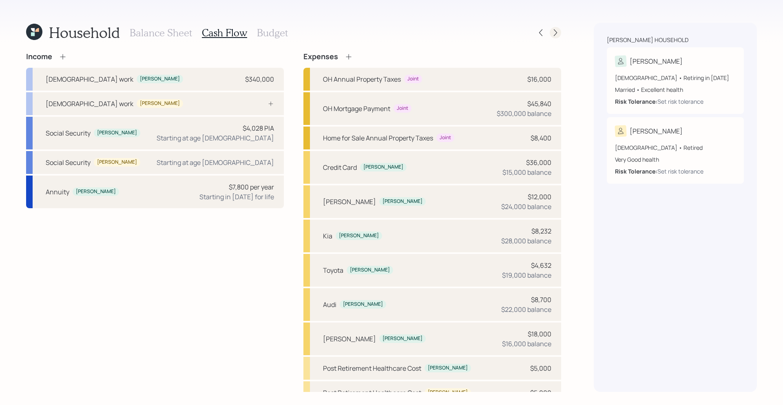
click at [556, 35] on icon at bounding box center [556, 33] width 8 height 8
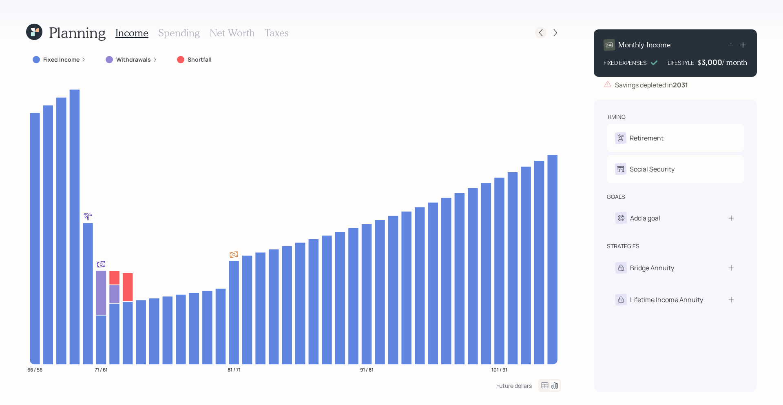
click at [538, 31] on icon at bounding box center [541, 33] width 8 height 8
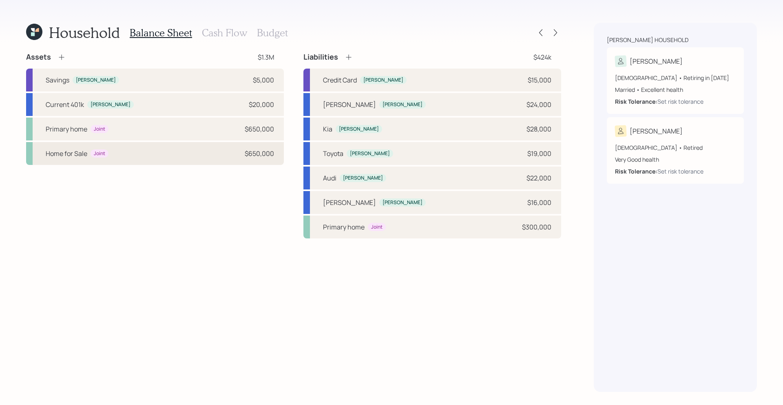
click at [219, 163] on div "Home for Sale Joint $650,000" at bounding box center [155, 153] width 258 height 23
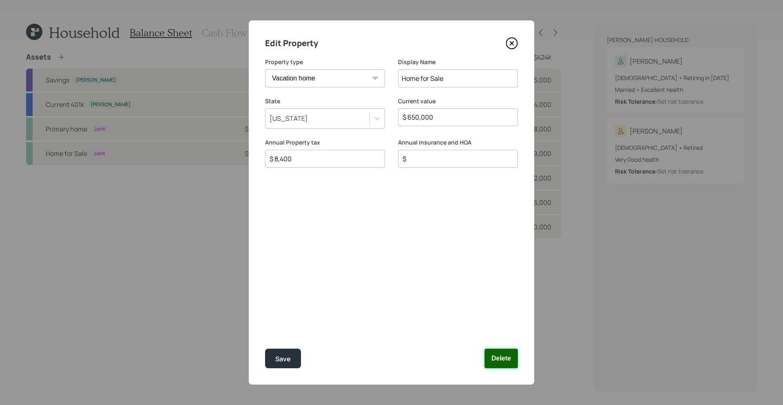
click at [498, 313] on button "Delete" at bounding box center [501, 358] width 33 height 20
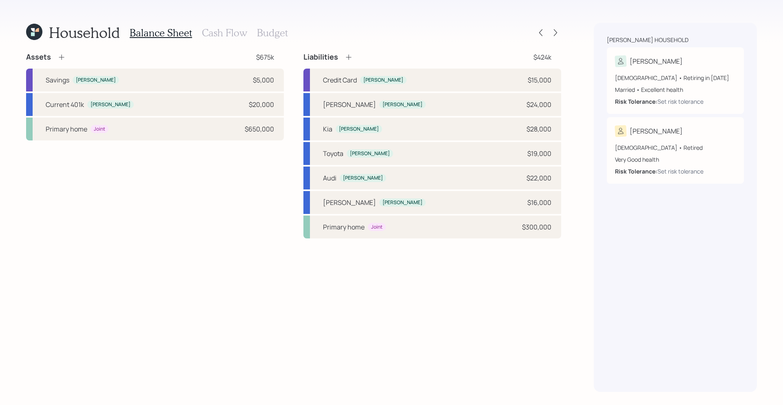
click at [63, 58] on icon at bounding box center [62, 57] width 8 height 8
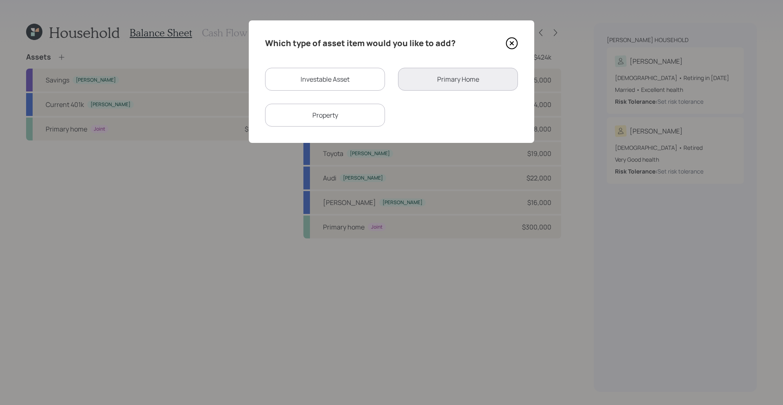
click at [318, 79] on div "Investable Asset" at bounding box center [325, 79] width 120 height 23
select select "taxable"
select select "balanced"
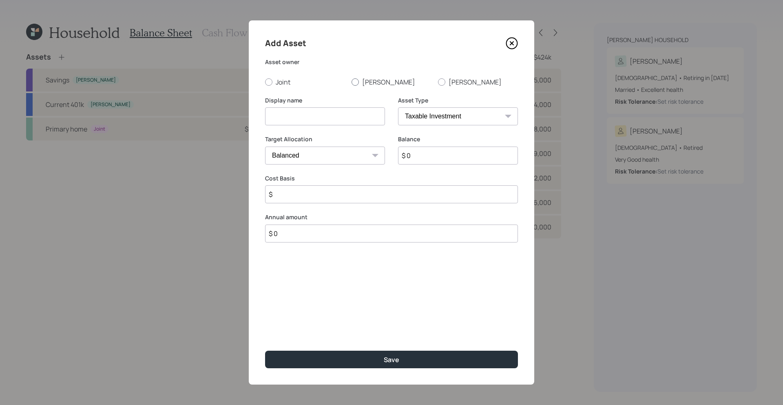
click at [359, 84] on label "[PERSON_NAME]" at bounding box center [392, 82] width 80 height 9
click at [352, 82] on input "[PERSON_NAME]" at bounding box center [351, 82] width 0 height 0
radio input "true"
click at [349, 119] on input at bounding box center [325, 116] width 120 height 18
type input "Proceeds from Property"
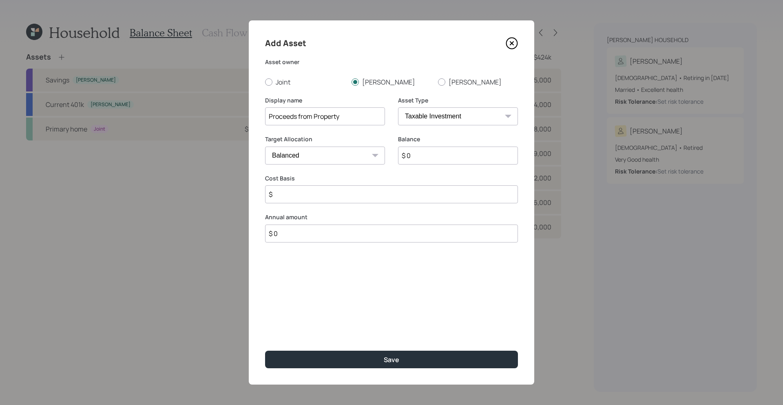
drag, startPoint x: 432, startPoint y: 152, endPoint x: 395, endPoint y: 143, distance: 39.0
click at [394, 145] on div "Target Allocation Cash Conservative Balanced Aggressive Balance $ 0" at bounding box center [391, 154] width 253 height 39
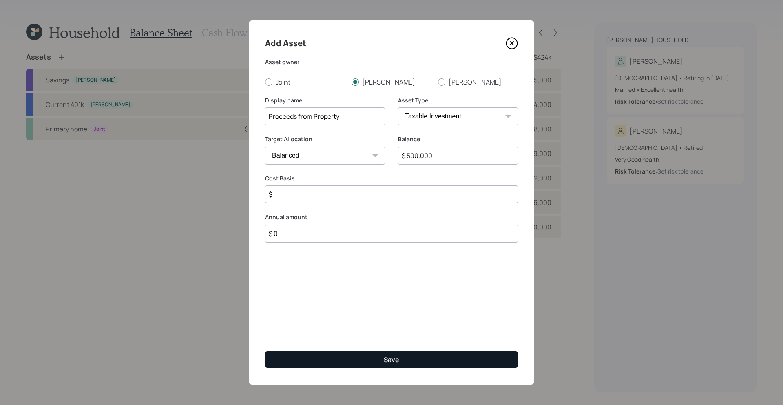
type input "$ 500,000"
click at [453, 313] on button "Save" at bounding box center [391, 359] width 253 height 18
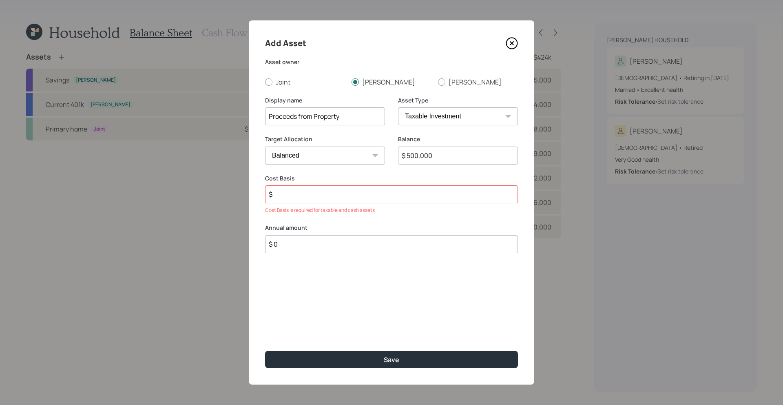
click at [323, 204] on div "Cost Basis $ Cost Basis is required for taxable and cash assets" at bounding box center [391, 194] width 253 height 40
click at [320, 199] on input "$" at bounding box center [391, 194] width 253 height 18
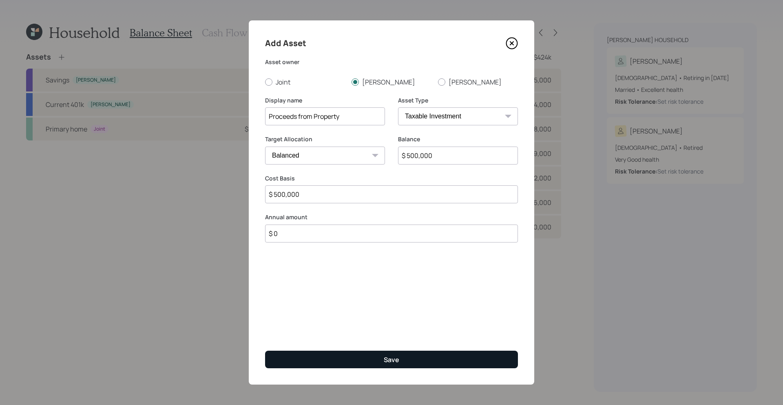
type input "$ 500,000"
click at [423, 313] on button "Save" at bounding box center [391, 359] width 253 height 18
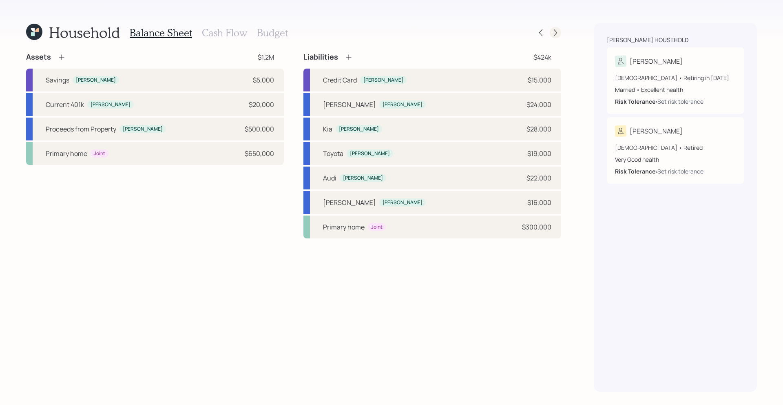
click at [556, 31] on icon at bounding box center [556, 33] width 8 height 8
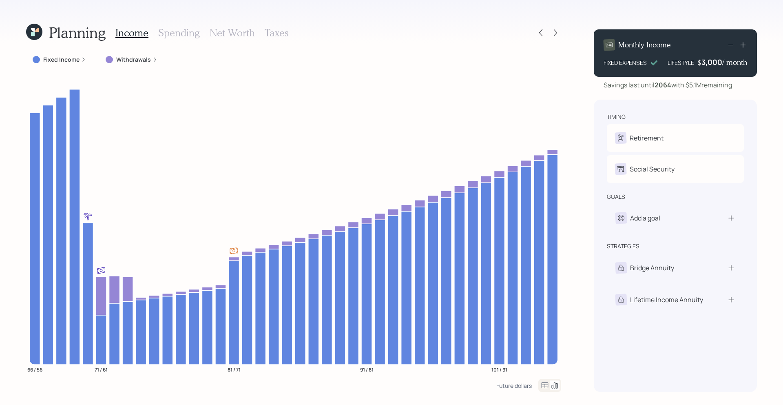
drag, startPoint x: 701, startPoint y: 65, endPoint x: 718, endPoint y: 67, distance: 17.3
click at [600, 67] on div "Monthly Income FIXED EXPENSES LIFESTYLE $ 3,000 / month" at bounding box center [675, 52] width 163 height 47
click at [34, 34] on icon at bounding box center [33, 34] width 4 height 4
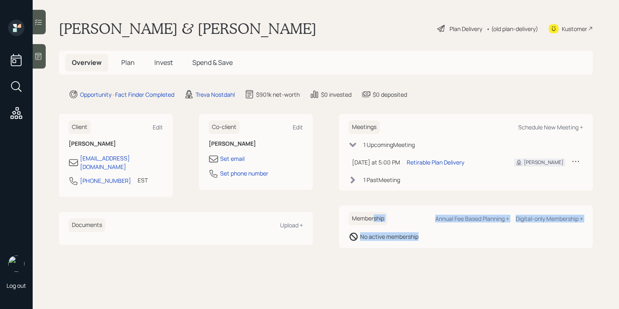
drag, startPoint x: 387, startPoint y: 280, endPoint x: 367, endPoint y: 306, distance: 33.2
click at [371, 304] on main "[PERSON_NAME] & [PERSON_NAME] Plan Delivery • (old plan-delivery) Kustomer Over…" at bounding box center [326, 154] width 586 height 309
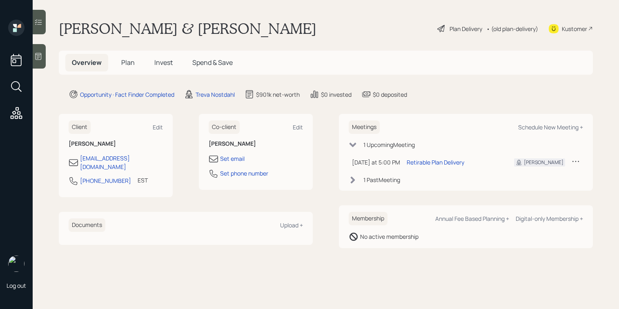
drag, startPoint x: 317, startPoint y: 289, endPoint x: 255, endPoint y: 258, distance: 69.7
click at [317, 289] on main "[PERSON_NAME] & [PERSON_NAME] Plan Delivery • (old plan-delivery) Kustomer Over…" at bounding box center [326, 154] width 586 height 309
click at [43, 58] on div at bounding box center [39, 56] width 13 height 24
